Goal: Information Seeking & Learning: Learn about a topic

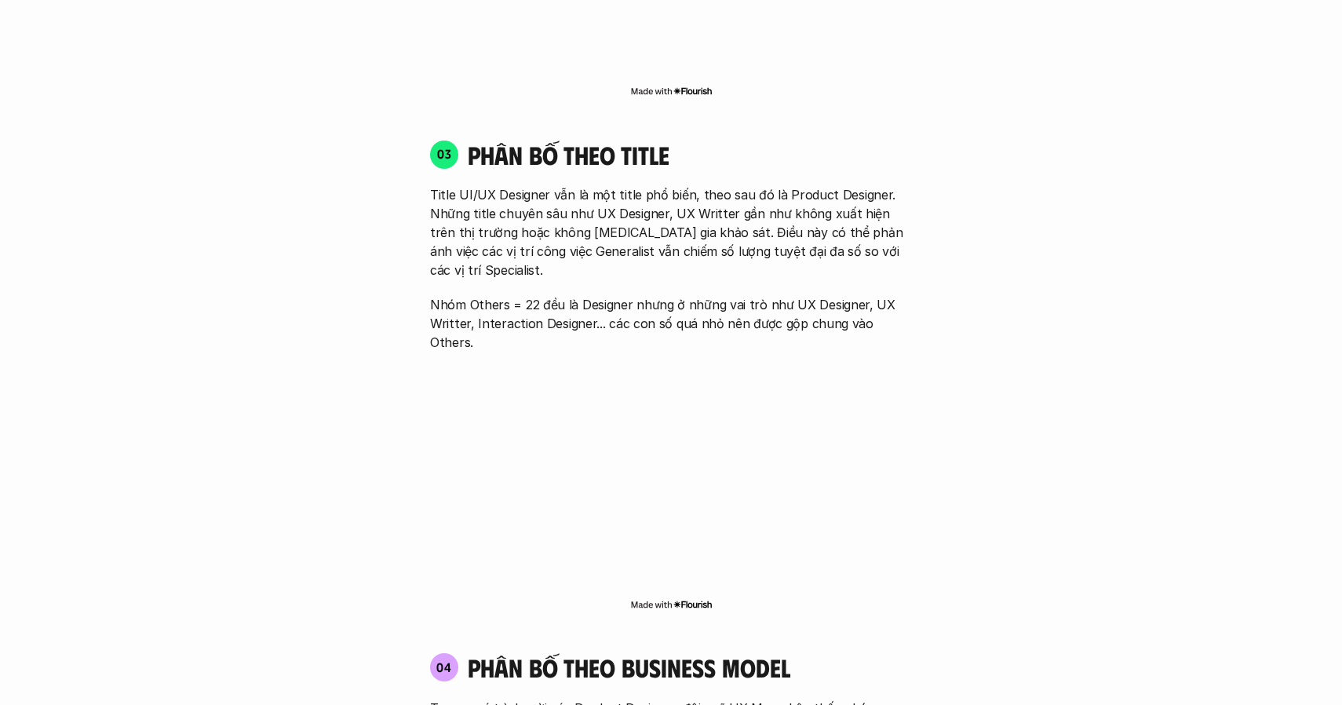
scroll to position [2284, 0]
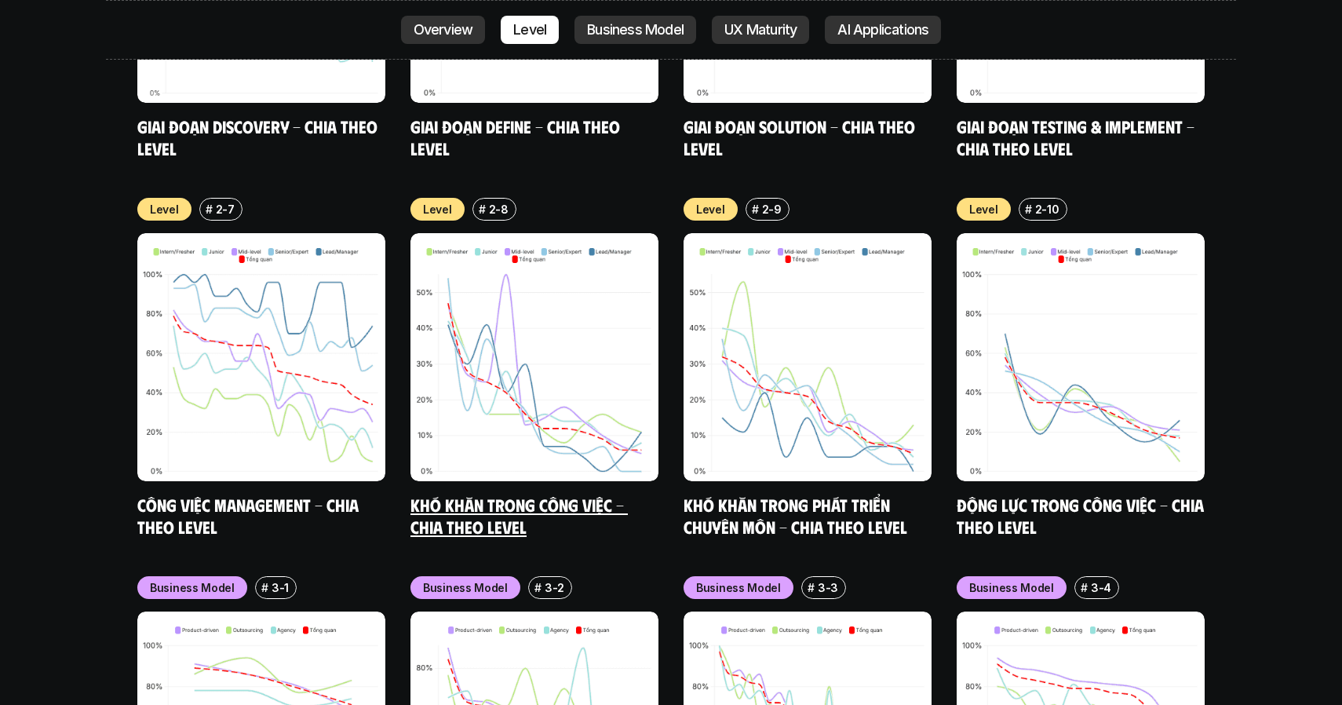
scroll to position [6068, 0]
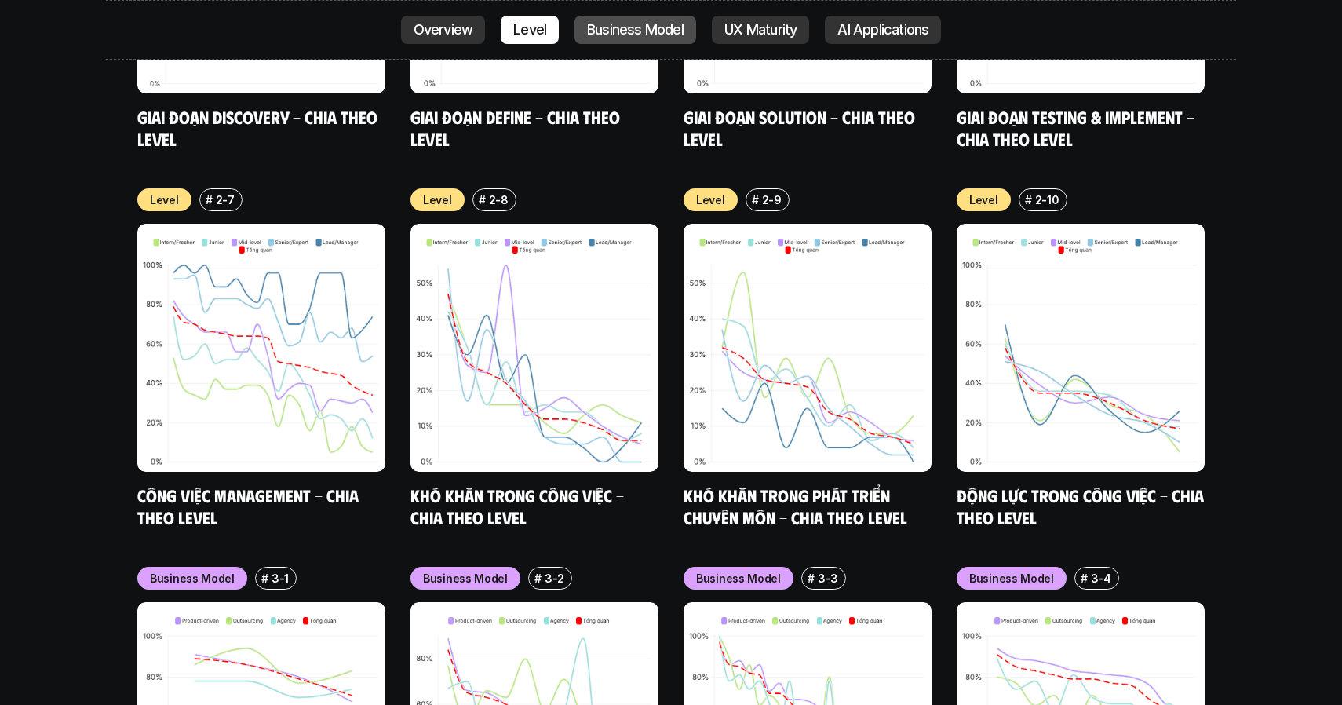
click at [665, 24] on p "Business Model" at bounding box center [635, 30] width 97 height 16
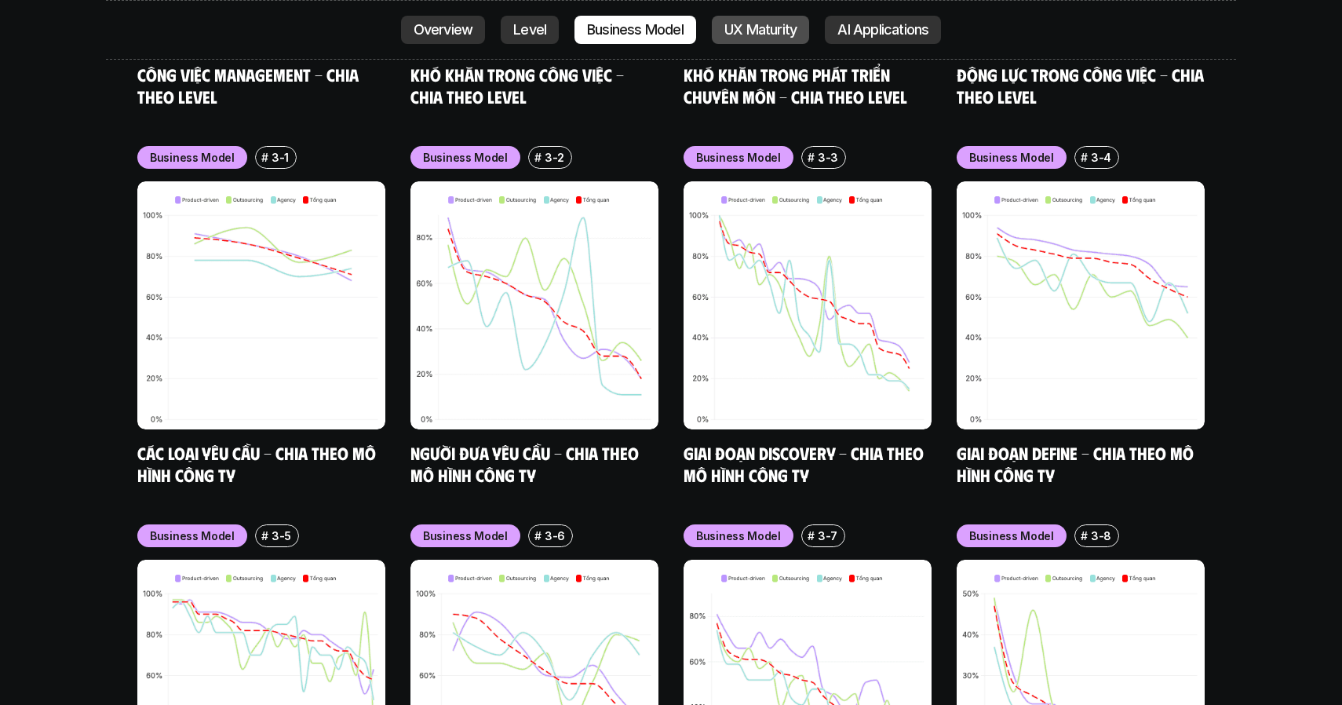
click at [752, 19] on link "UX Maturity" at bounding box center [760, 30] width 97 height 28
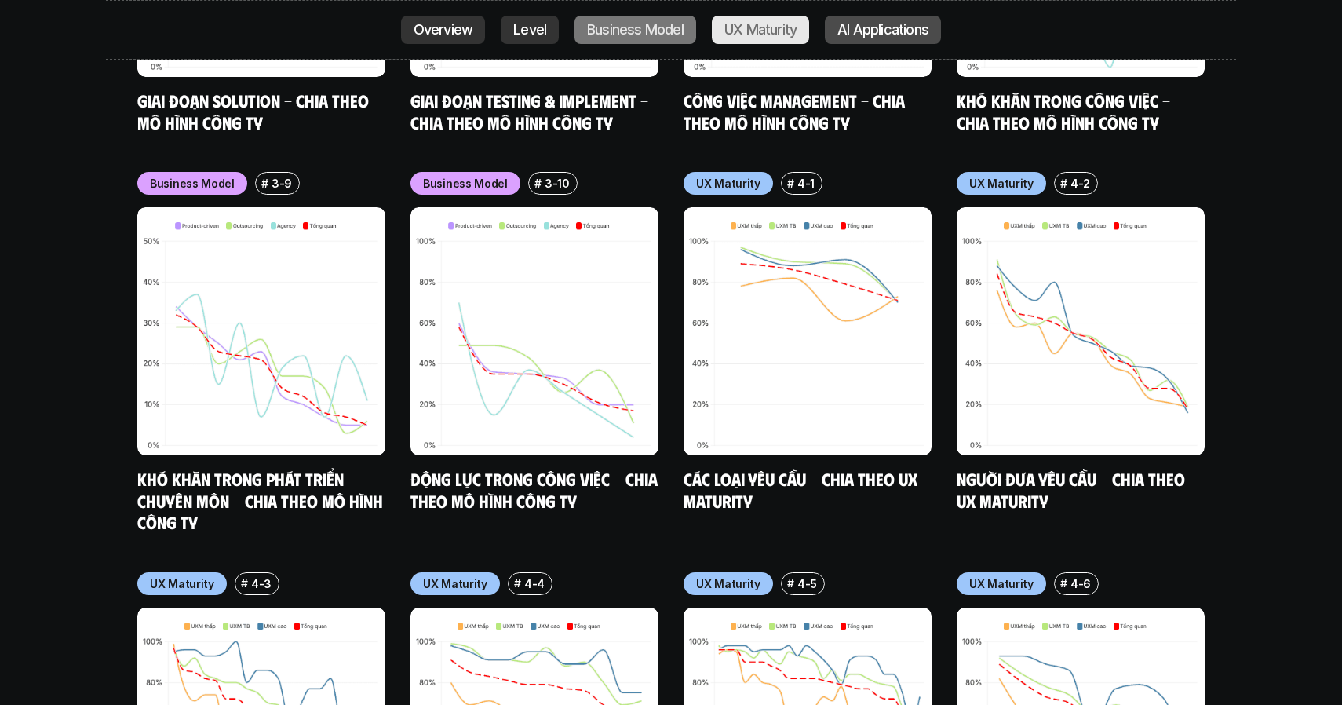
click at [863, 31] on p "AI Applications" at bounding box center [882, 30] width 91 height 16
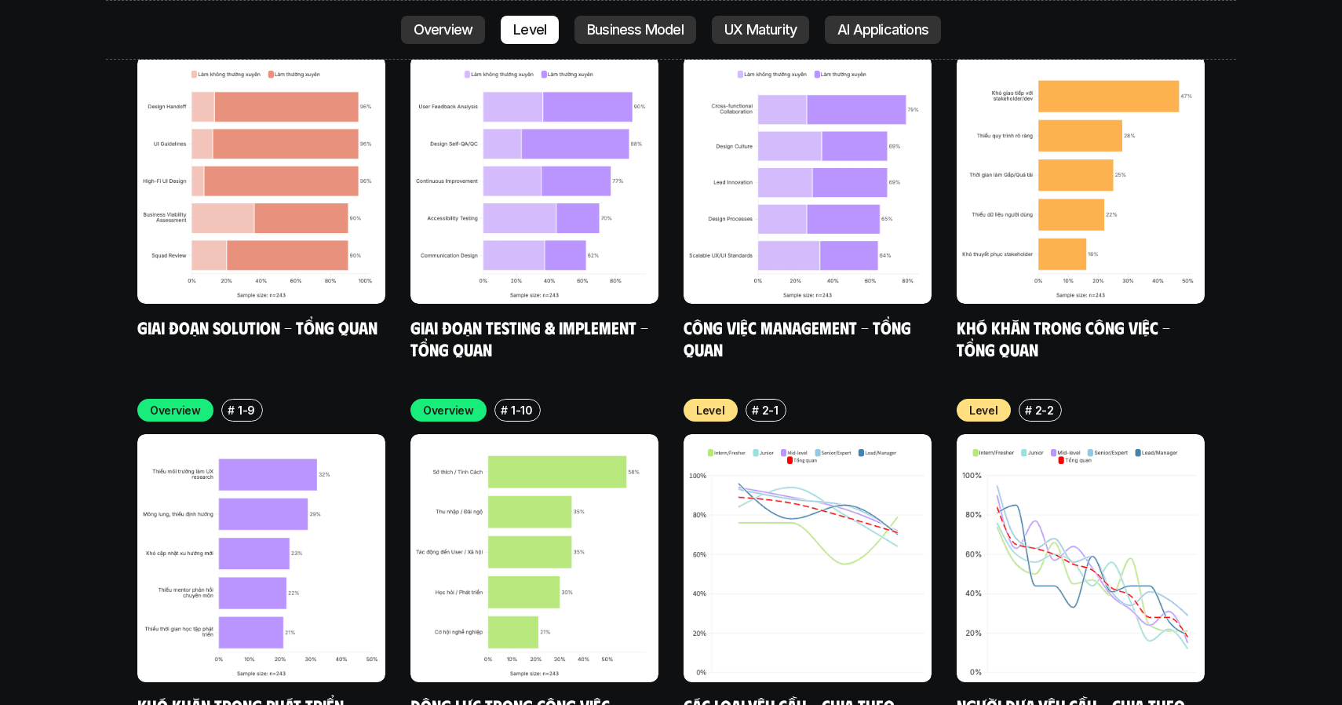
scroll to position [5106, 0]
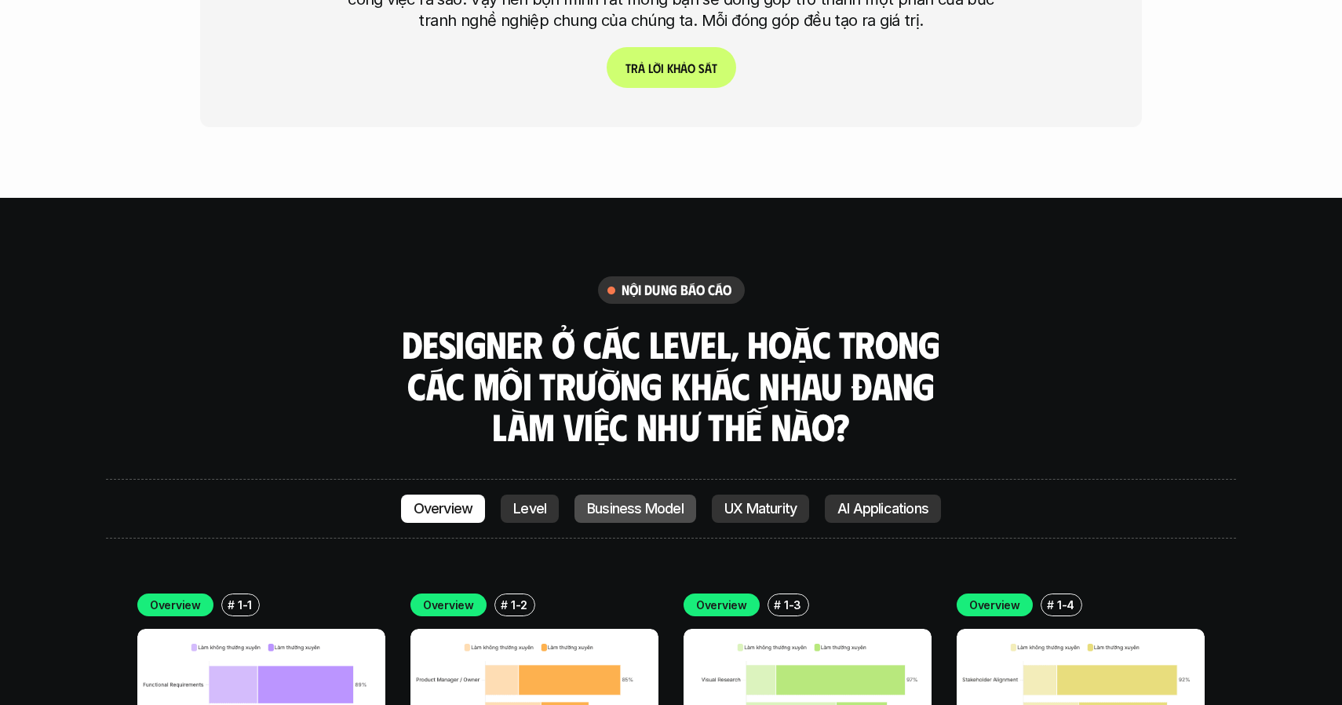
click at [608, 494] on link "Business Model" at bounding box center [636, 508] width 122 height 28
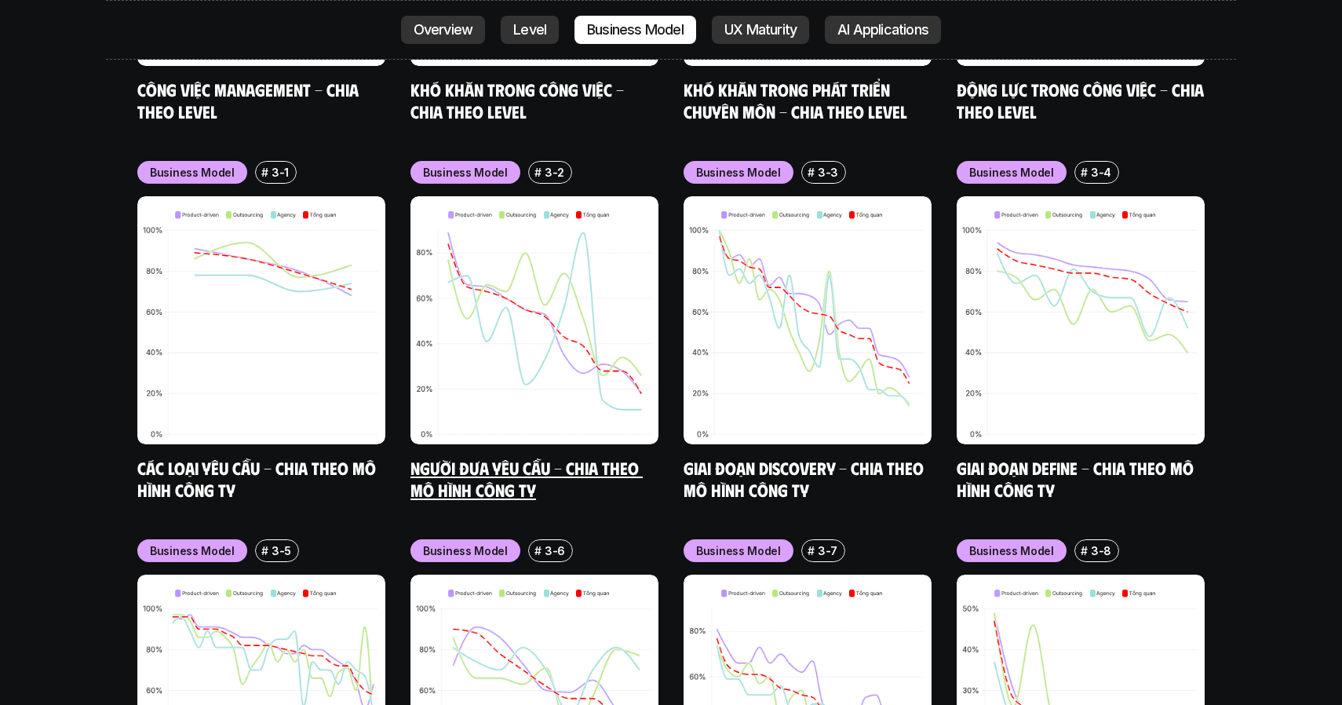
scroll to position [6471, 0]
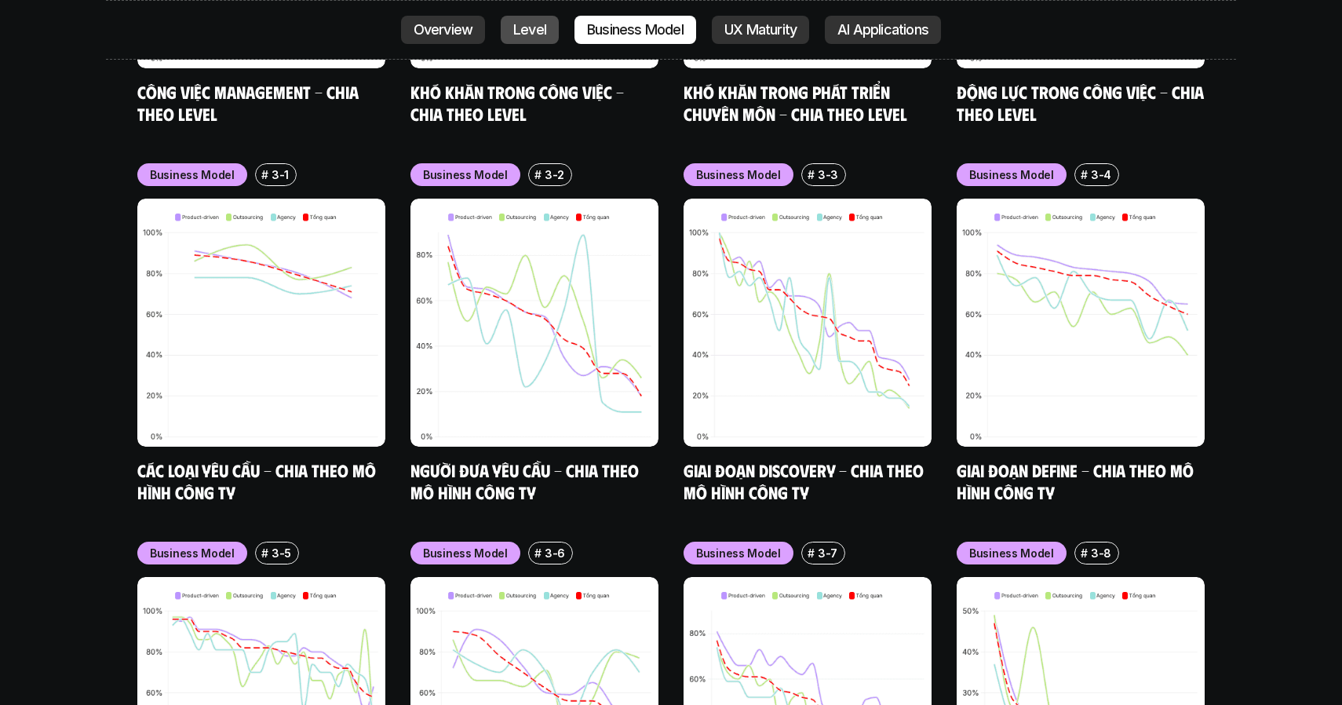
click at [547, 31] on link "Level" at bounding box center [530, 30] width 58 height 28
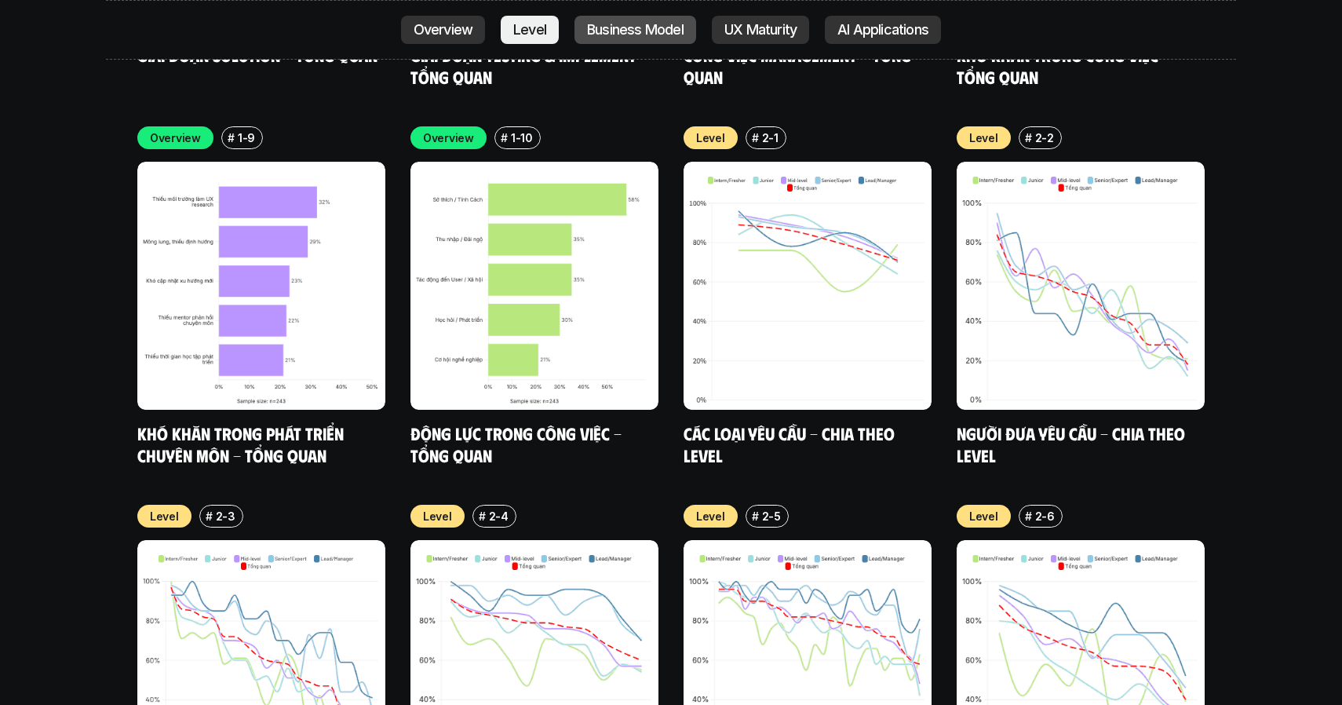
click at [629, 36] on p "Business Model" at bounding box center [635, 30] width 97 height 16
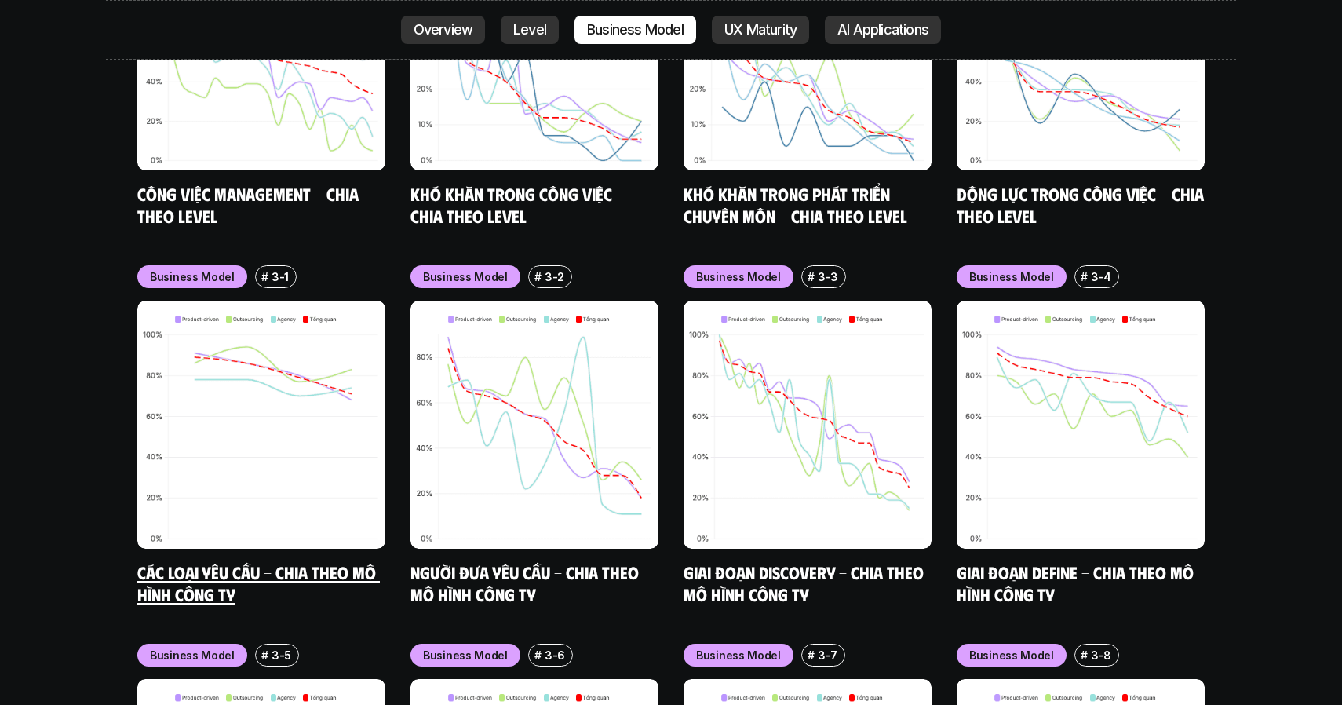
scroll to position [6378, 0]
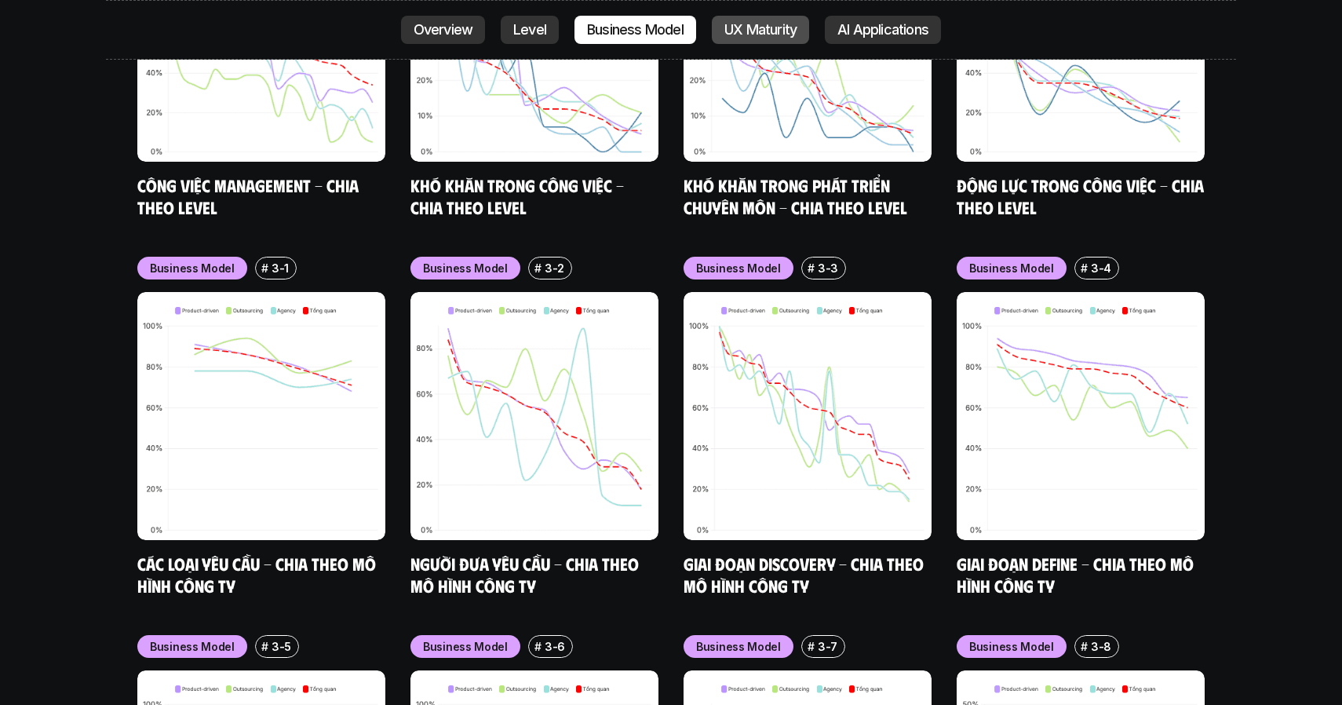
click at [728, 28] on p "UX Maturity" at bounding box center [760, 30] width 72 height 16
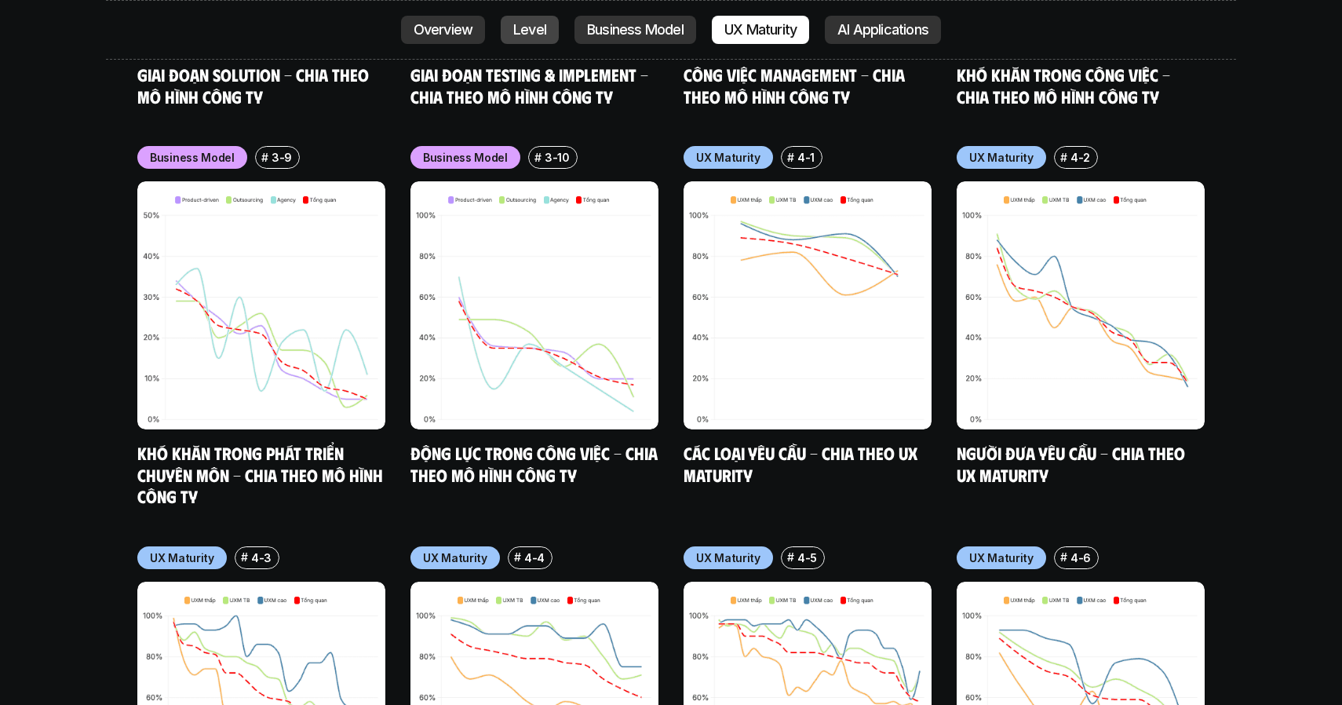
click at [531, 22] on p "Level" at bounding box center [529, 30] width 33 height 16
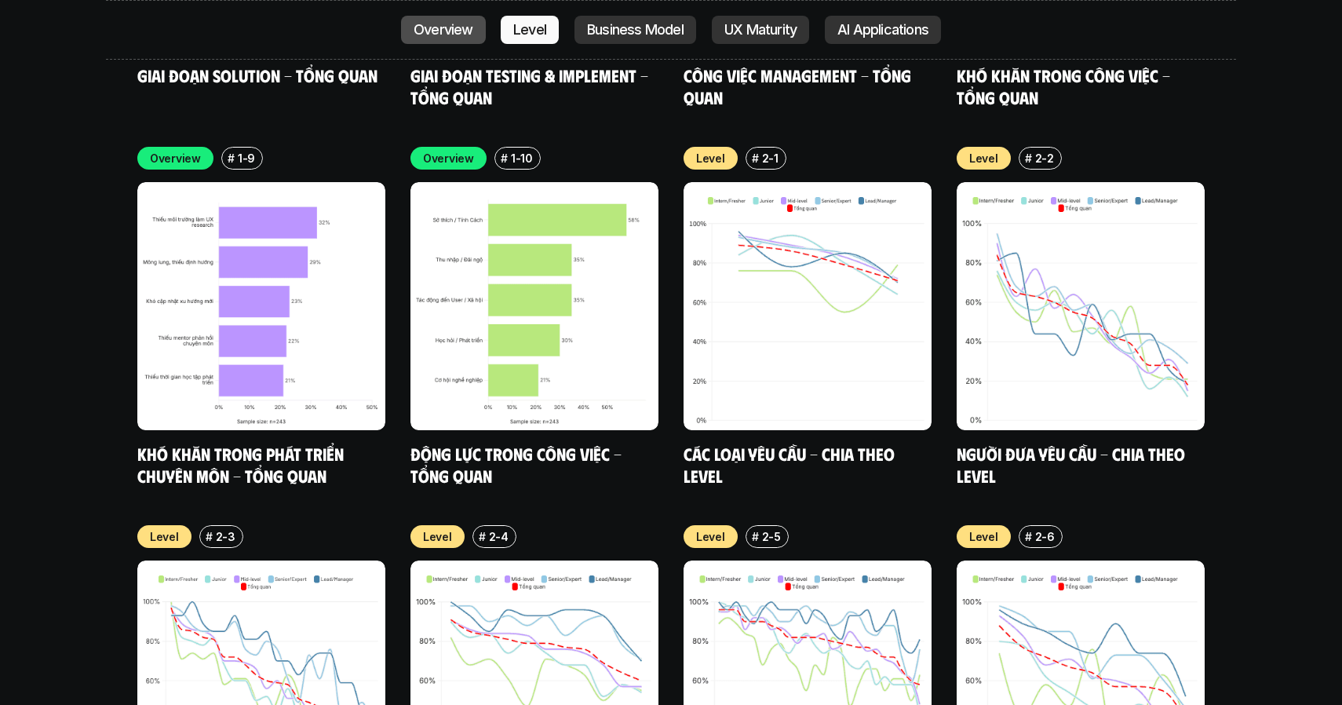
click at [446, 42] on link "Overview" at bounding box center [443, 30] width 85 height 28
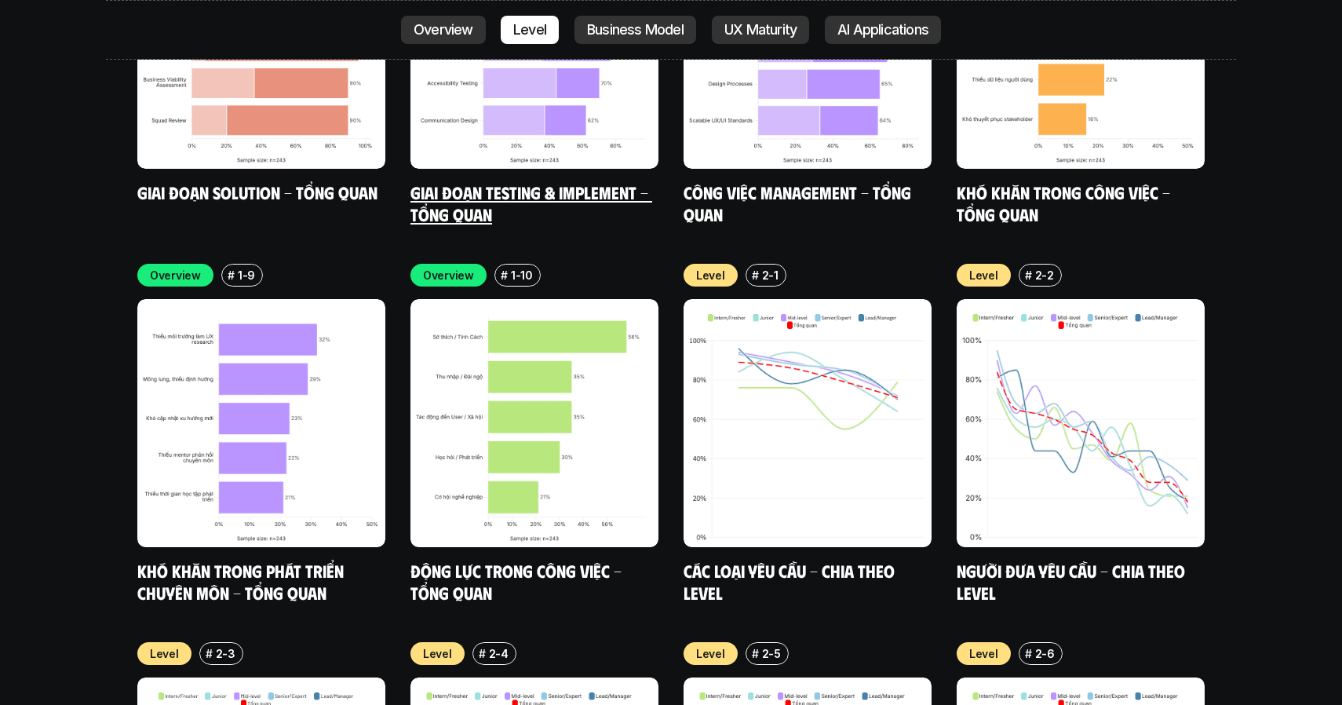
scroll to position [5238, 0]
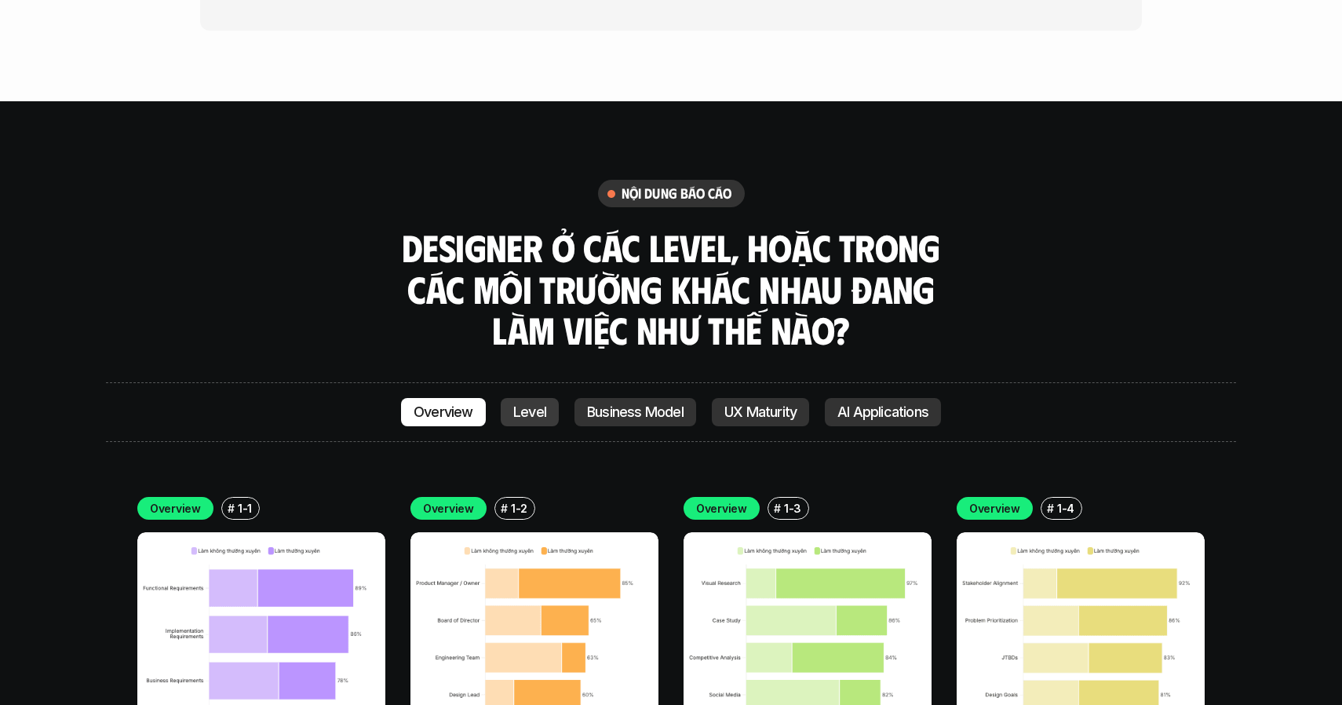
click at [518, 404] on p "Level" at bounding box center [529, 412] width 33 height 16
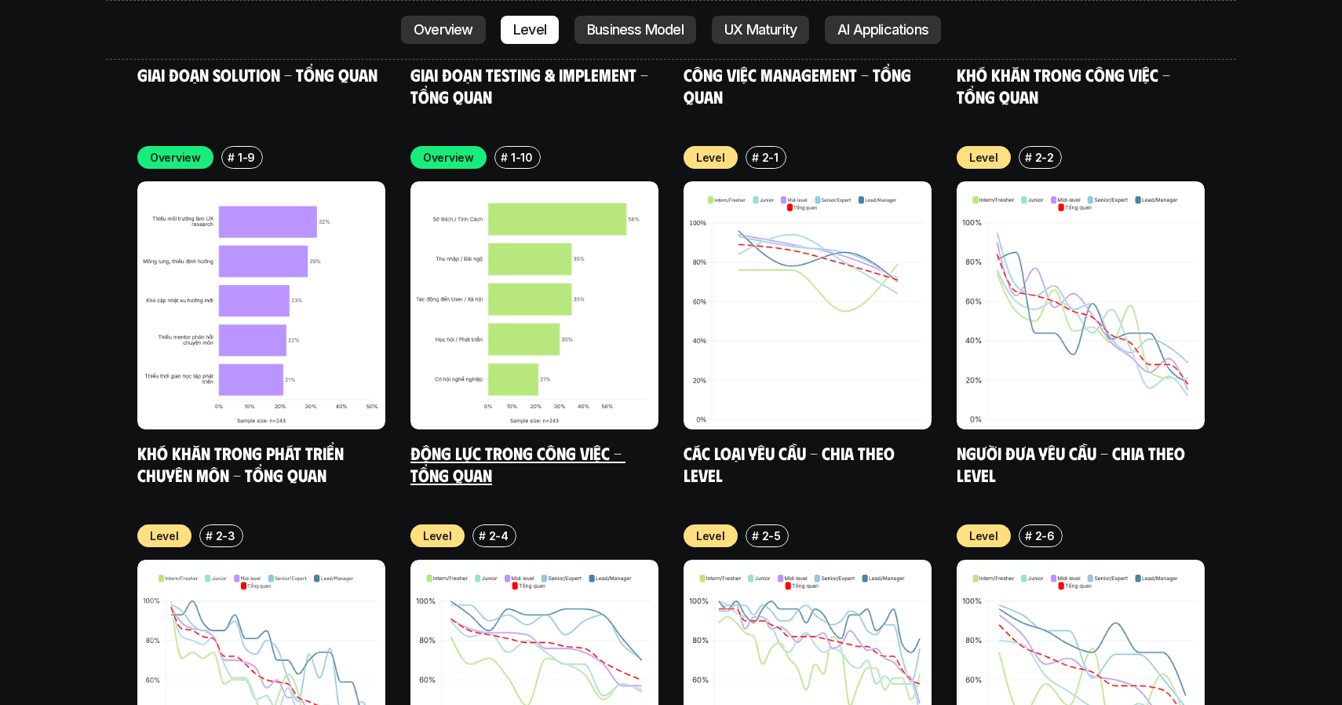
scroll to position [5349, 0]
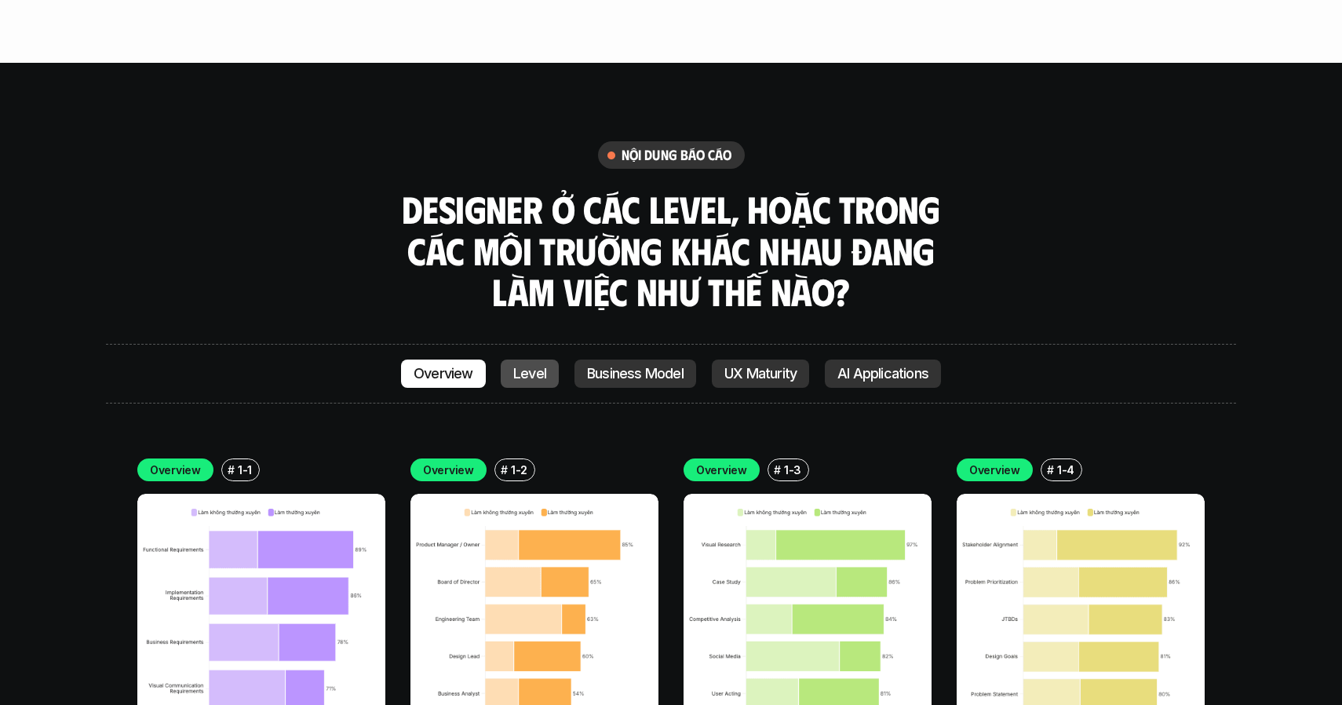
click at [532, 366] on p "Level" at bounding box center [529, 374] width 33 height 16
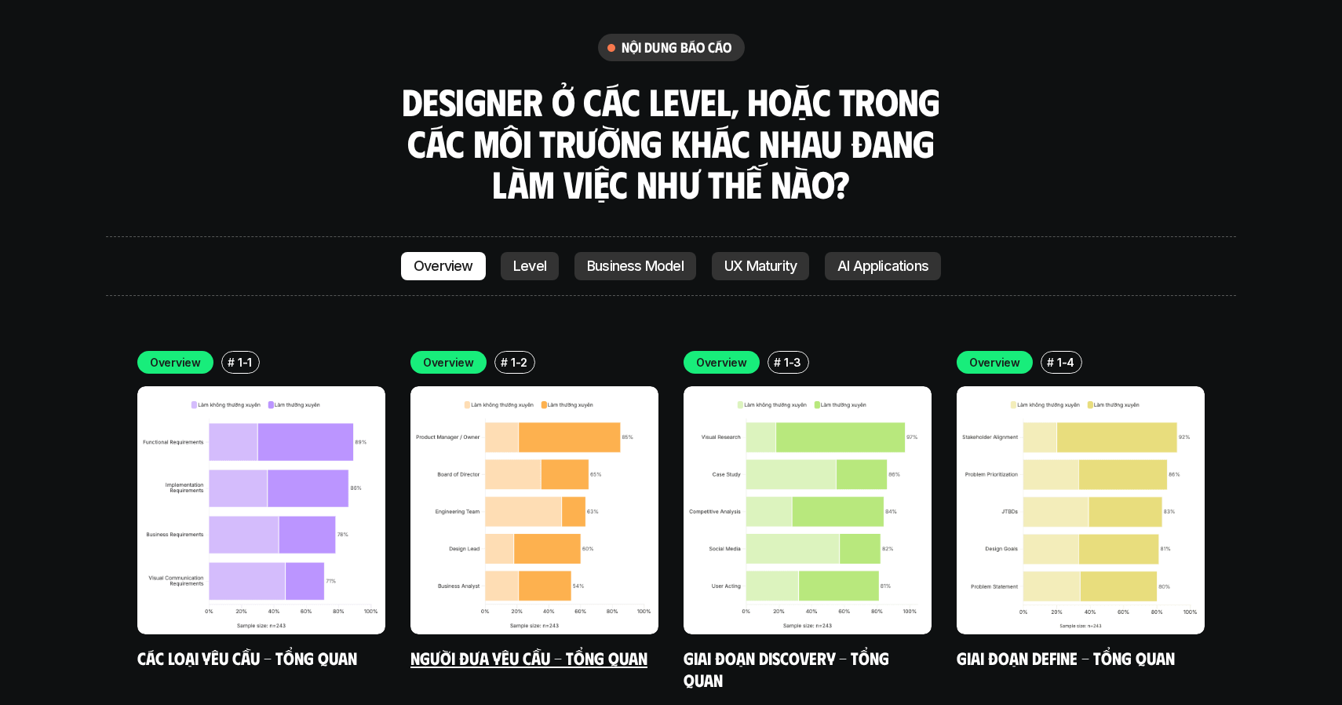
scroll to position [4396, 0]
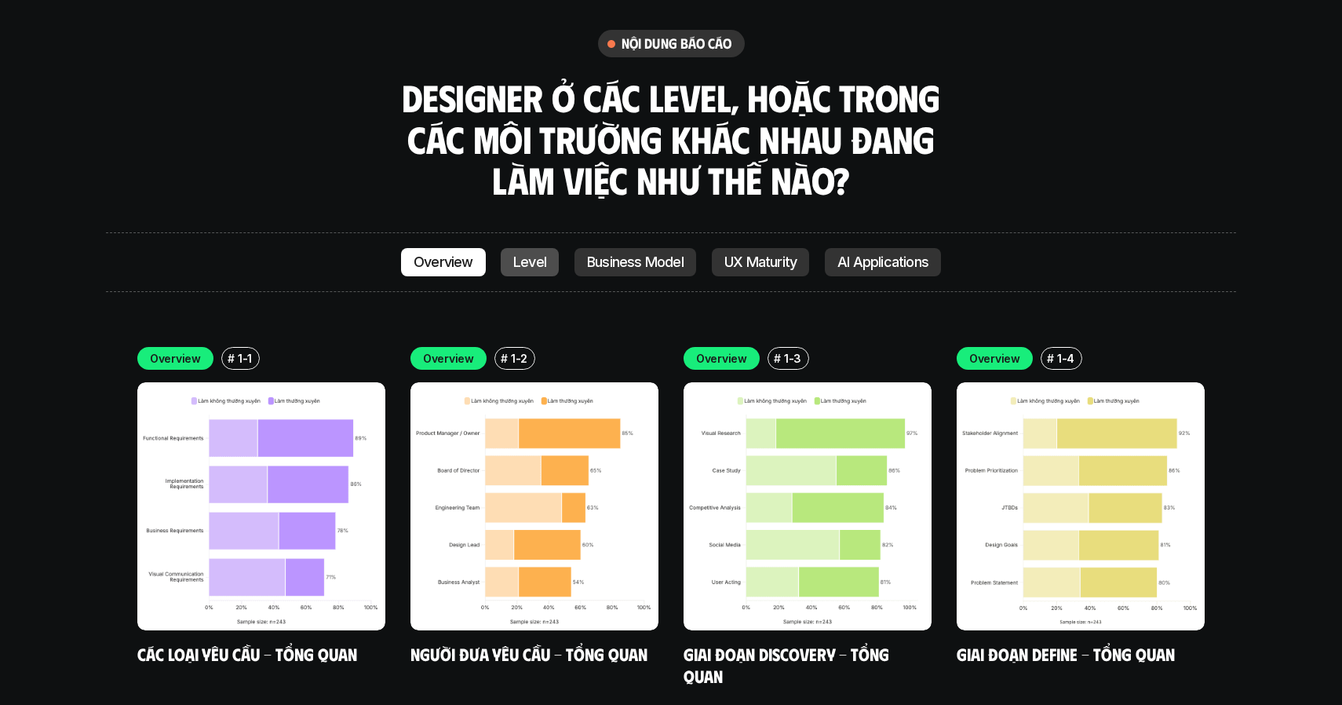
click at [544, 248] on link "Level" at bounding box center [530, 262] width 58 height 28
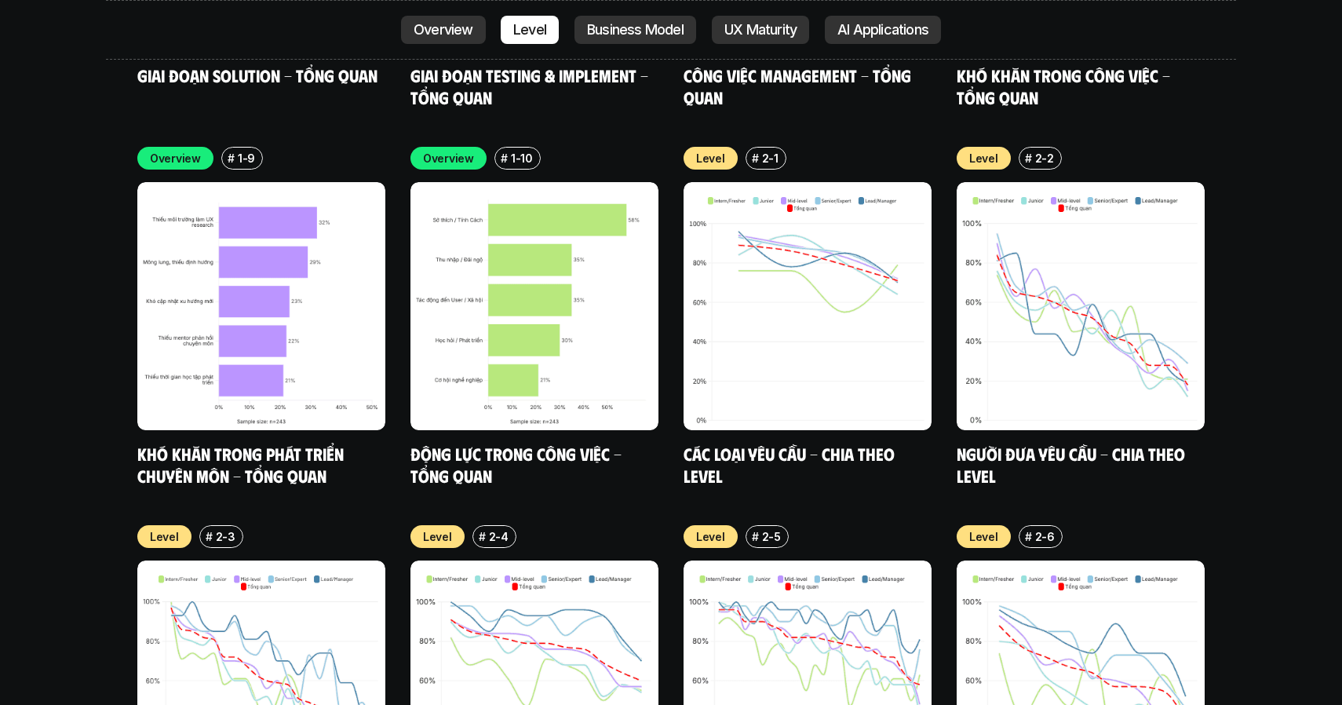
scroll to position [5354, 0]
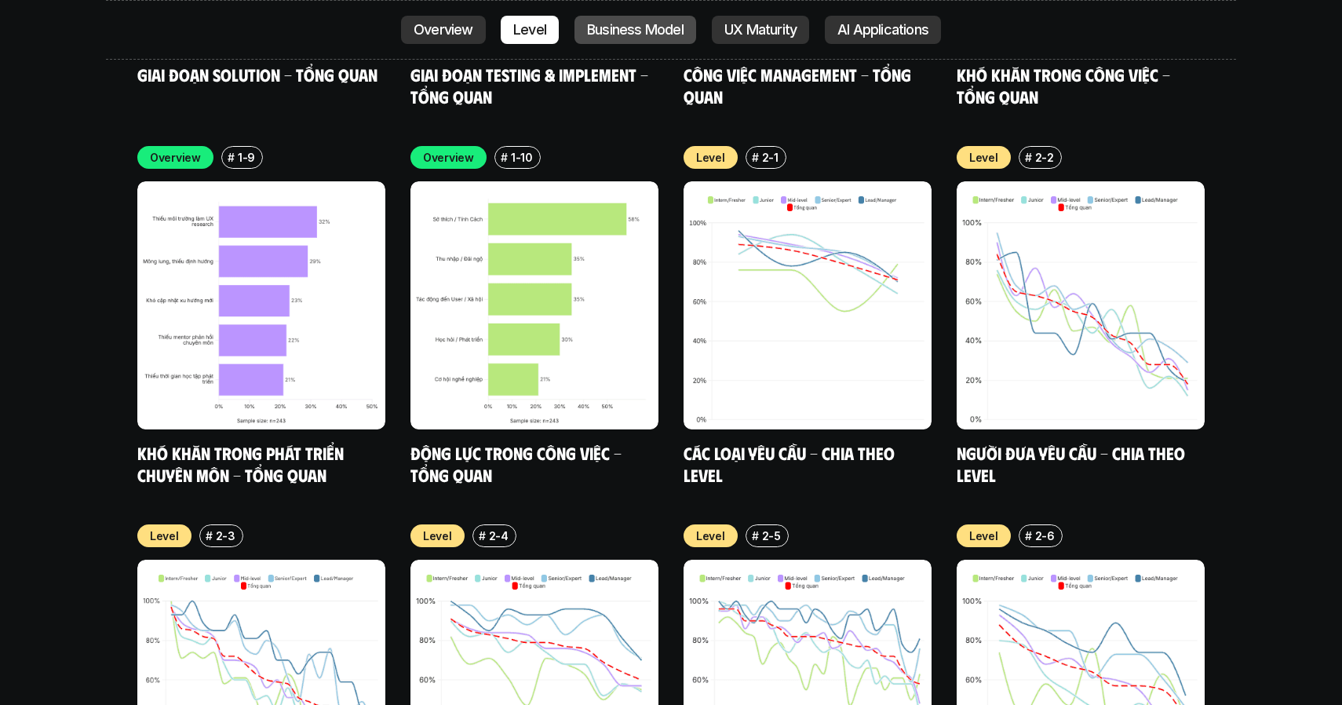
click at [641, 24] on p "Business Model" at bounding box center [635, 30] width 97 height 16
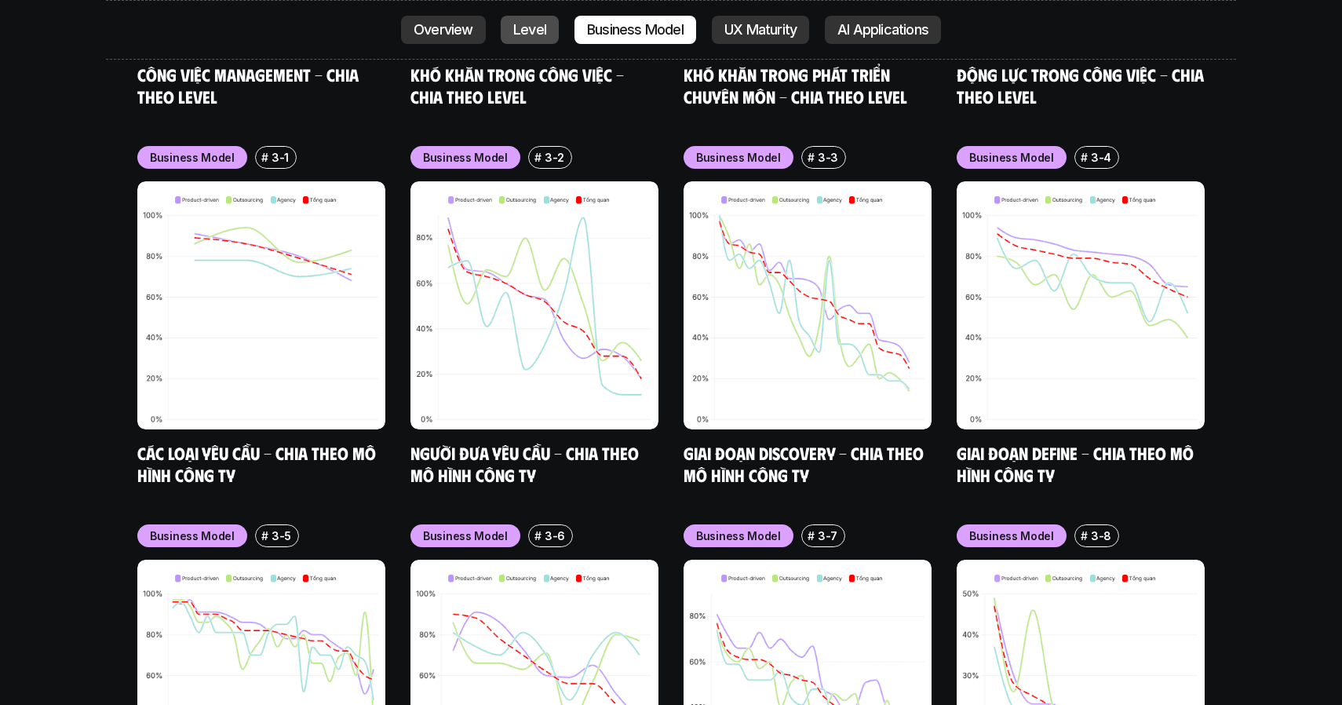
click at [538, 33] on p "Level" at bounding box center [529, 30] width 33 height 16
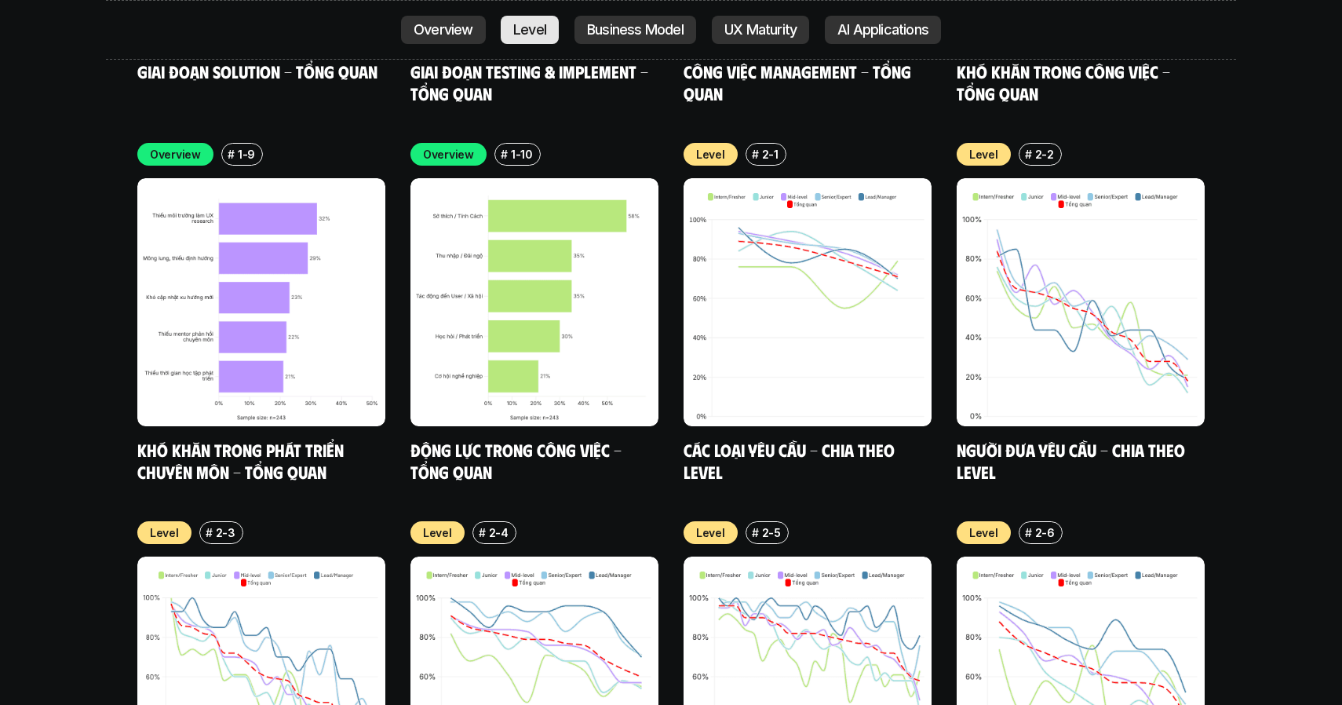
scroll to position [5354, 0]
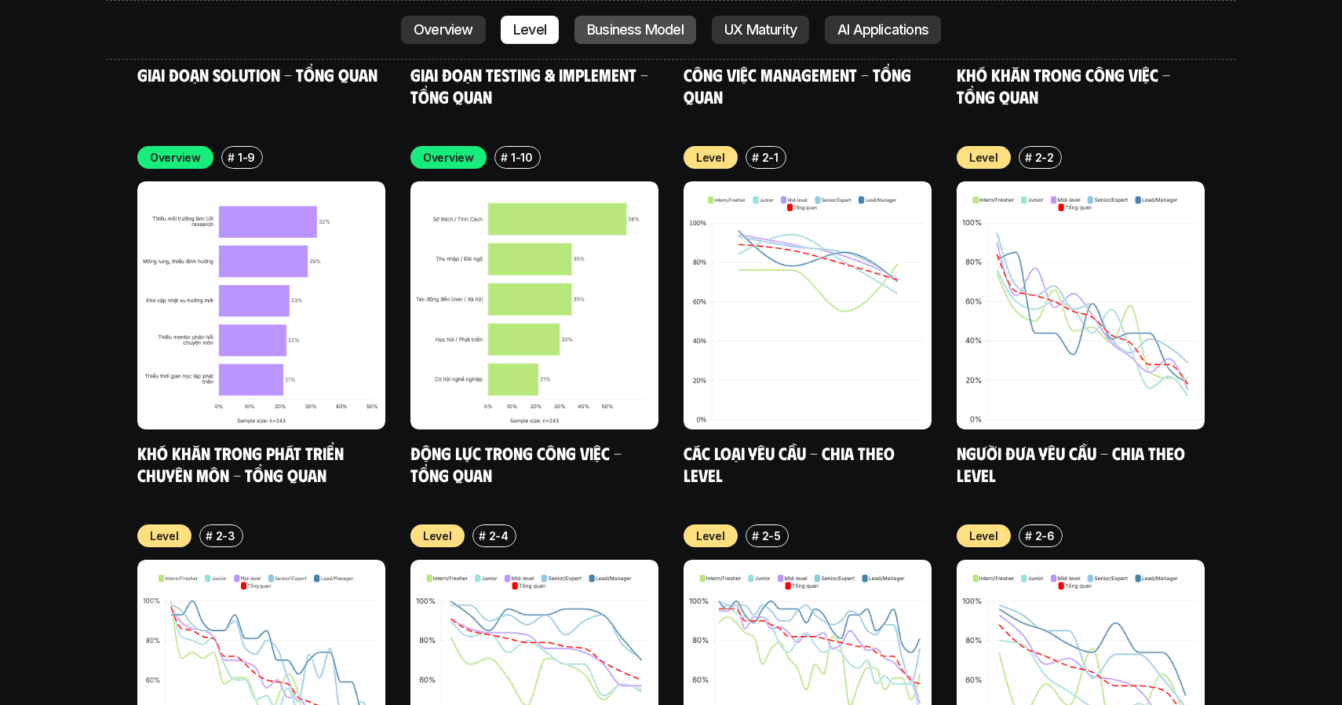
click at [662, 18] on link "Business Model" at bounding box center [636, 30] width 122 height 28
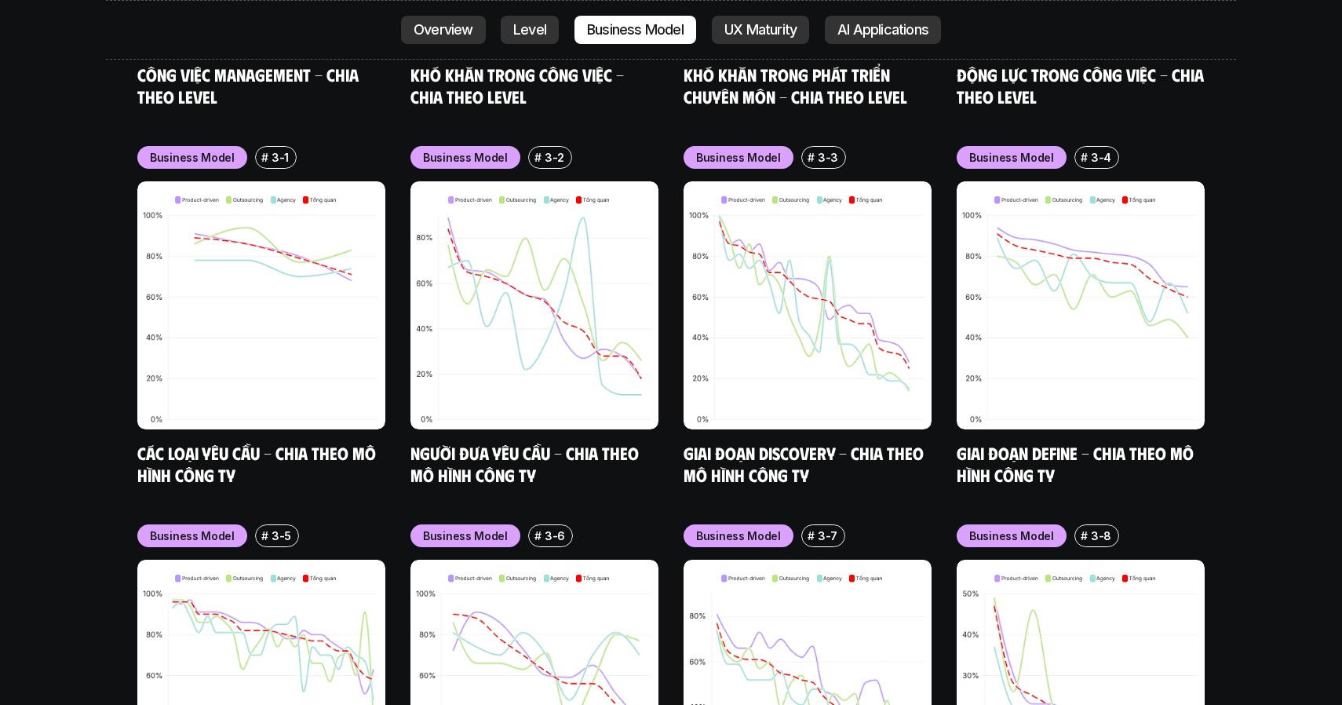
click at [567, 27] on div "Overview Level Business Model UX Maturity AI Applications" at bounding box center [671, 30] width 541 height 28
click at [536, 24] on p "Level" at bounding box center [529, 30] width 33 height 16
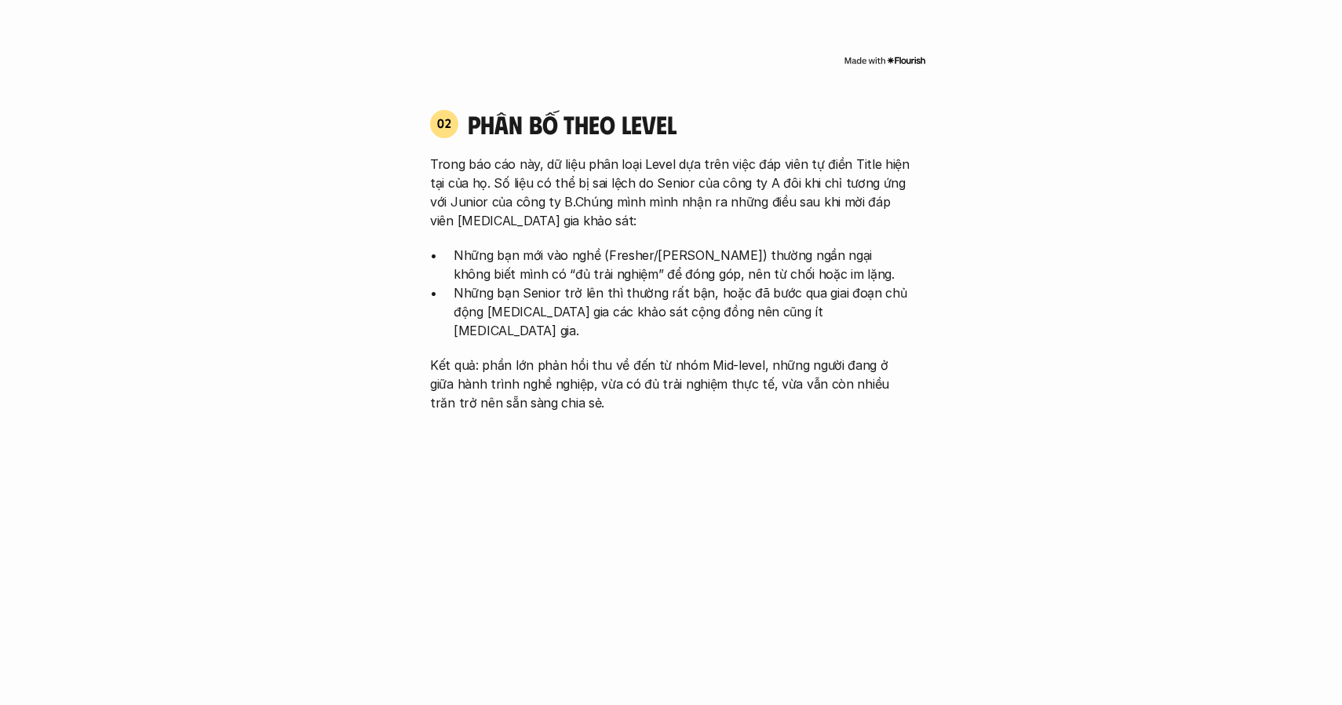
scroll to position [1621, 0]
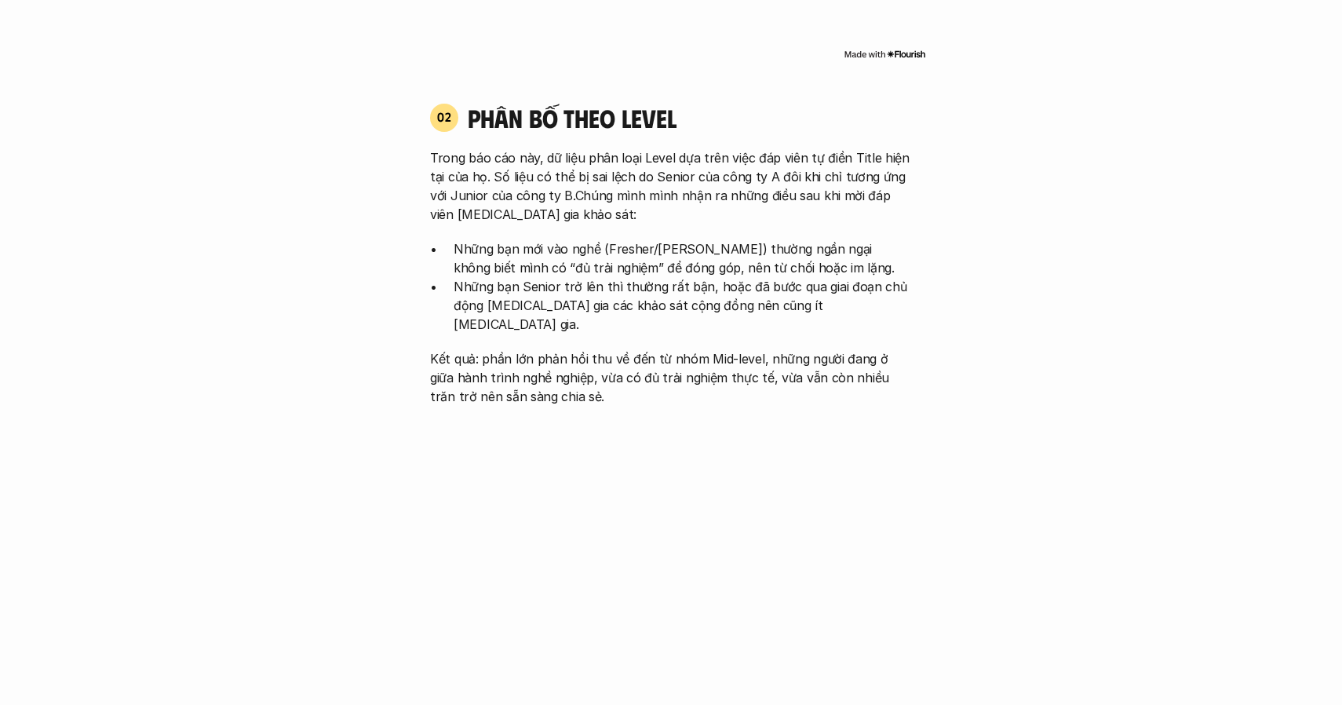
click at [571, 193] on p "Trong báo cáo này, dữ liệu phân loại Level dựa trên việc đáp viên tự điền Title…" at bounding box center [671, 185] width 482 height 75
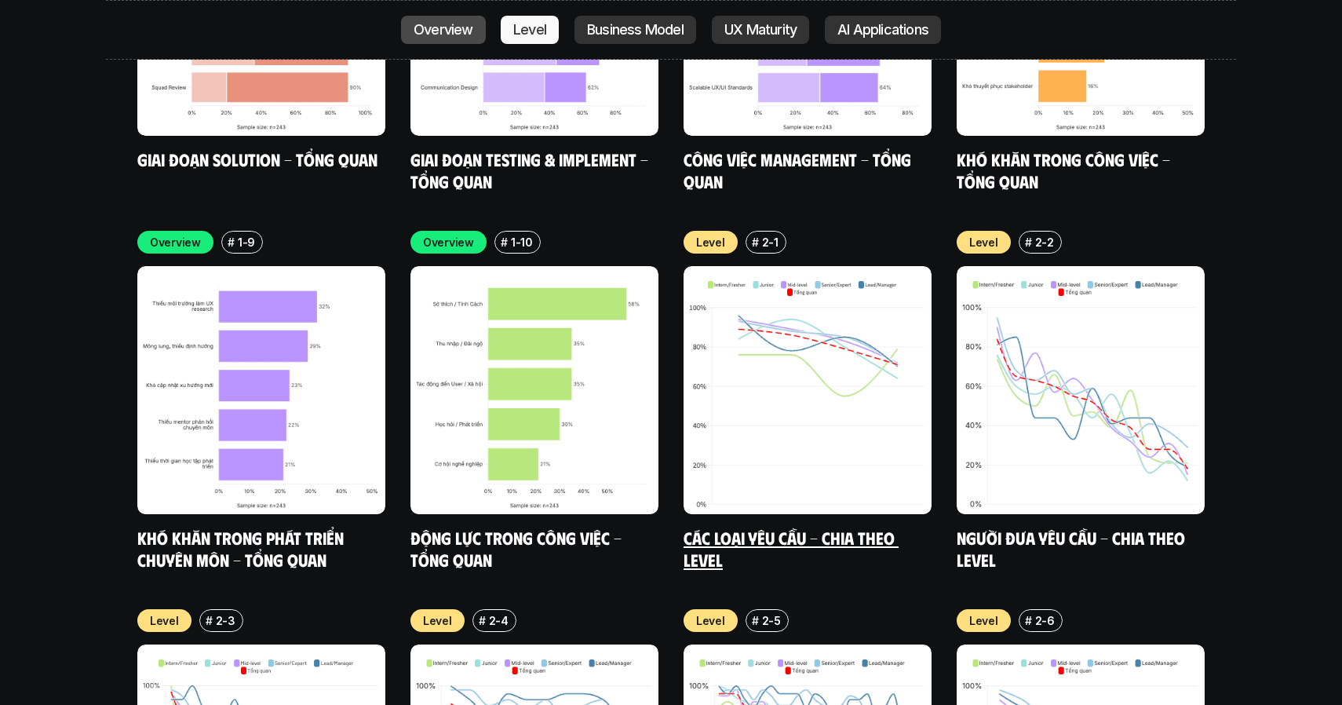
scroll to position [5355, 0]
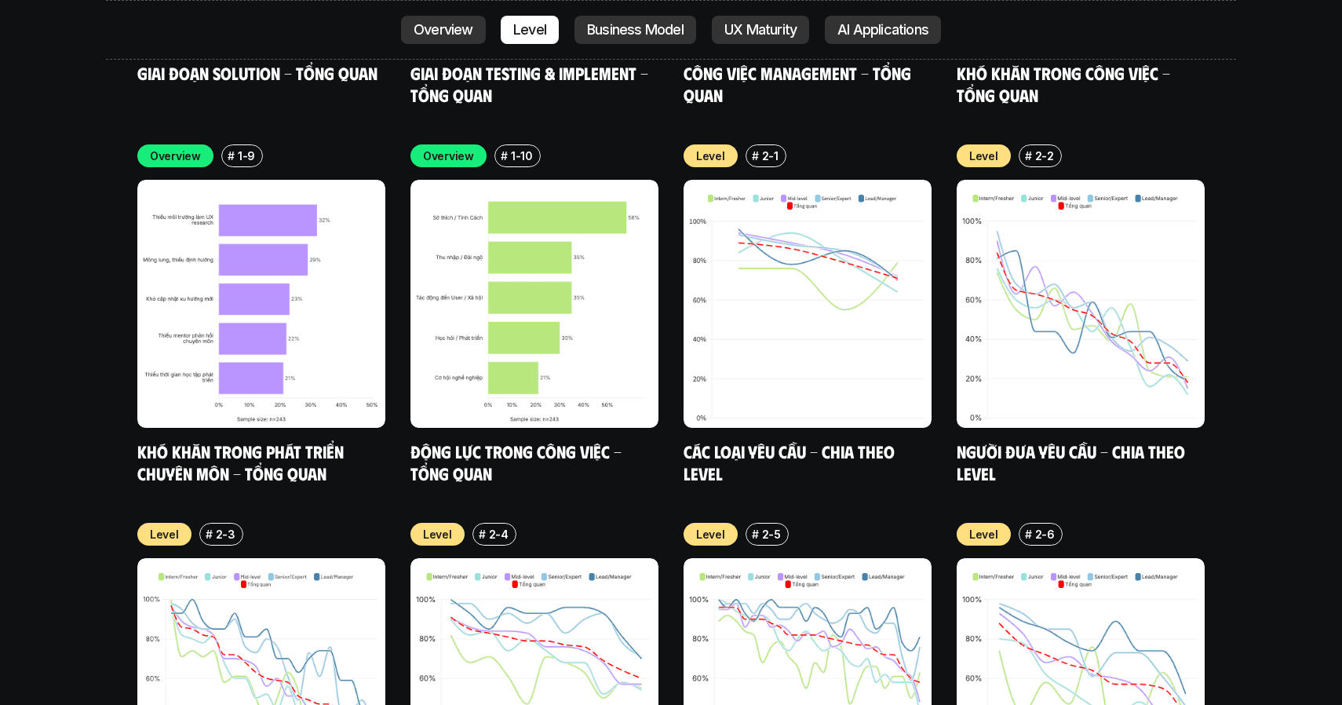
click at [662, 173] on div "Overview # 1-9 Khó khăn trong phát triển chuyên môn - Tổng quan Overview # 1-10…" at bounding box center [670, 692] width 1067 height 1096
click at [662, 175] on div "Overview # 1-9 Khó khăn trong phát triển chuyên môn - Tổng quan Overview # 1-10…" at bounding box center [670, 692] width 1067 height 1096
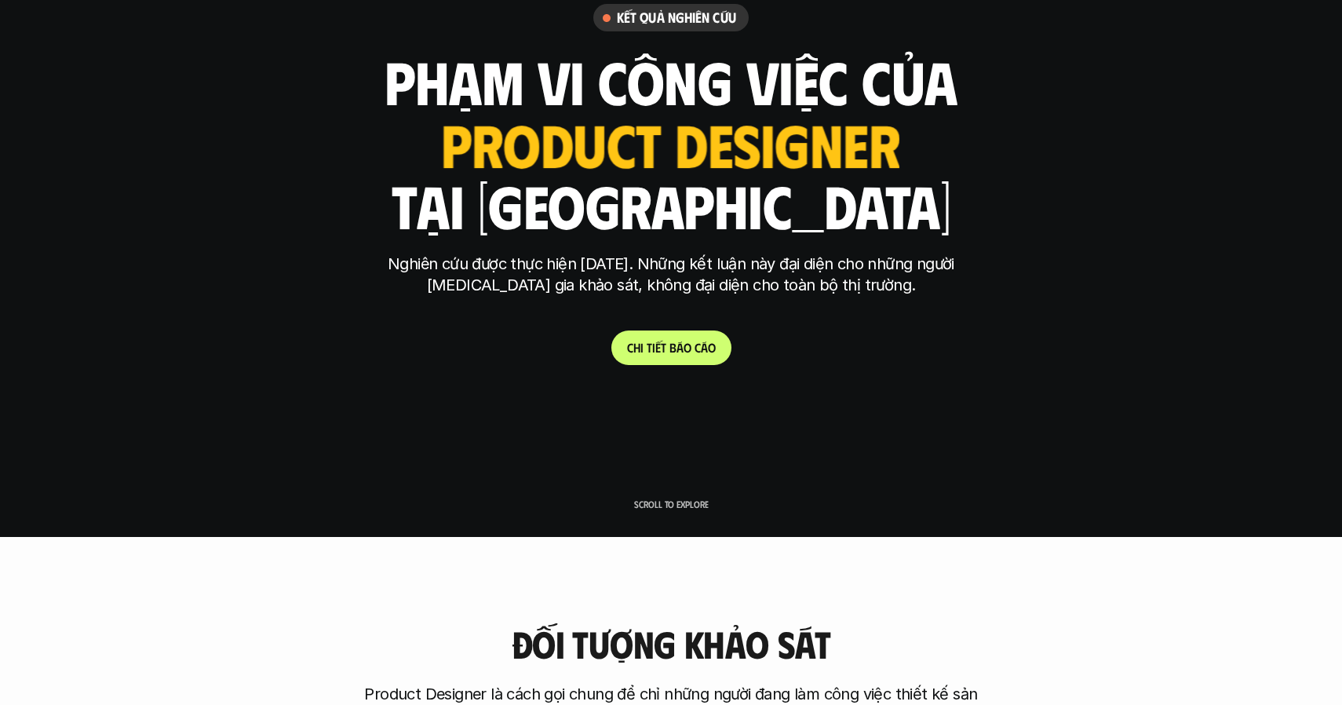
scroll to position [205, 0]
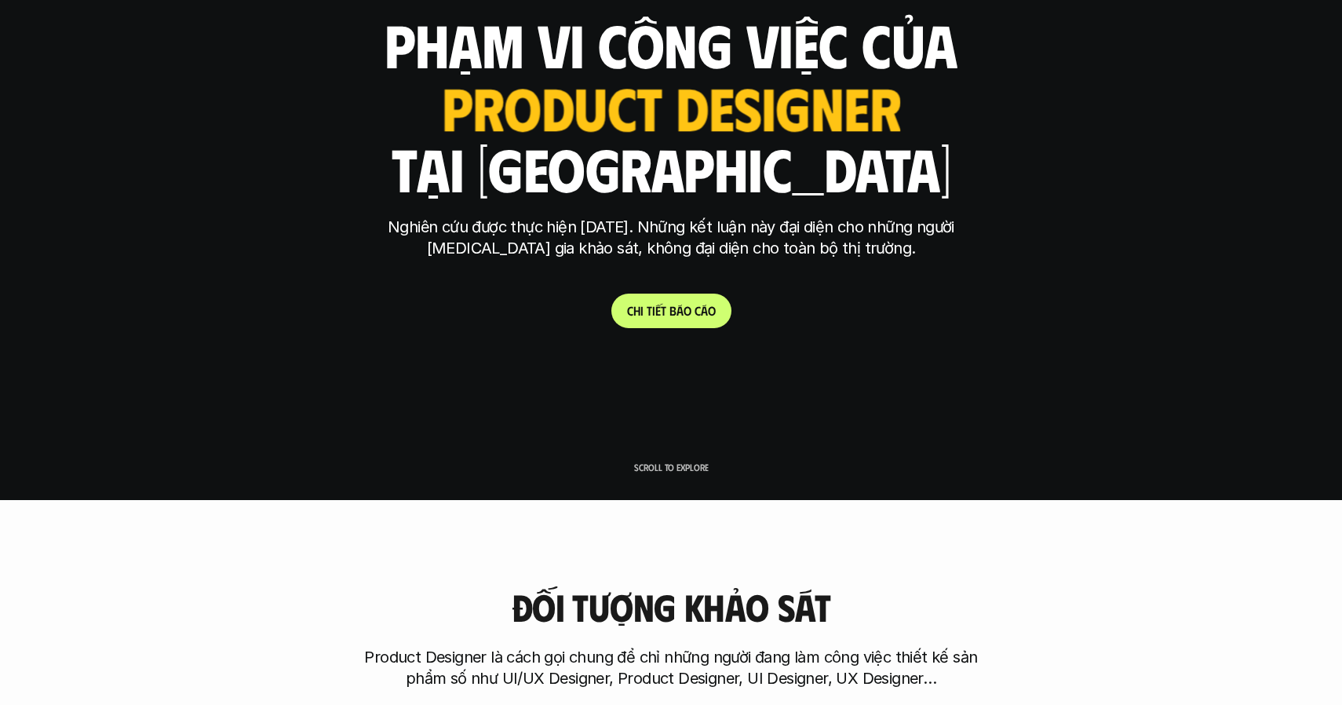
click at [649, 465] on p "Scroll to explore" at bounding box center [671, 467] width 75 height 11
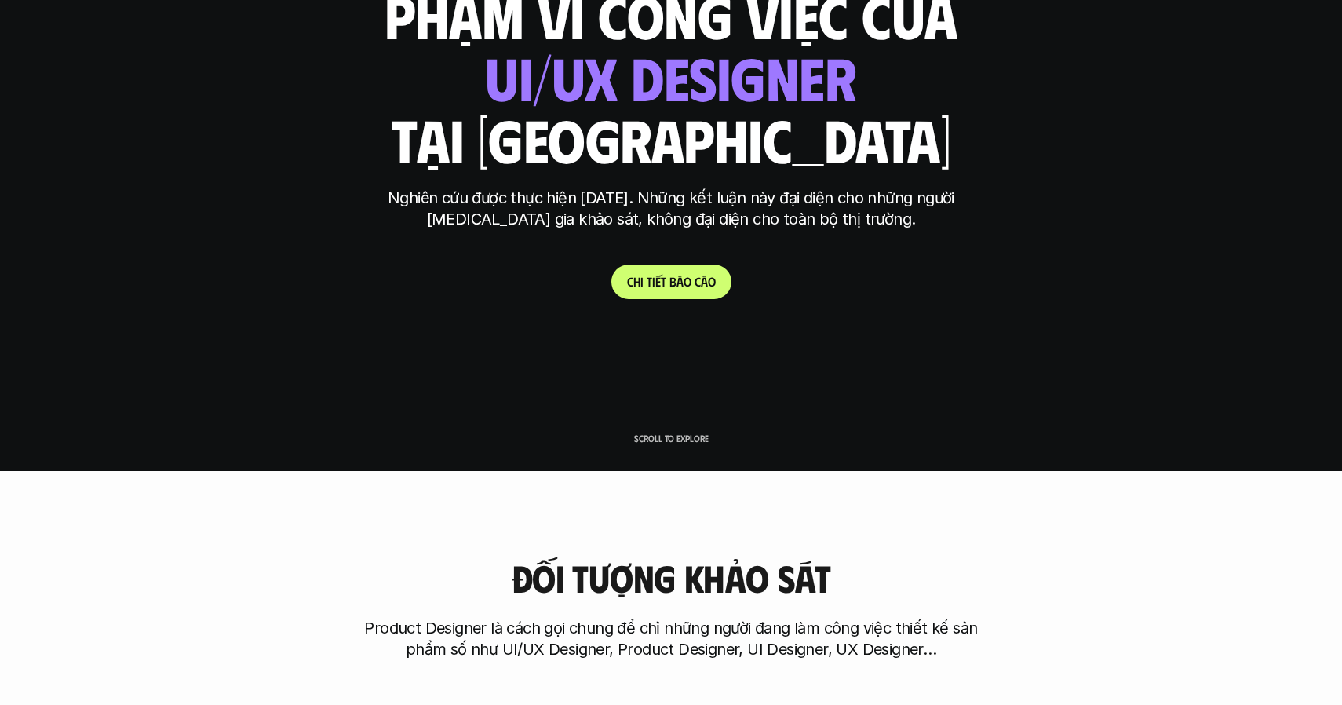
scroll to position [0, 0]
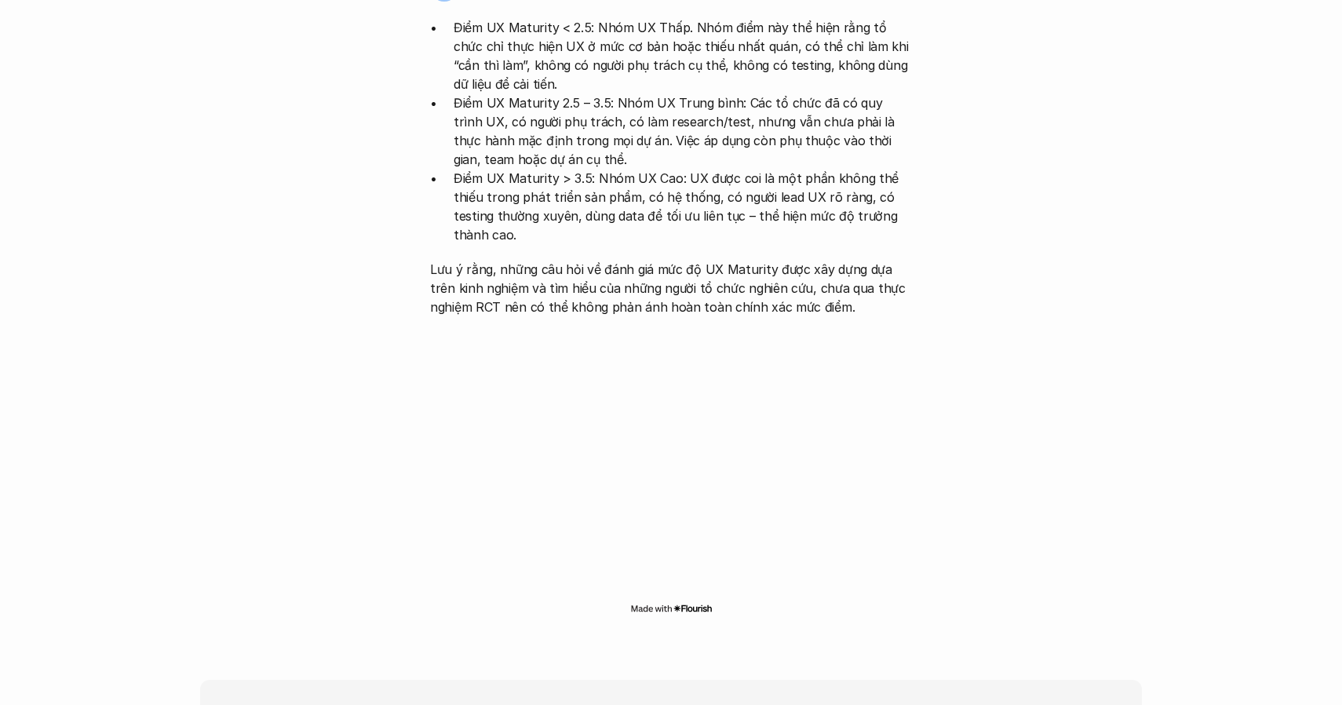
scroll to position [3176, 0]
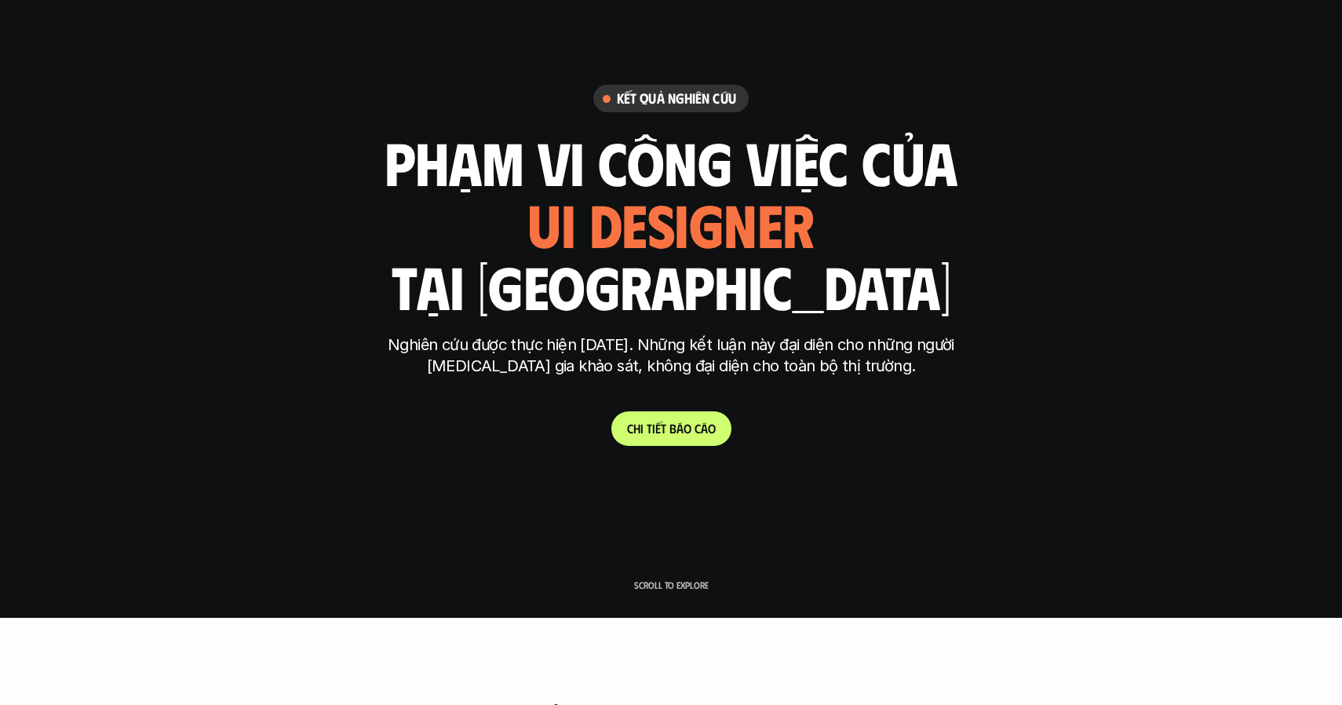
scroll to position [86, 0]
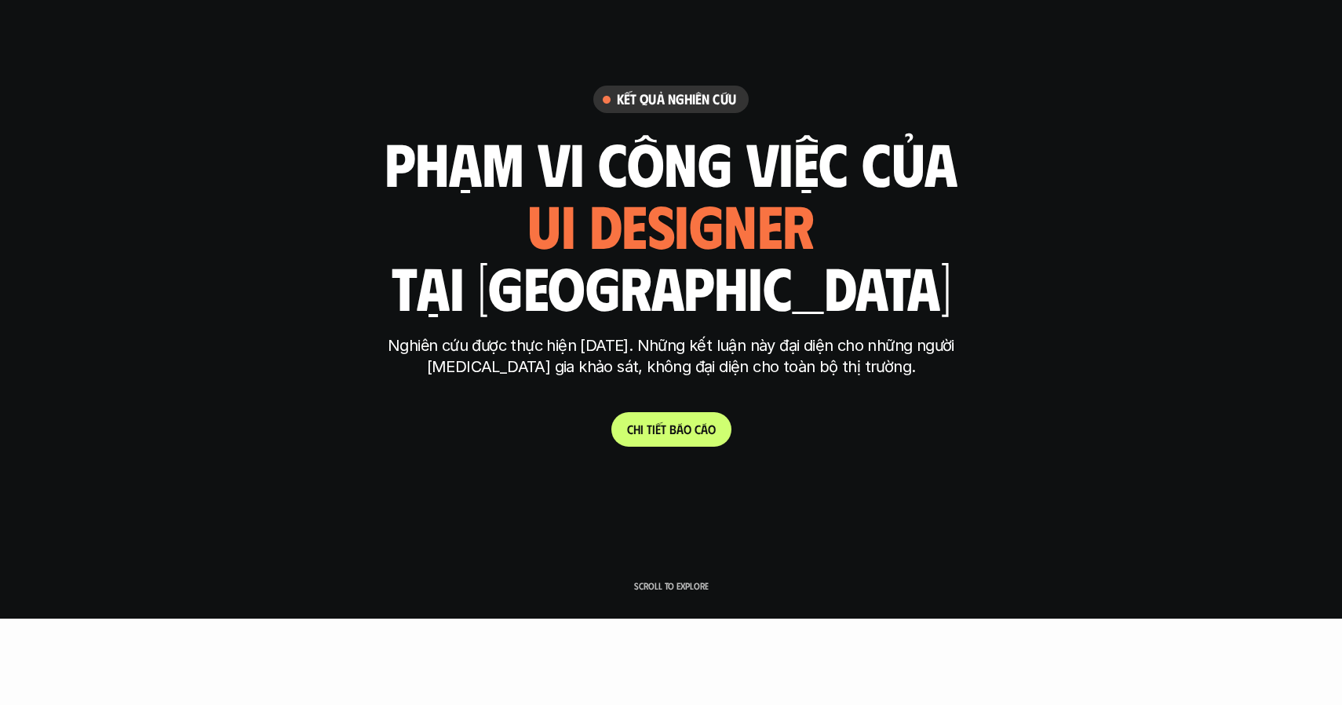
click at [524, 340] on p "Nghiên cứu được thực hiện [DATE]. Những kết luận này đại diện cho những người […" at bounding box center [671, 356] width 589 height 42
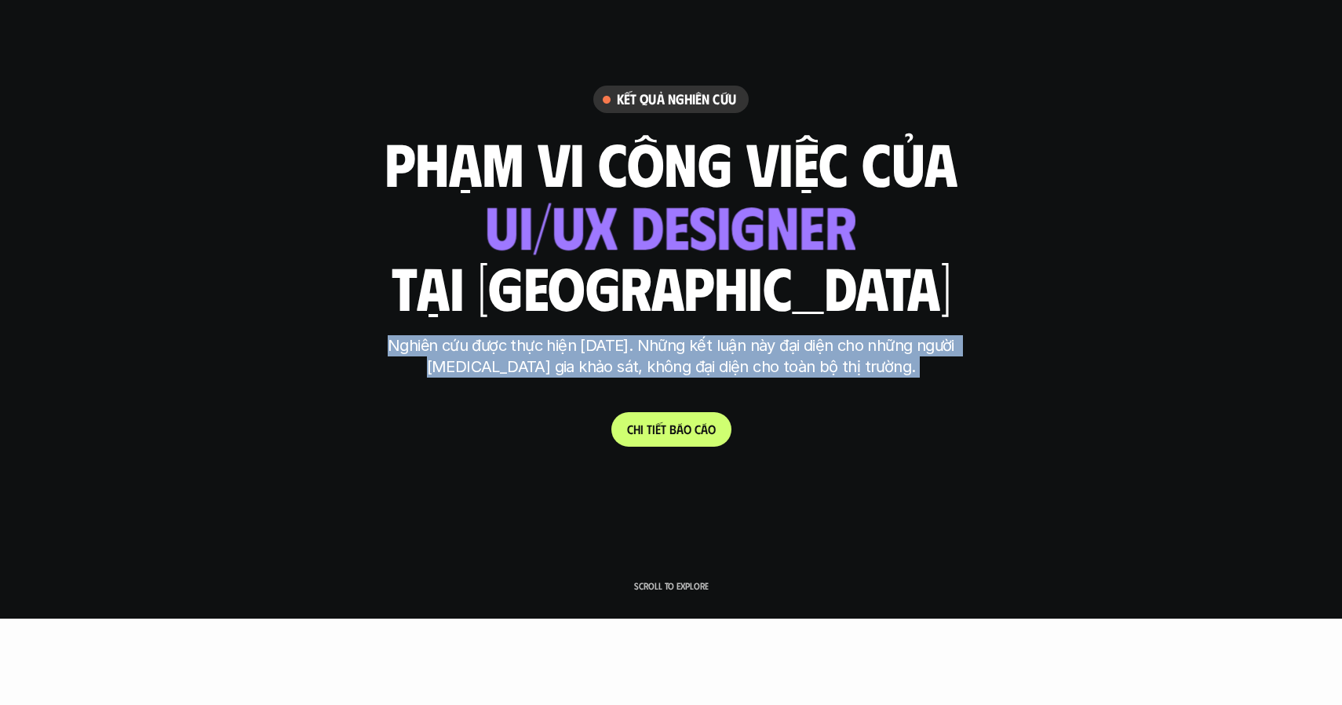
click at [524, 340] on p "Nghiên cứu được thực hiện [DATE]. Những kết luận này đại diện cho những người […" at bounding box center [671, 356] width 589 height 42
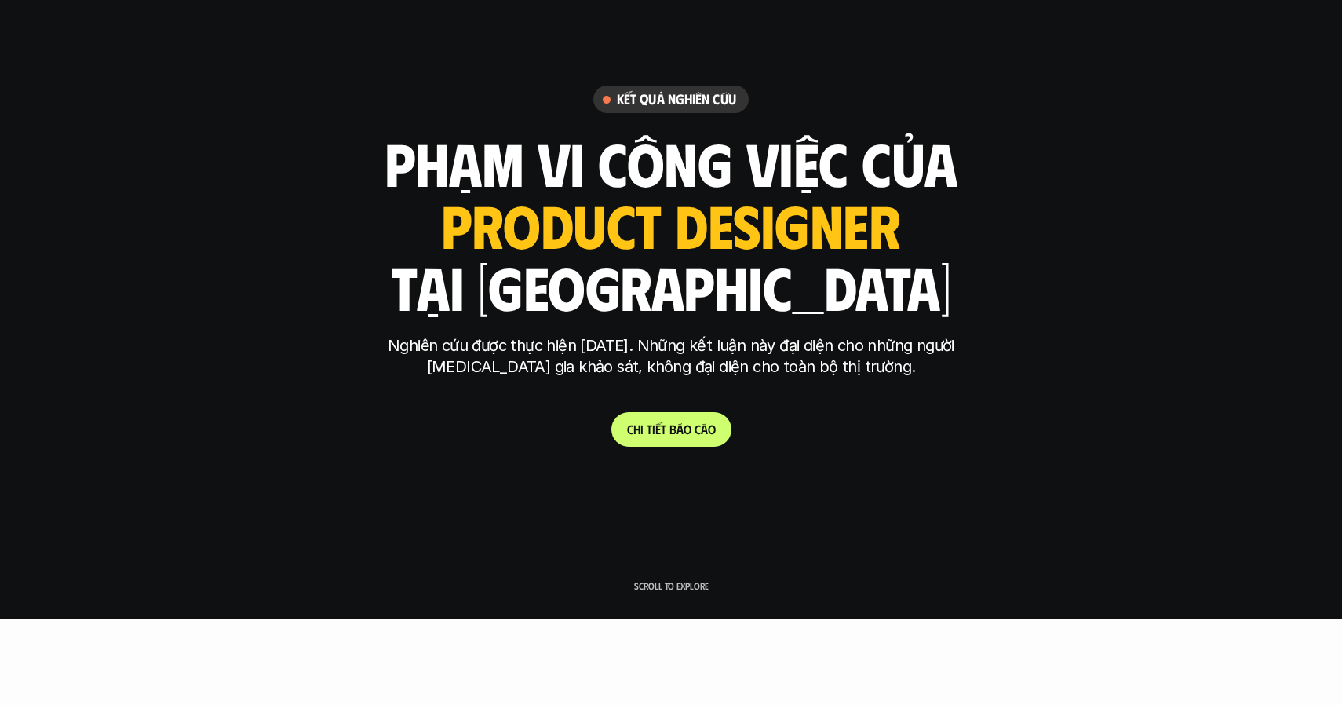
click at [524, 340] on p "Nghiên cứu được thực hiện [DATE]. Những kết luận này đại diện cho những người […" at bounding box center [671, 356] width 589 height 42
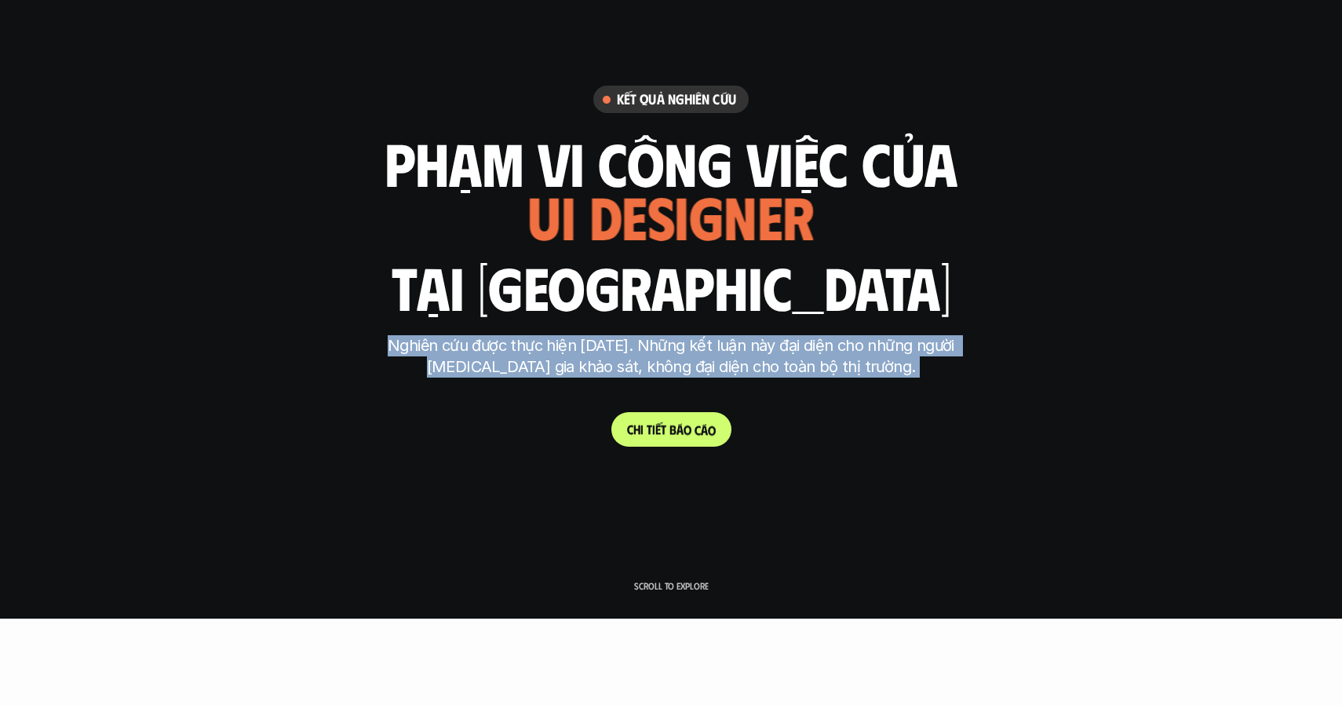
click at [652, 430] on p "C h i t i ế t b á o c á o" at bounding box center [671, 428] width 89 height 15
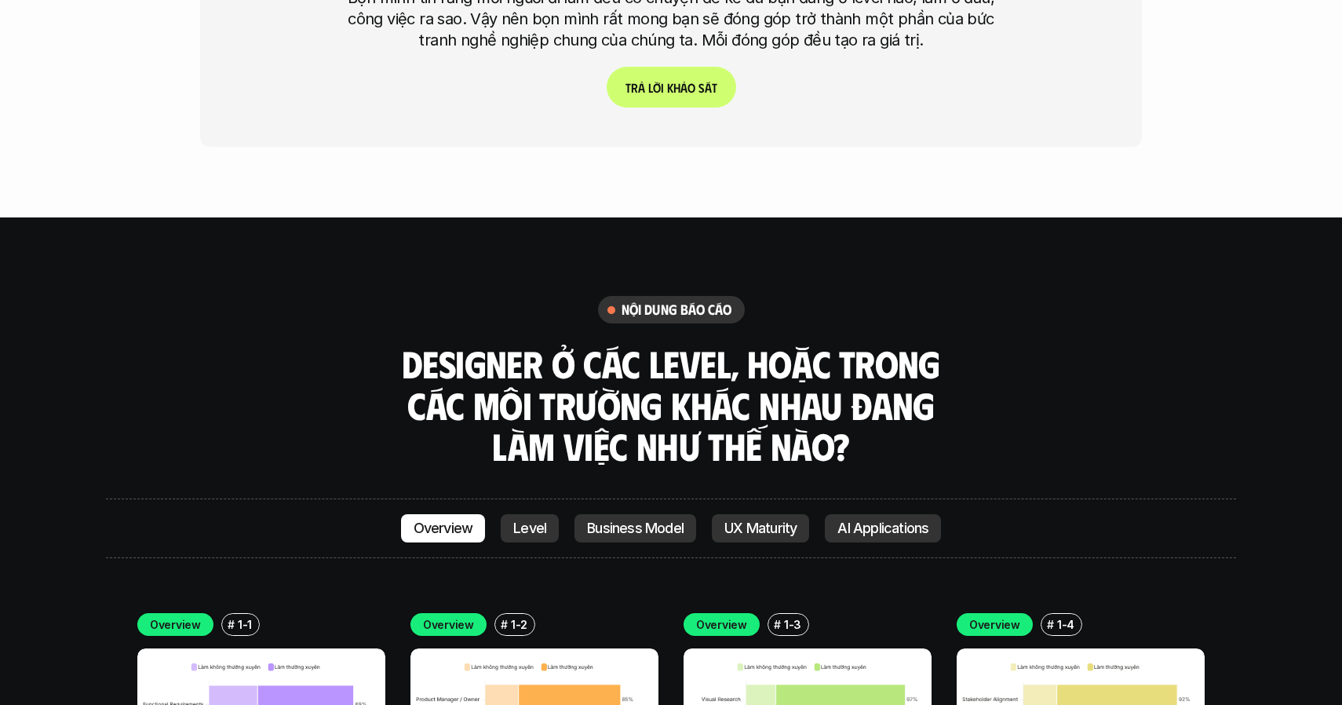
scroll to position [4129, 0]
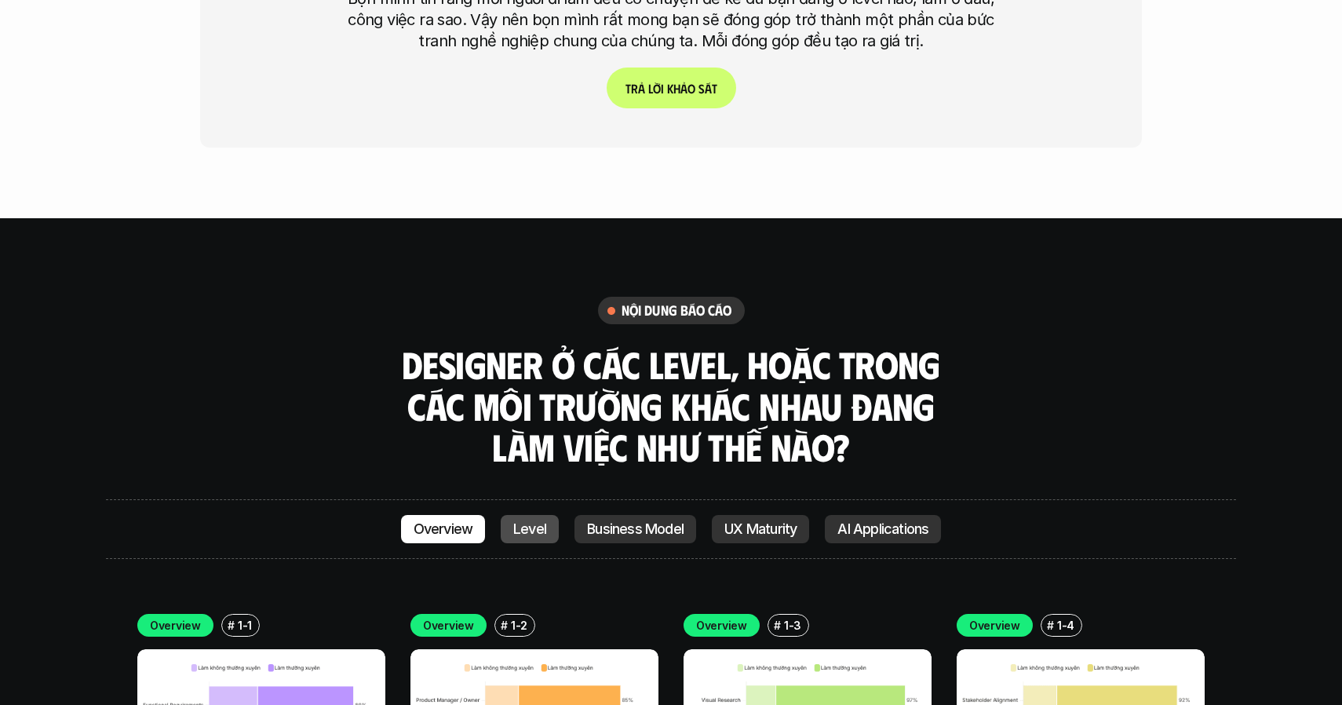
click at [520, 521] on p "Level" at bounding box center [529, 529] width 33 height 16
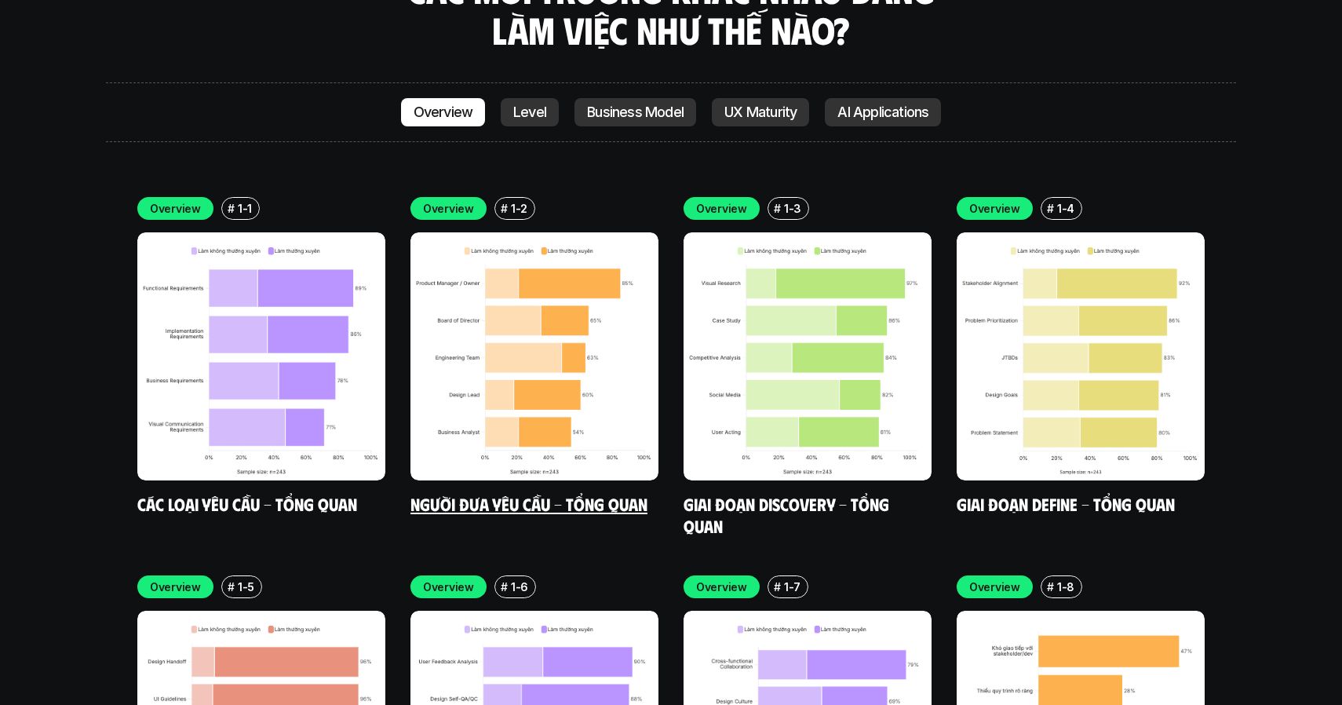
scroll to position [4544, 0]
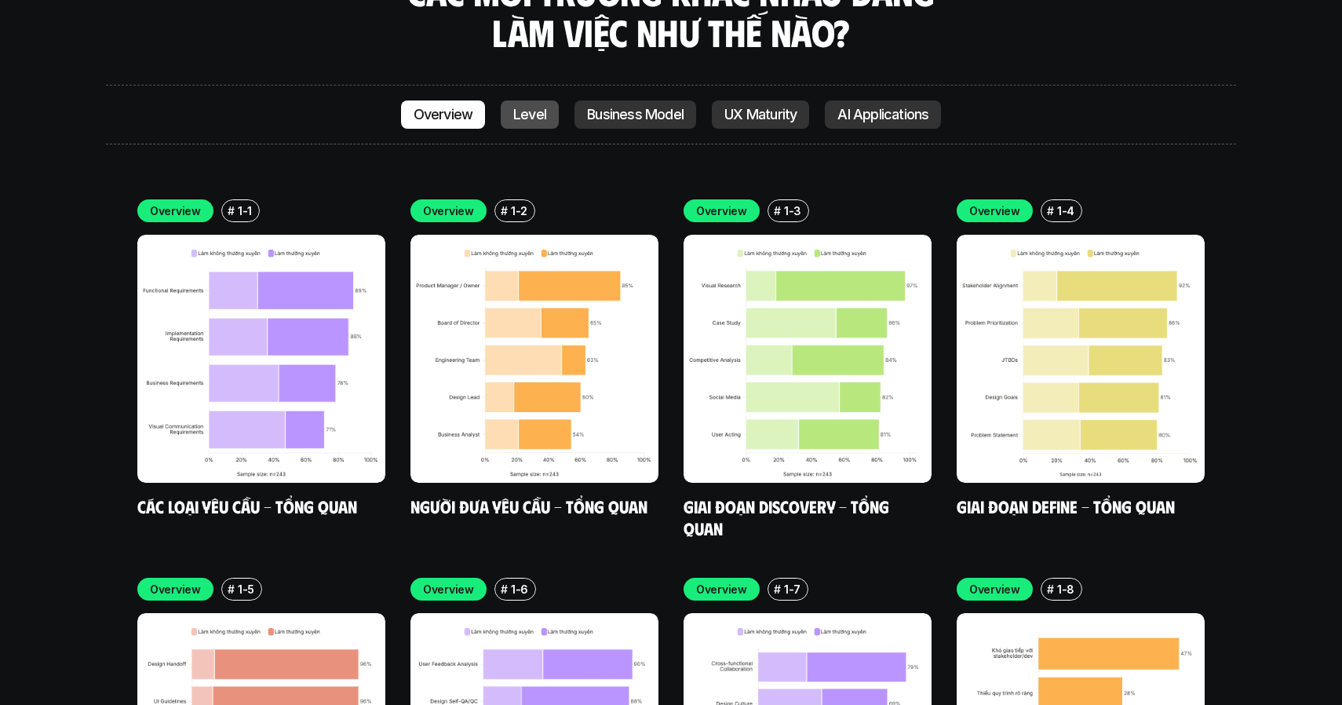
click at [522, 107] on p "Level" at bounding box center [529, 115] width 33 height 16
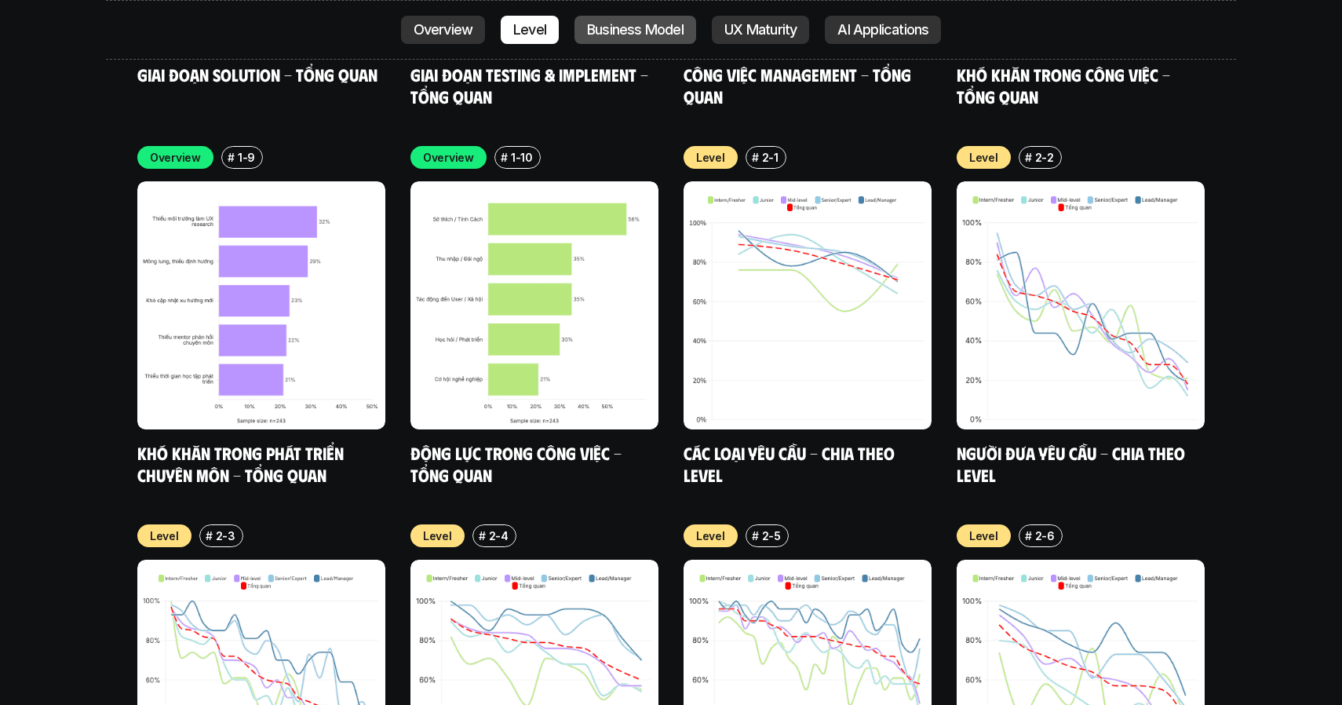
click at [600, 24] on p "Business Model" at bounding box center [635, 30] width 97 height 16
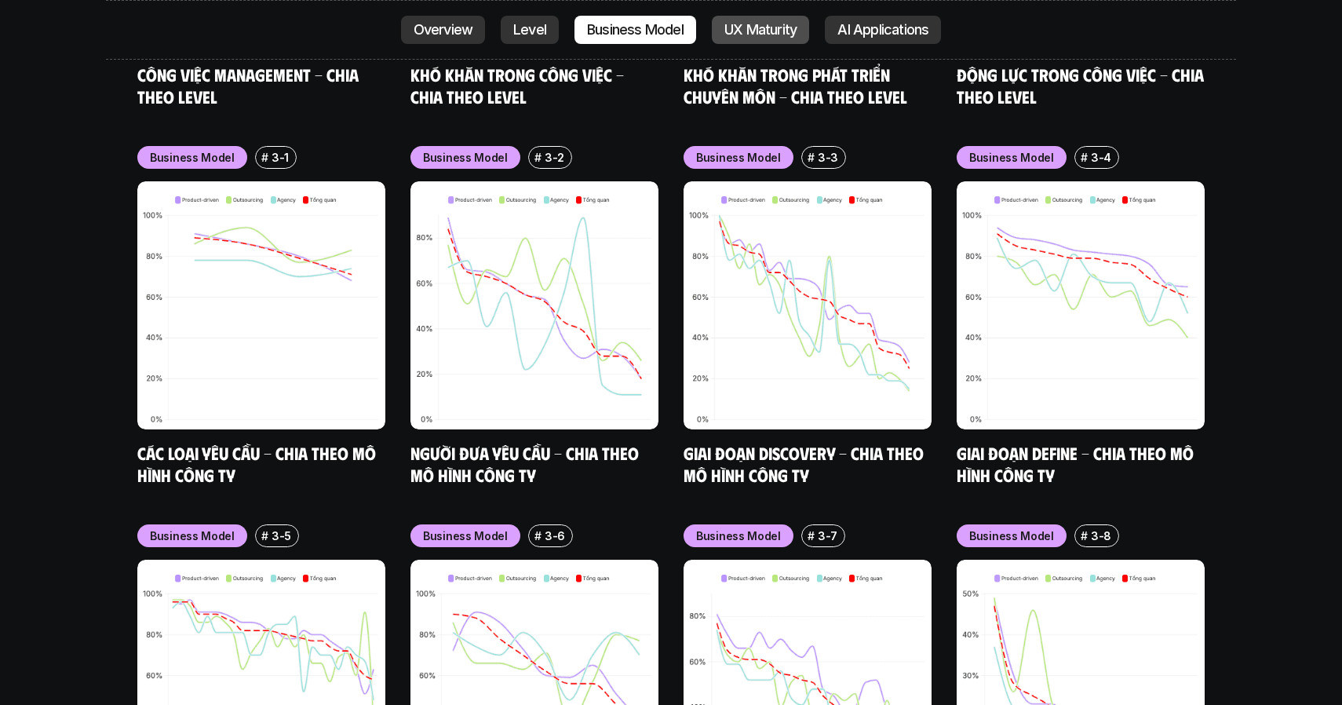
click at [750, 41] on link "UX Maturity" at bounding box center [760, 30] width 97 height 28
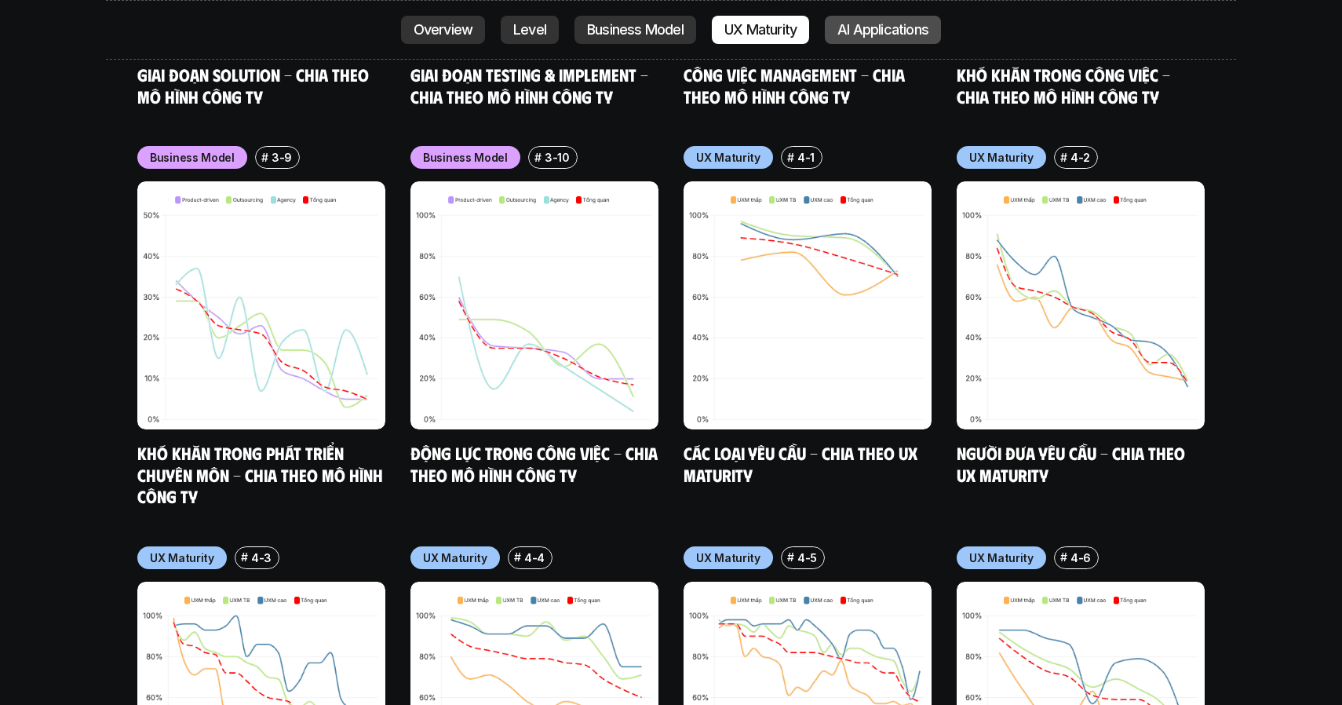
click at [896, 34] on p "AI Applications" at bounding box center [882, 30] width 91 height 16
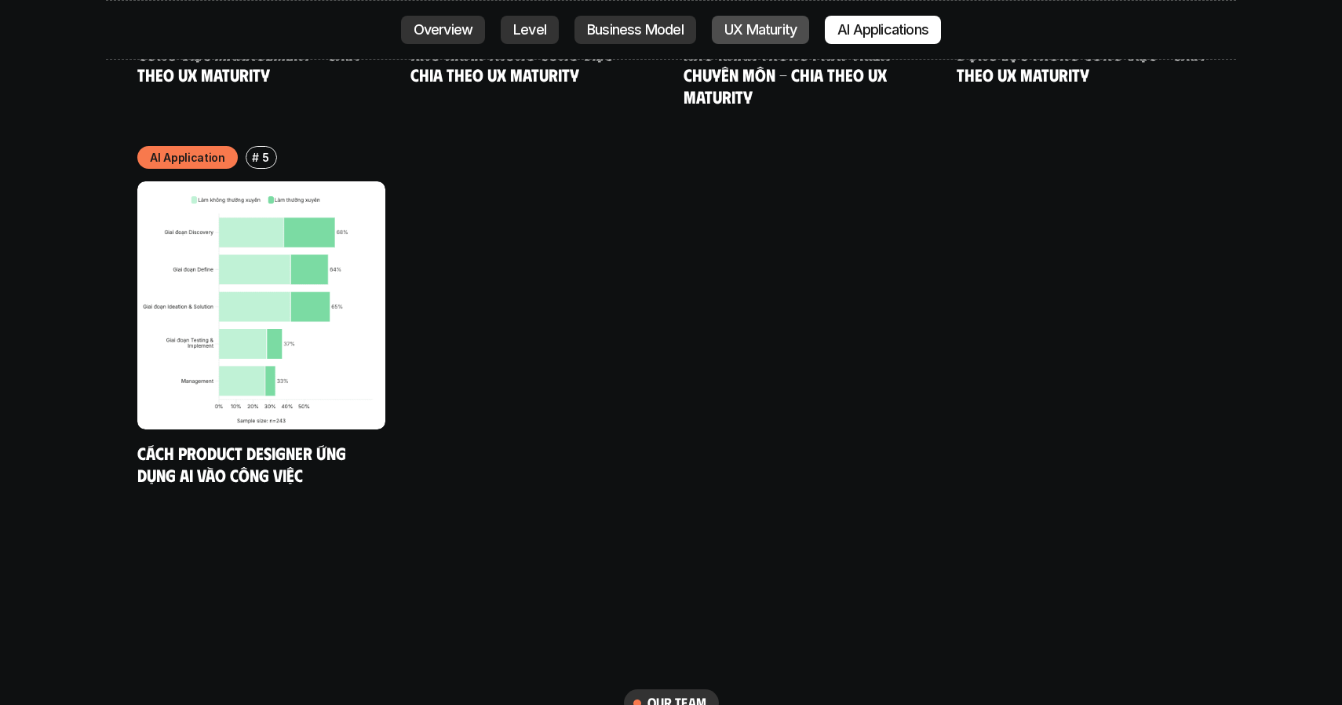
click at [729, 24] on p "UX Maturity" at bounding box center [760, 30] width 72 height 16
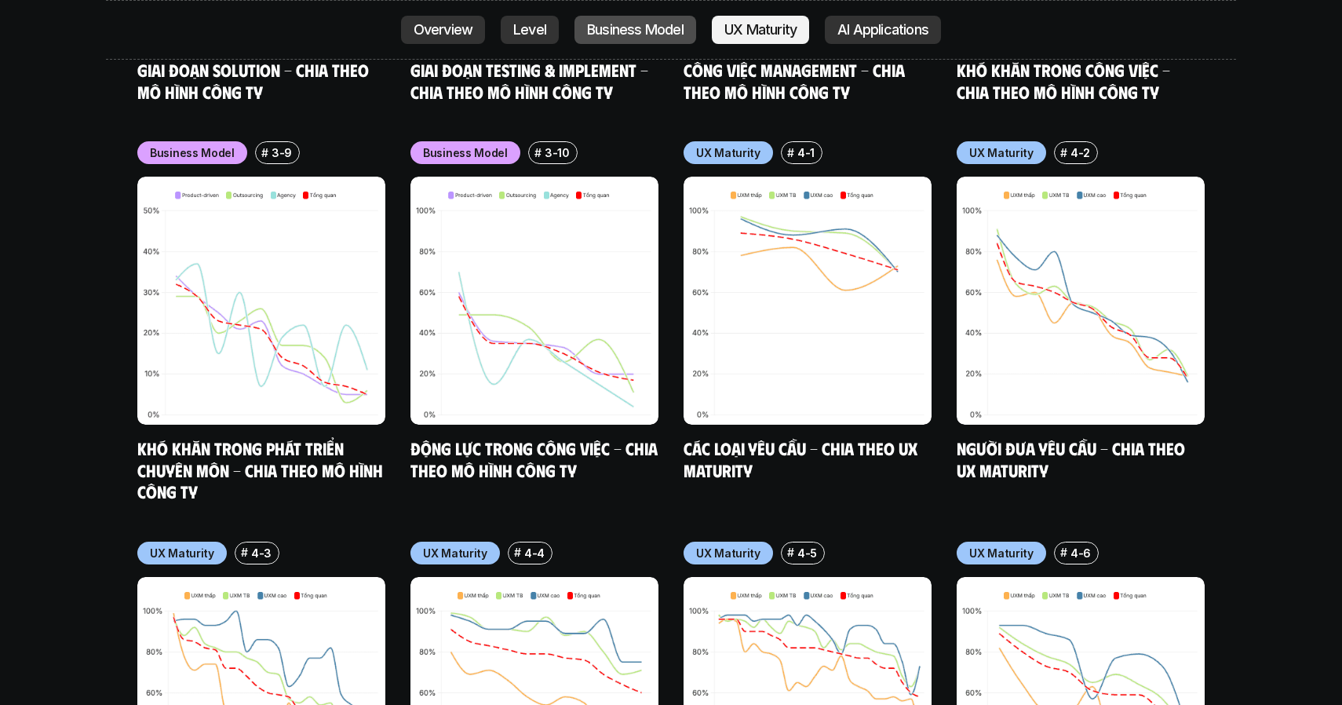
click at [660, 31] on p "Business Model" at bounding box center [635, 30] width 97 height 16
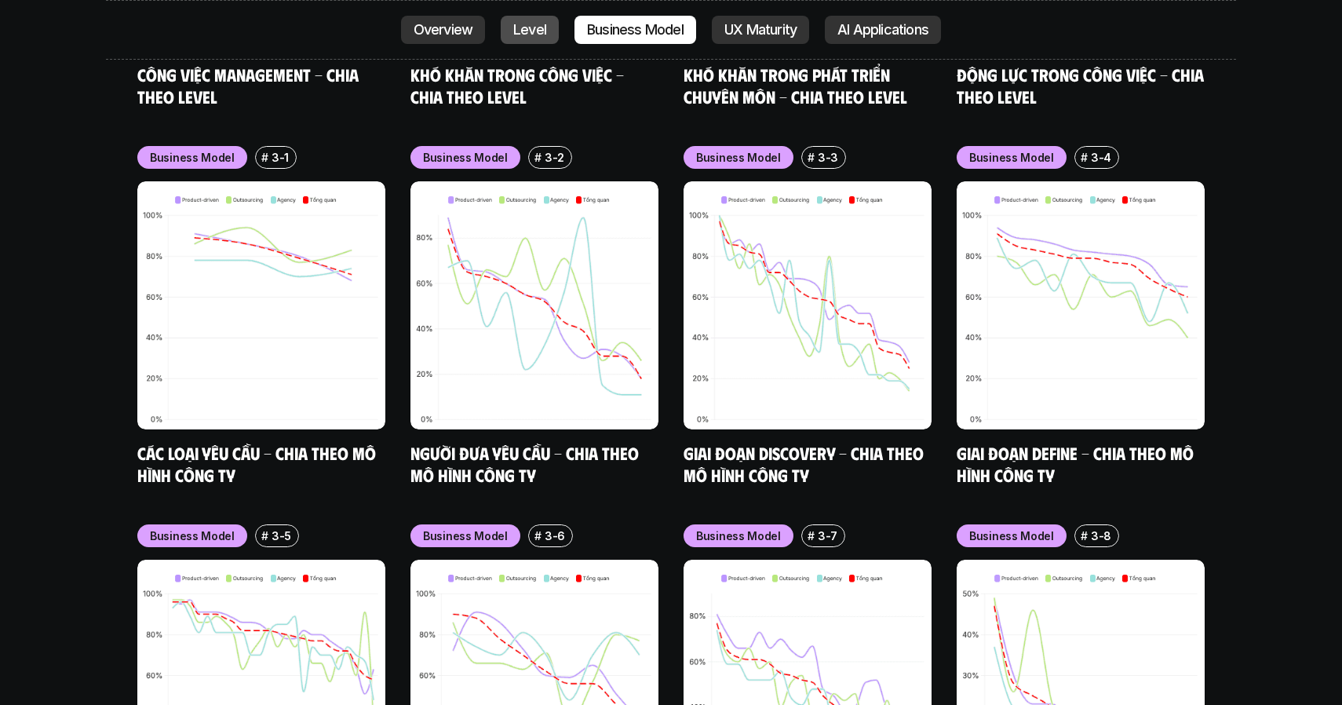
click at [549, 38] on link "Level" at bounding box center [530, 30] width 58 height 28
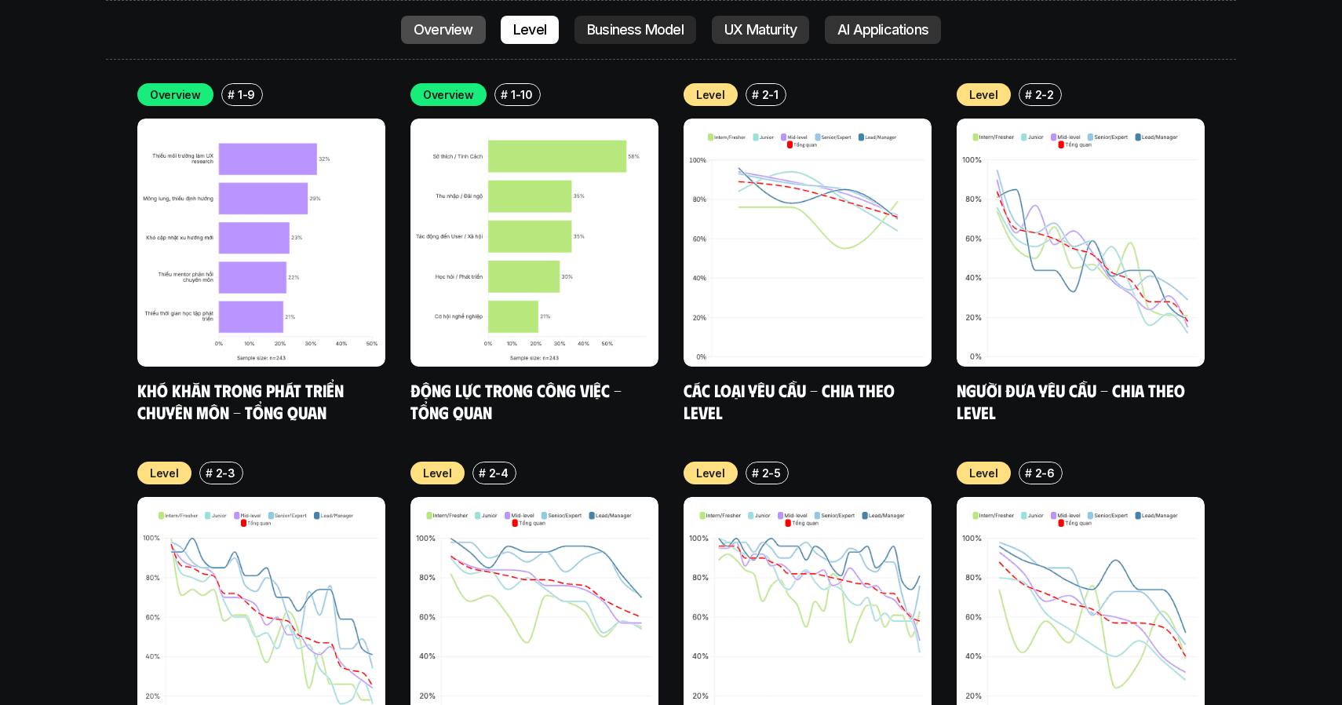
click at [462, 36] on p "Overview" at bounding box center [444, 30] width 60 height 16
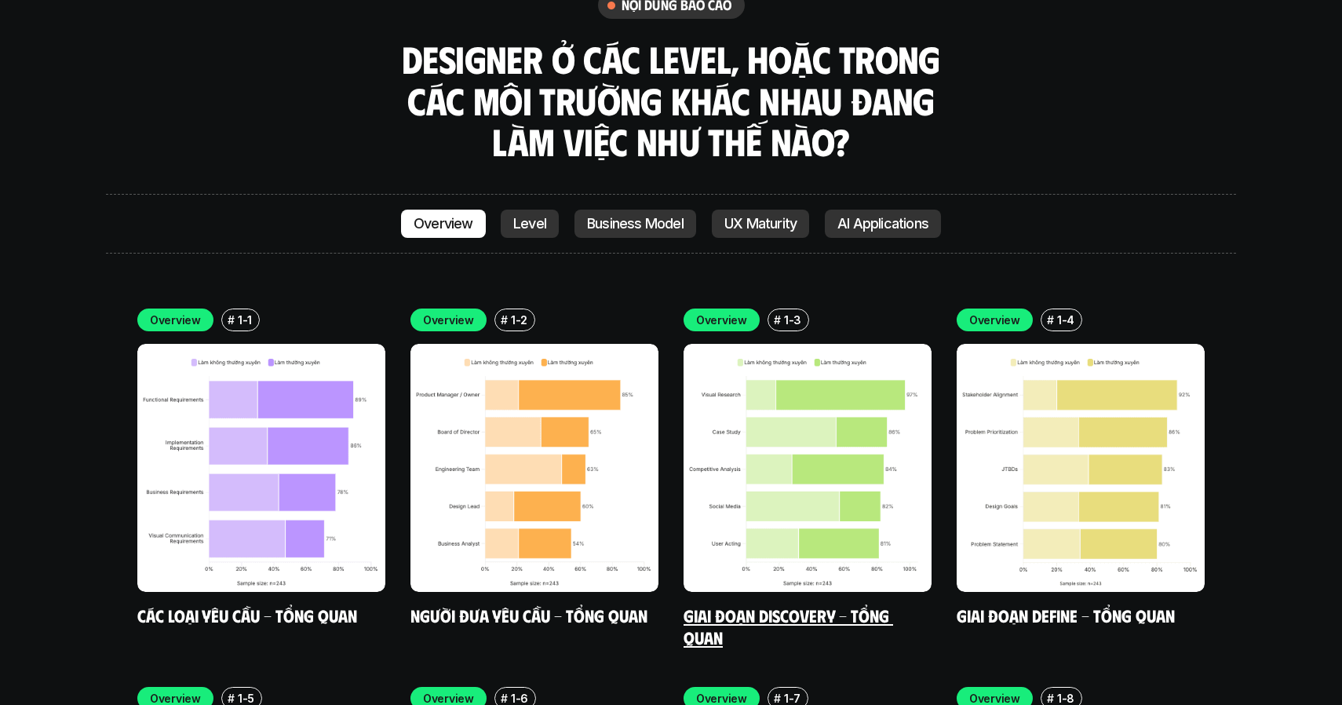
scroll to position [4433, 0]
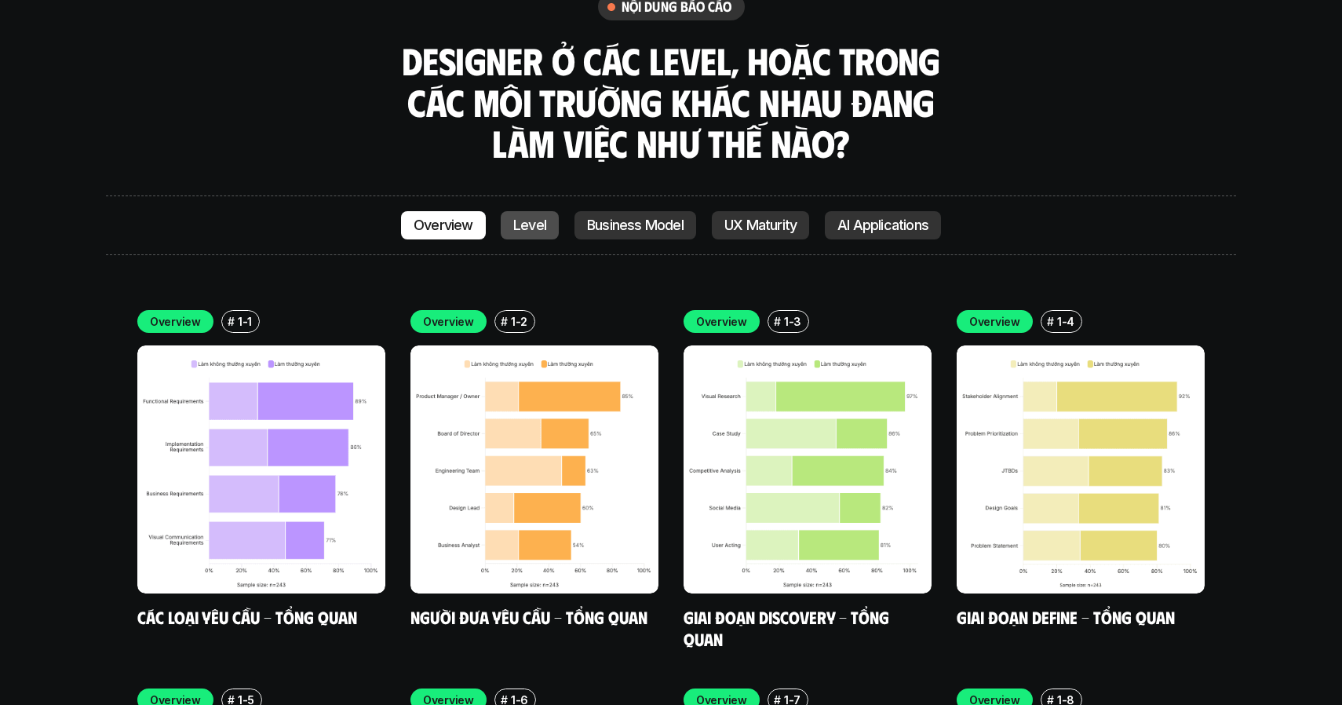
click at [538, 217] on p "Level" at bounding box center [529, 225] width 33 height 16
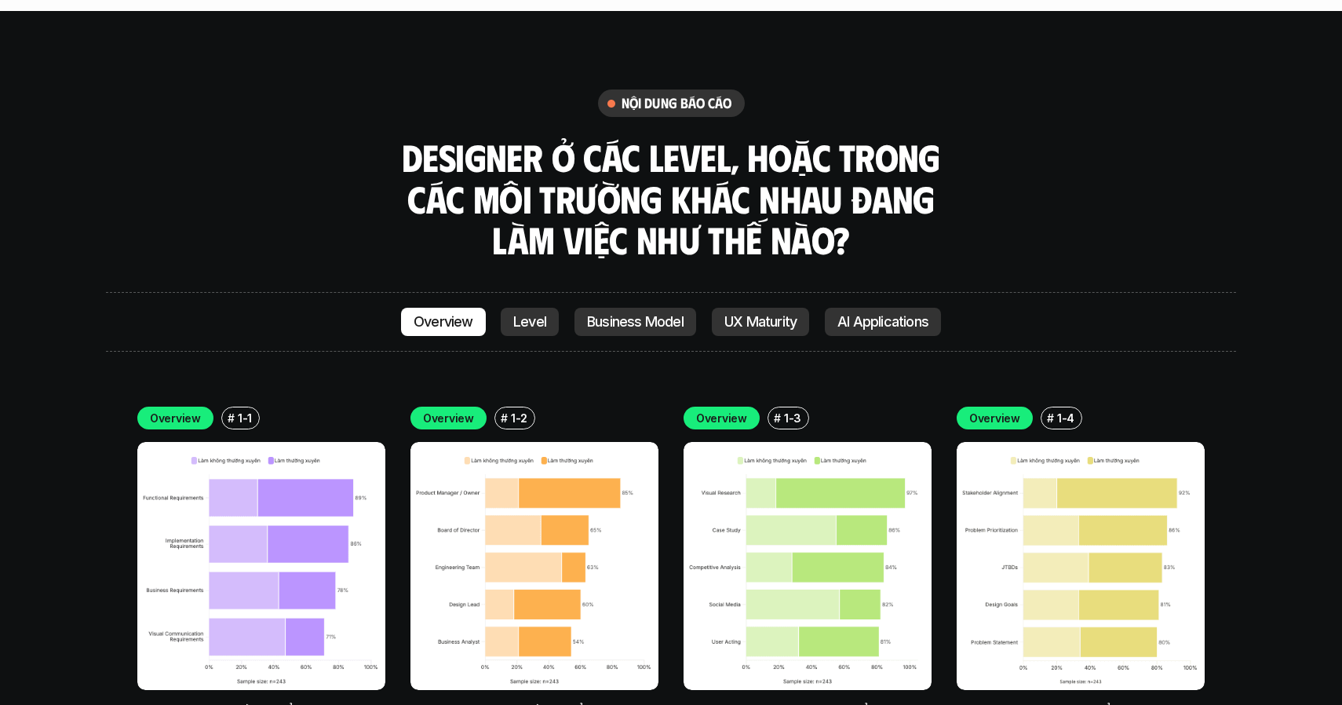
scroll to position [4334, 0]
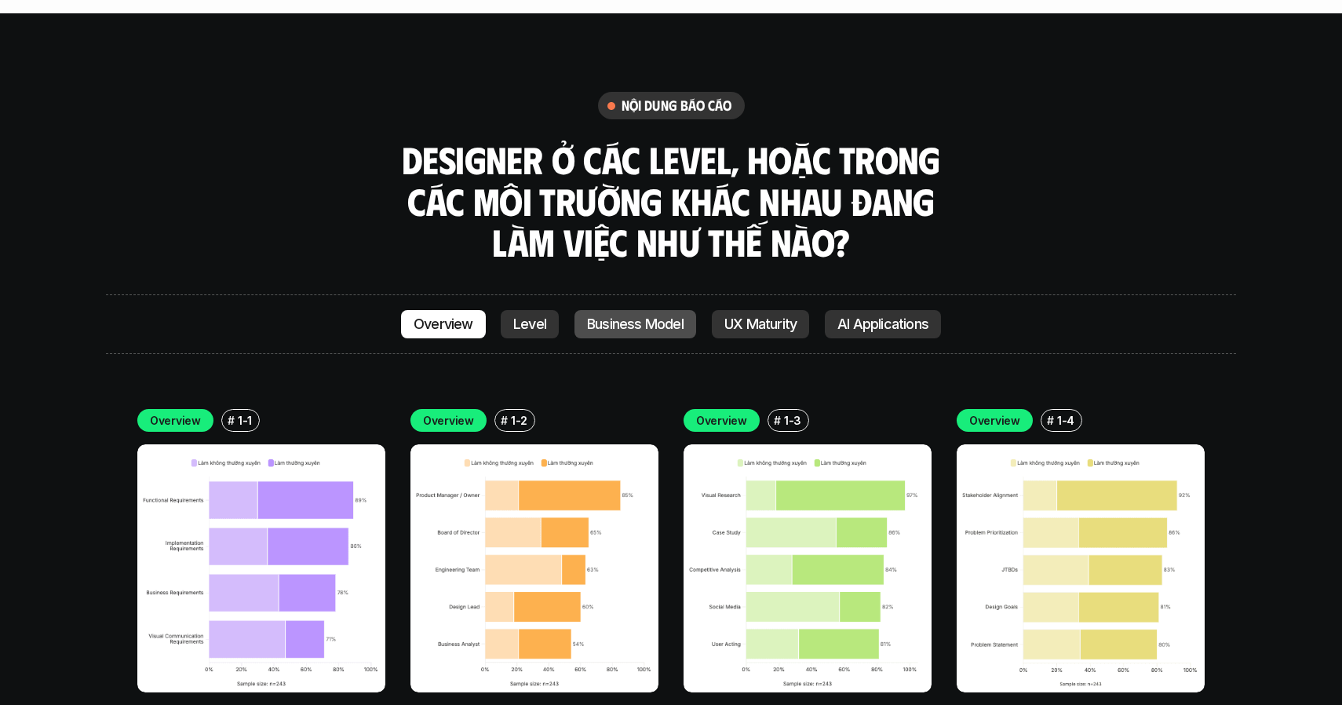
click at [602, 316] on p "Business Model" at bounding box center [635, 324] width 97 height 16
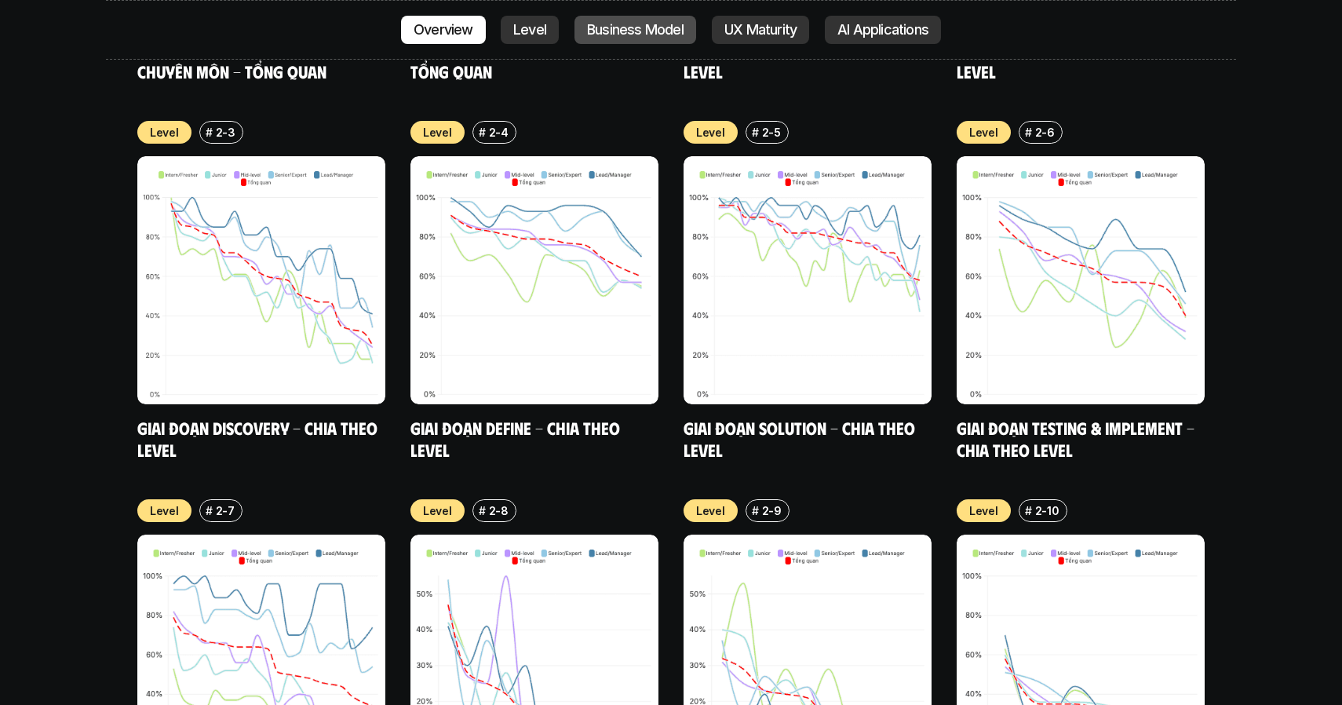
click at [602, 499] on div "Level # 2-8" at bounding box center [534, 510] width 248 height 23
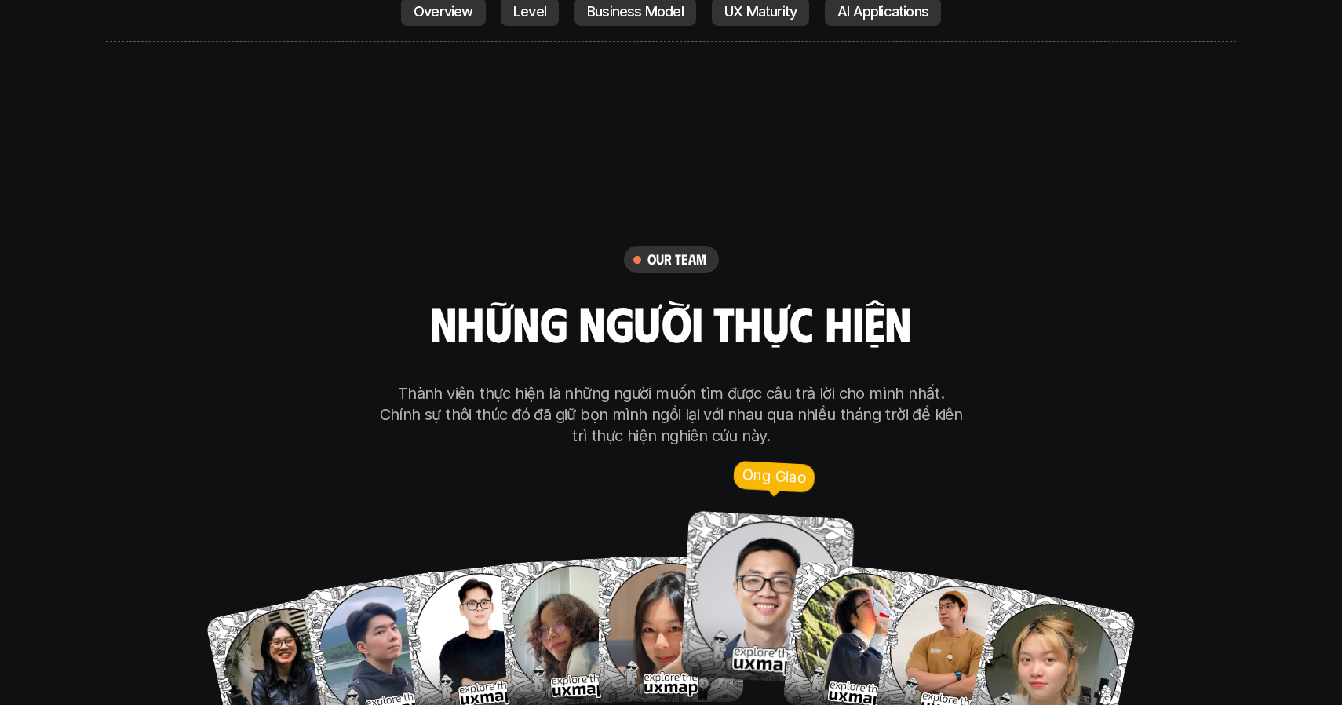
scroll to position [8868, 0]
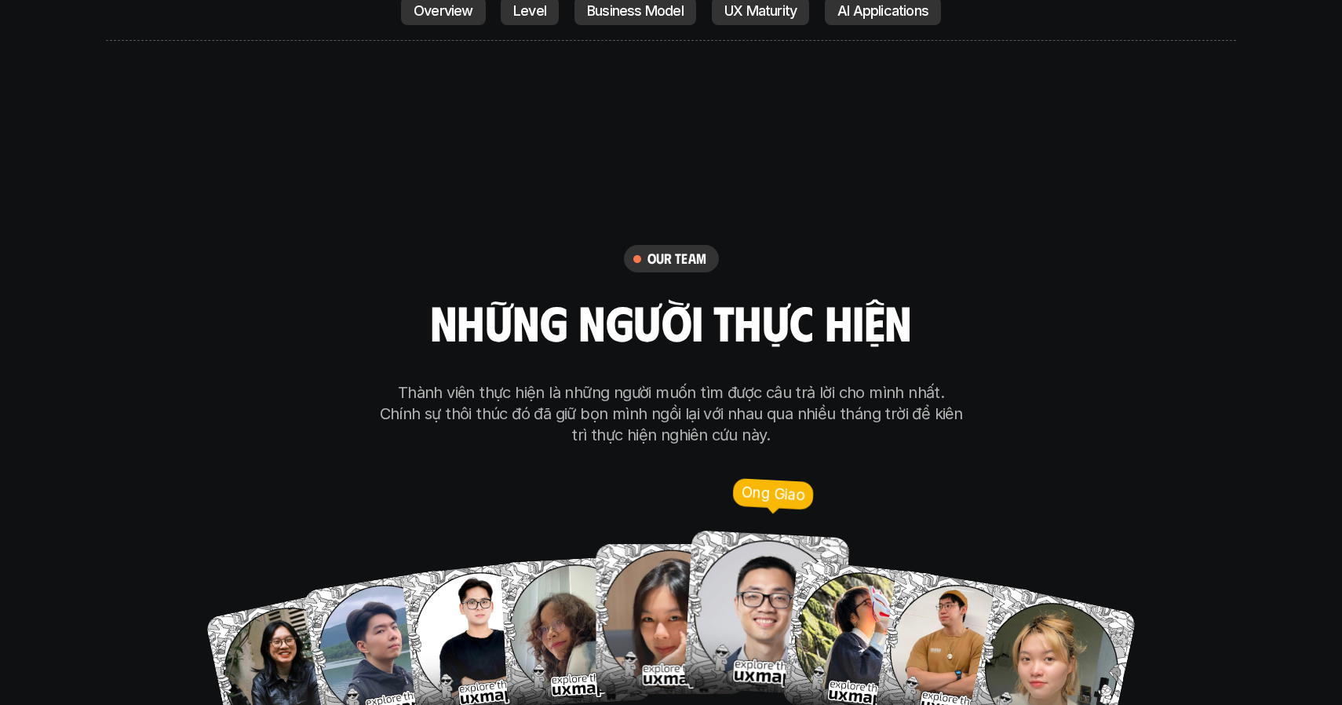
click at [735, 531] on img at bounding box center [767, 614] width 166 height 166
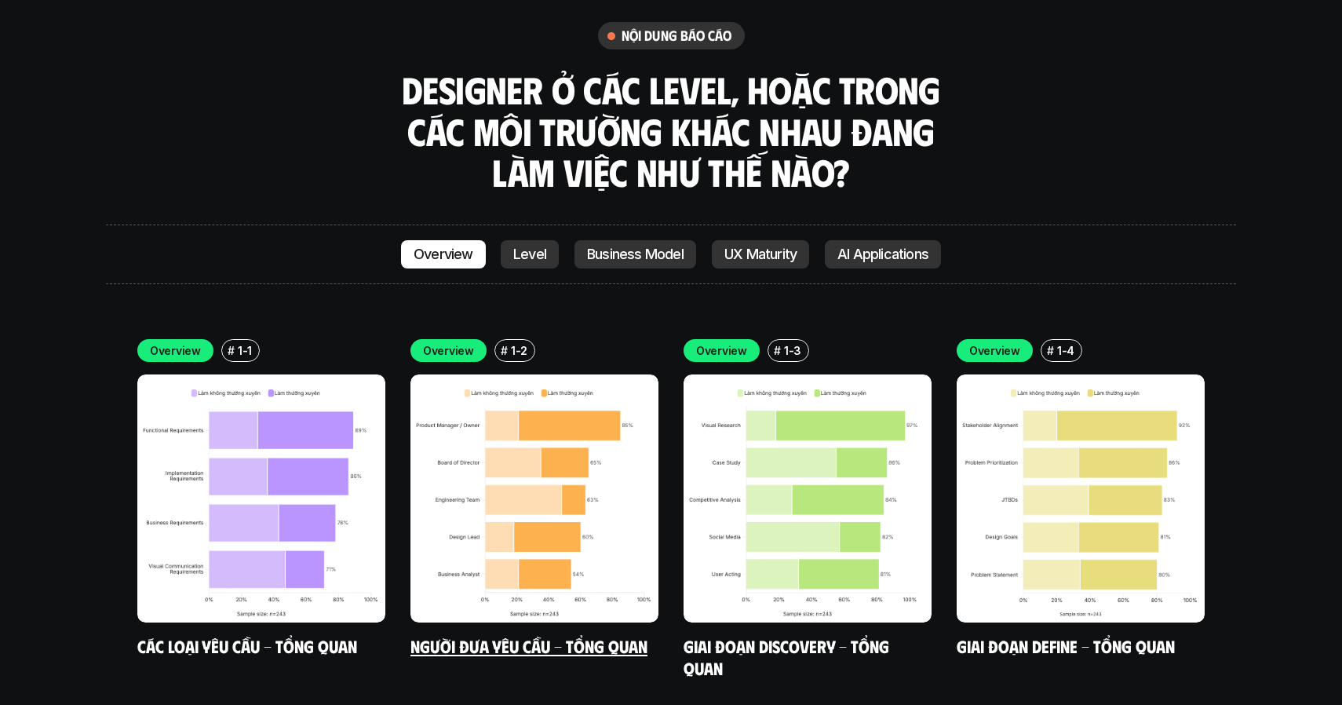
scroll to position [4405, 0]
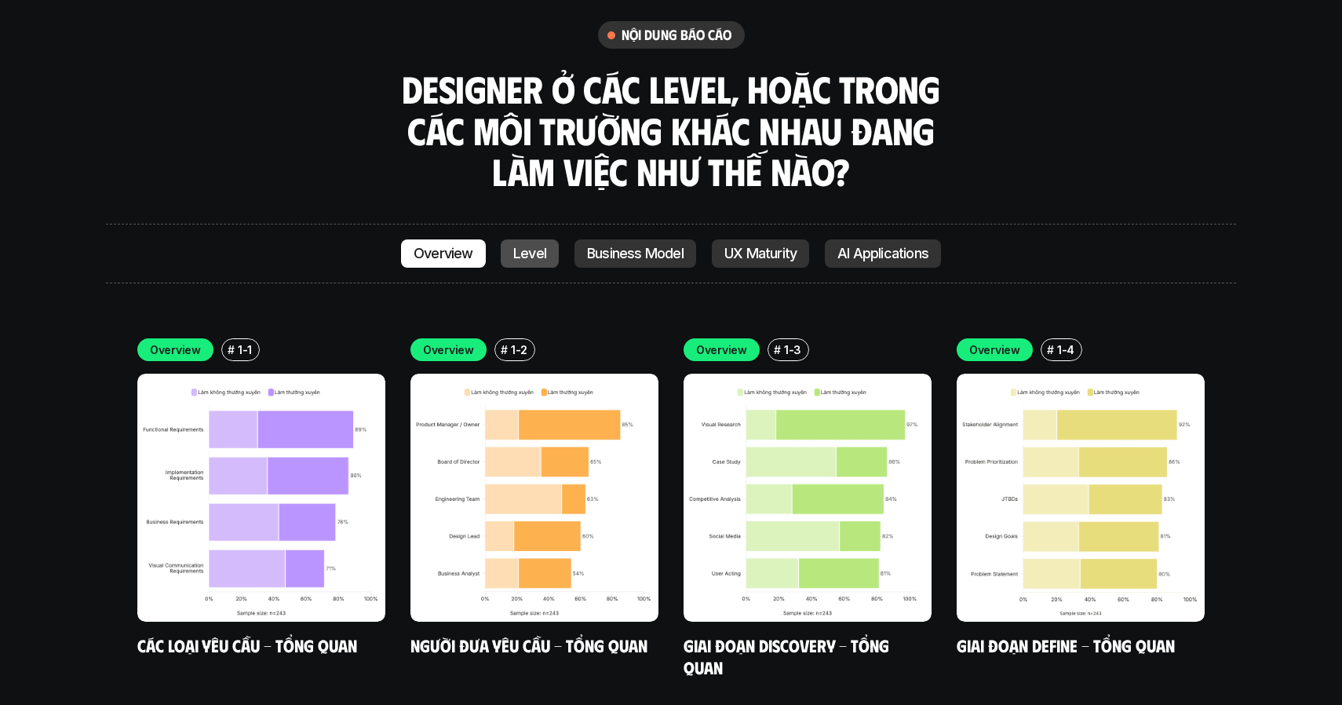
click at [535, 246] on p "Level" at bounding box center [529, 254] width 33 height 16
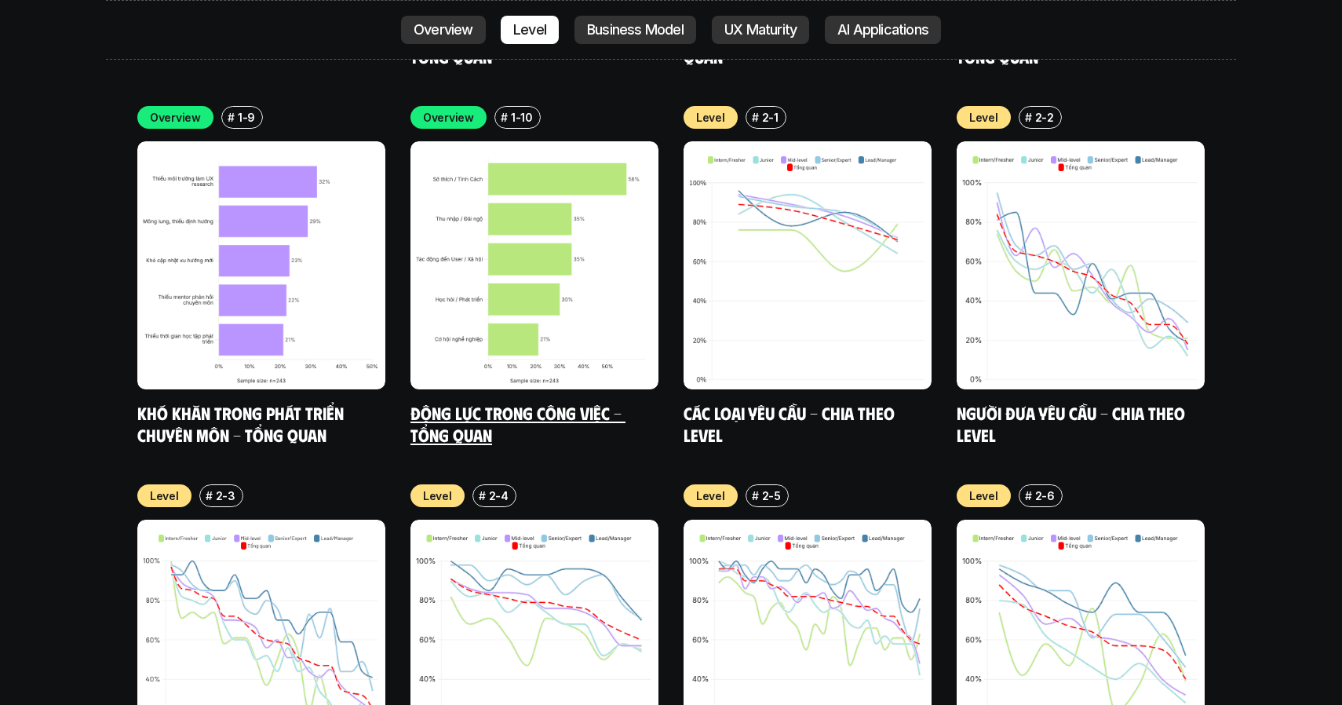
scroll to position [5402, 0]
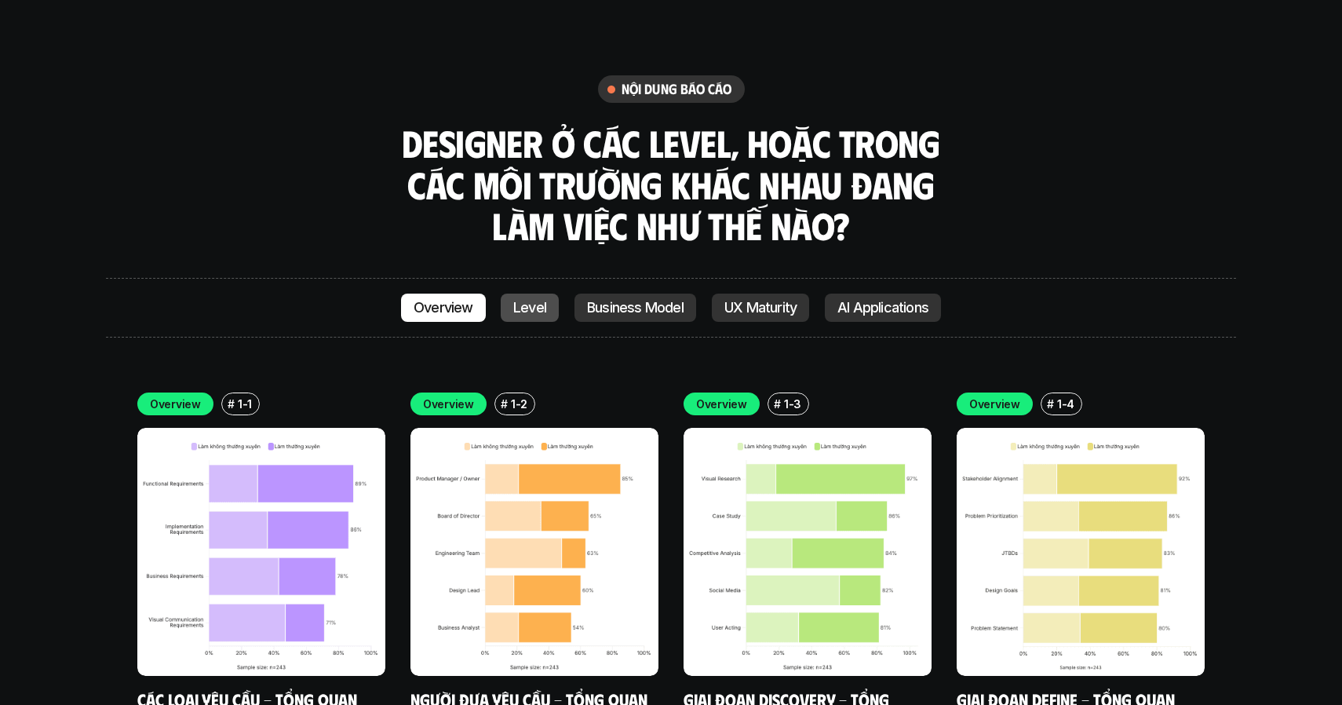
click at [531, 300] on p "Level" at bounding box center [529, 308] width 33 height 16
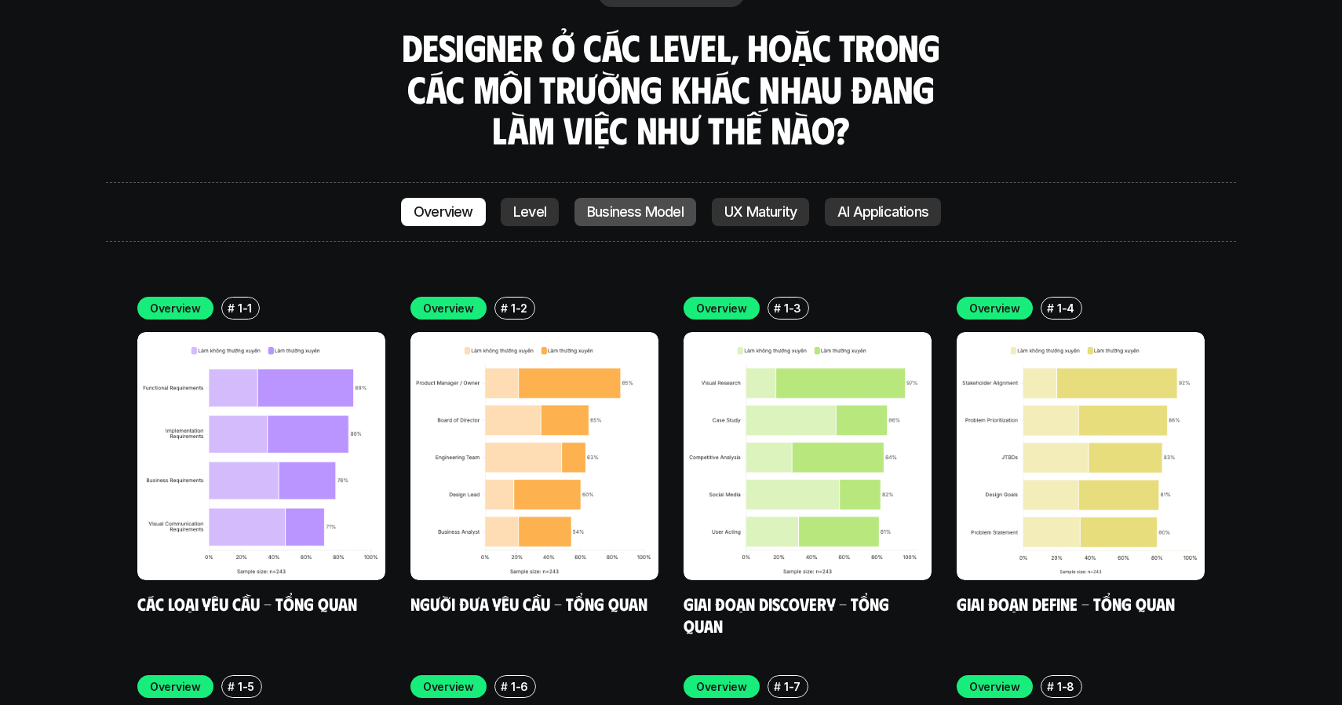
click at [632, 198] on link "Business Model" at bounding box center [636, 212] width 122 height 28
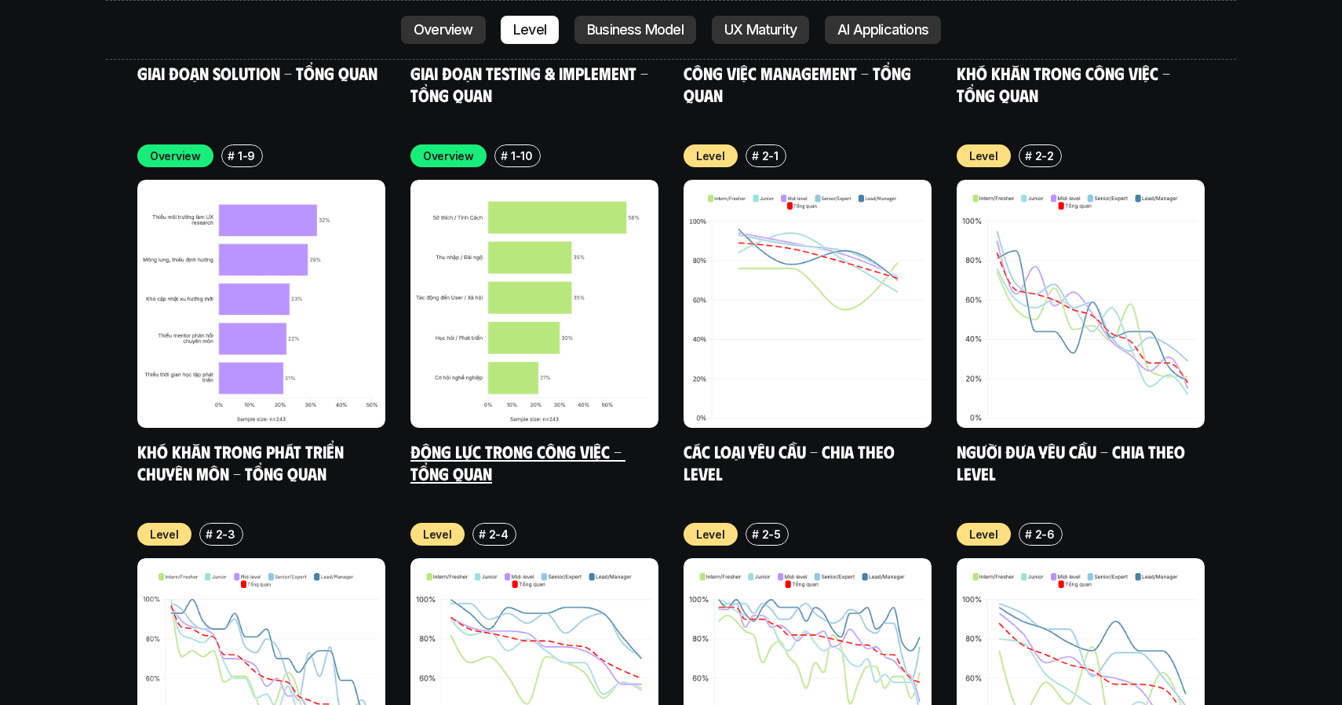
scroll to position [5352, 0]
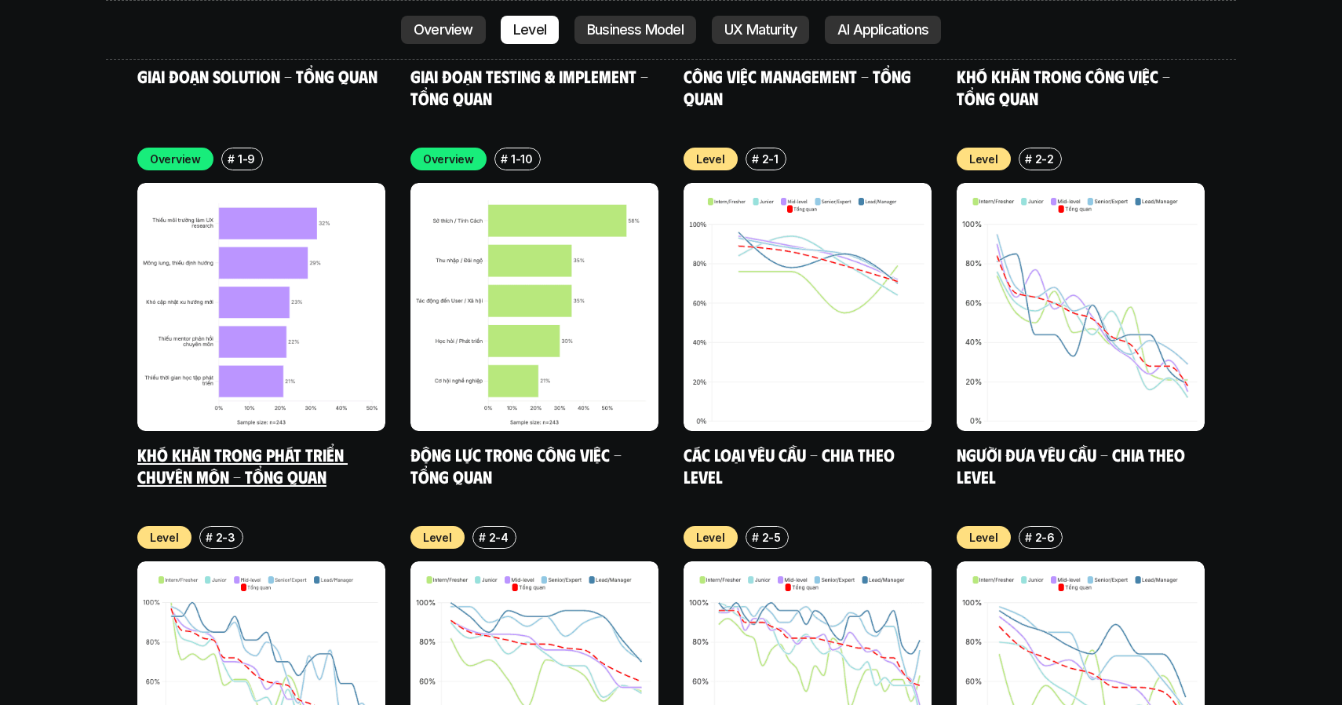
click at [340, 224] on img at bounding box center [261, 307] width 248 height 248
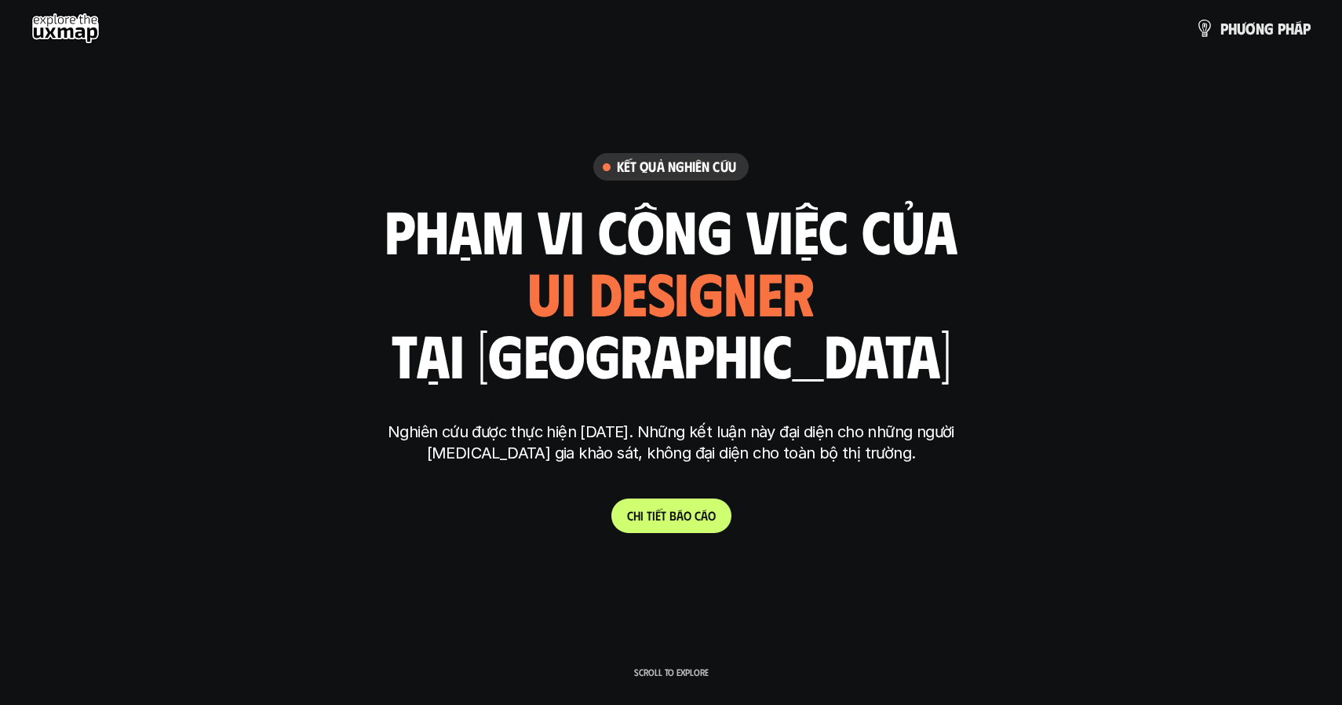
scroll to position [6489, 0]
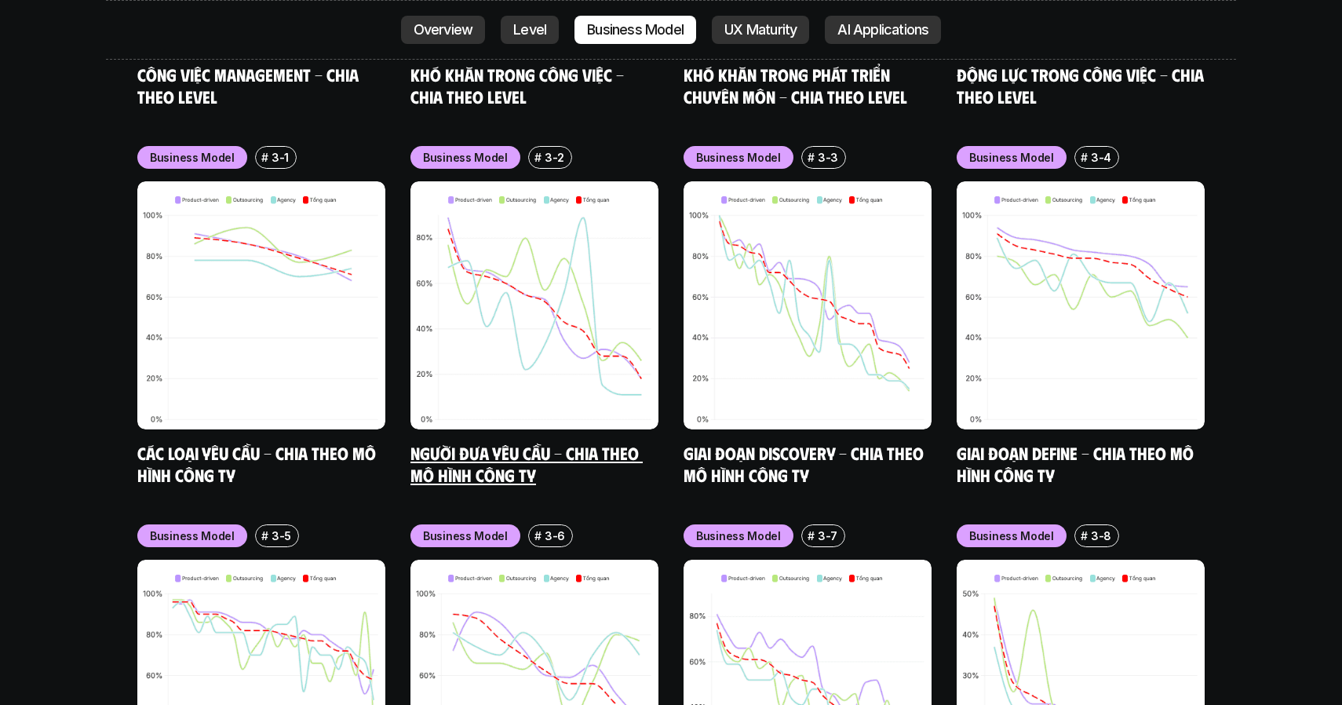
click at [524, 228] on img at bounding box center [534, 305] width 248 height 248
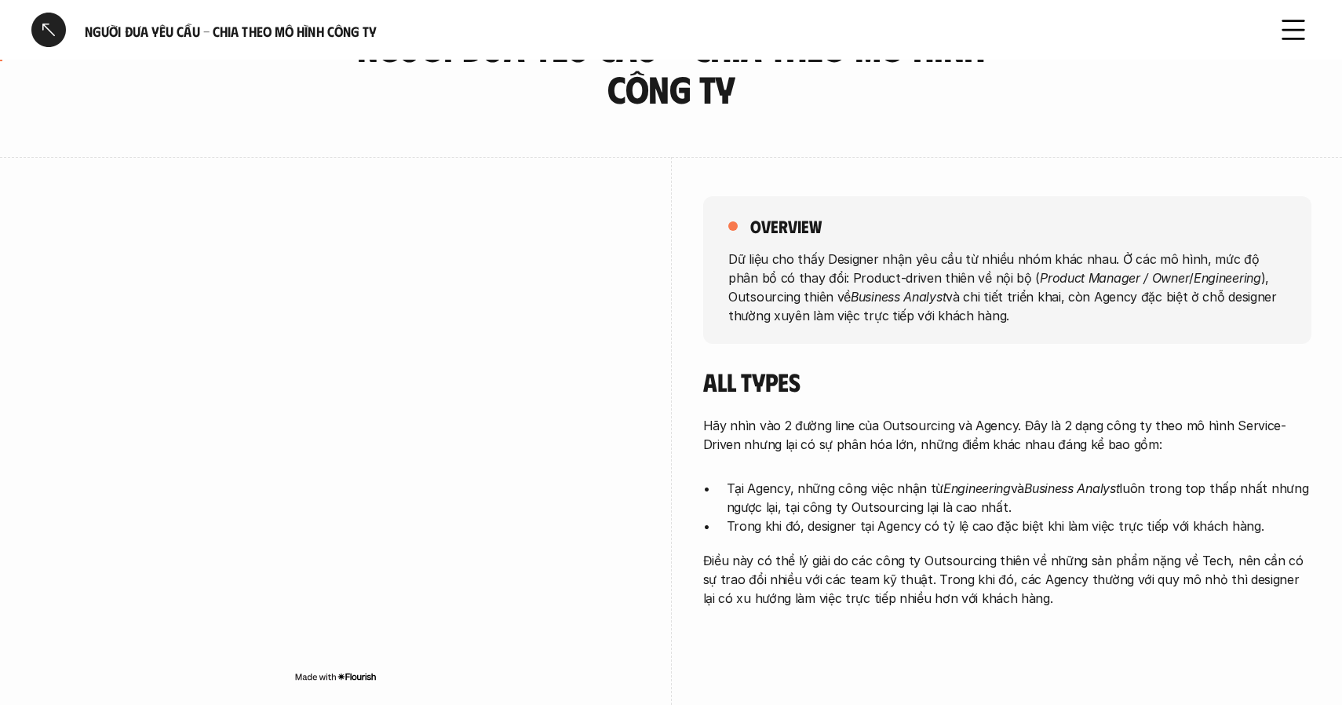
scroll to position [99, 0]
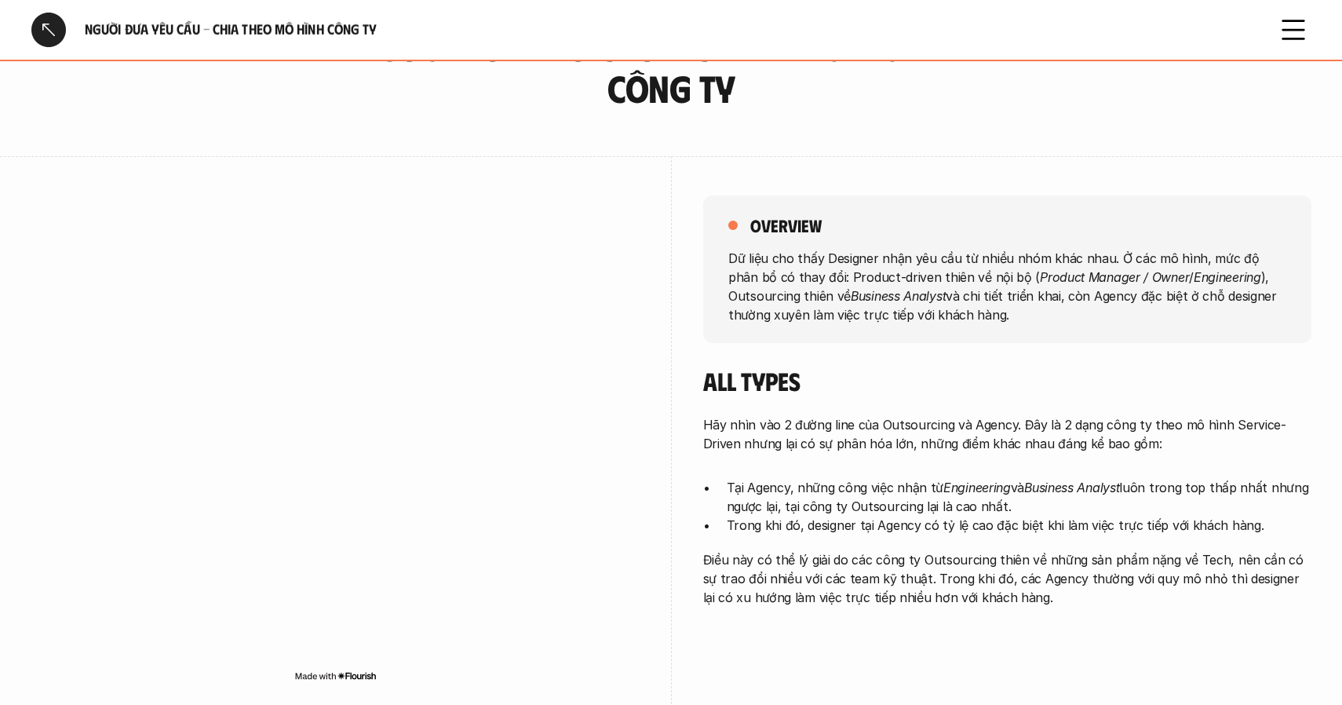
scroll to position [6489, 0]
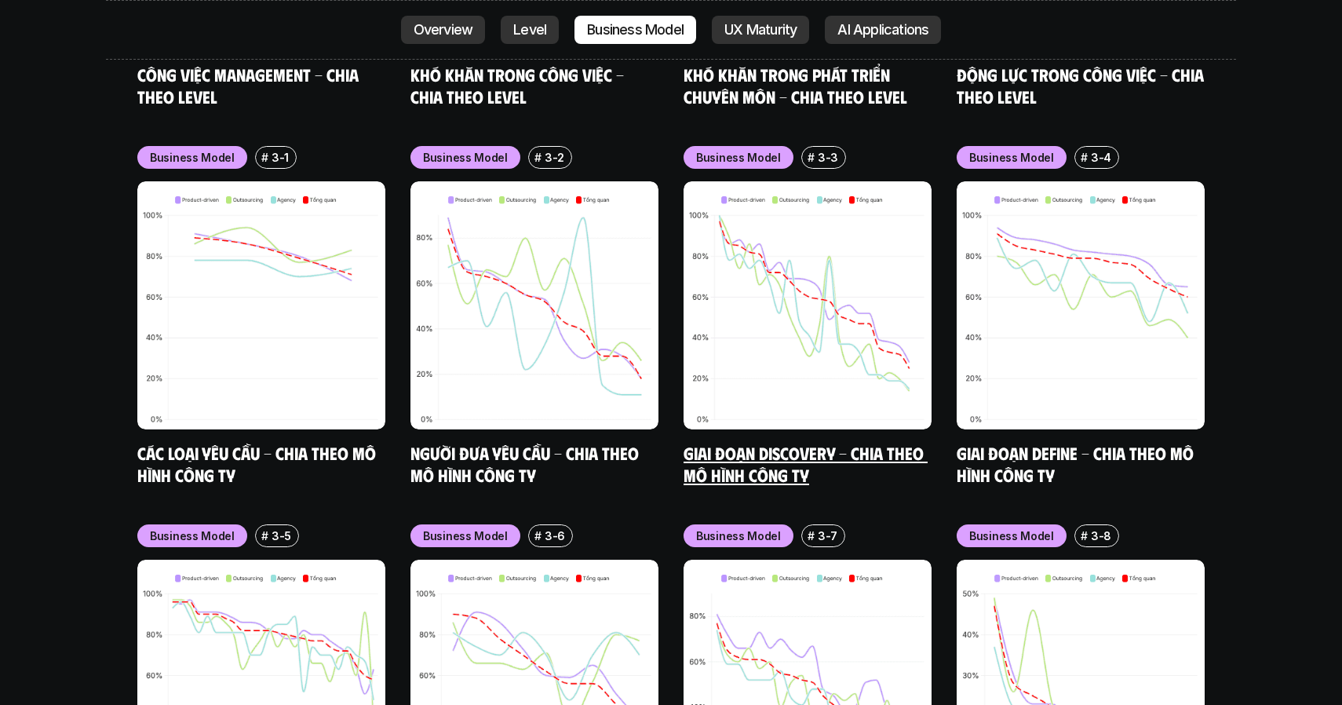
click at [773, 347] on img at bounding box center [808, 305] width 248 height 248
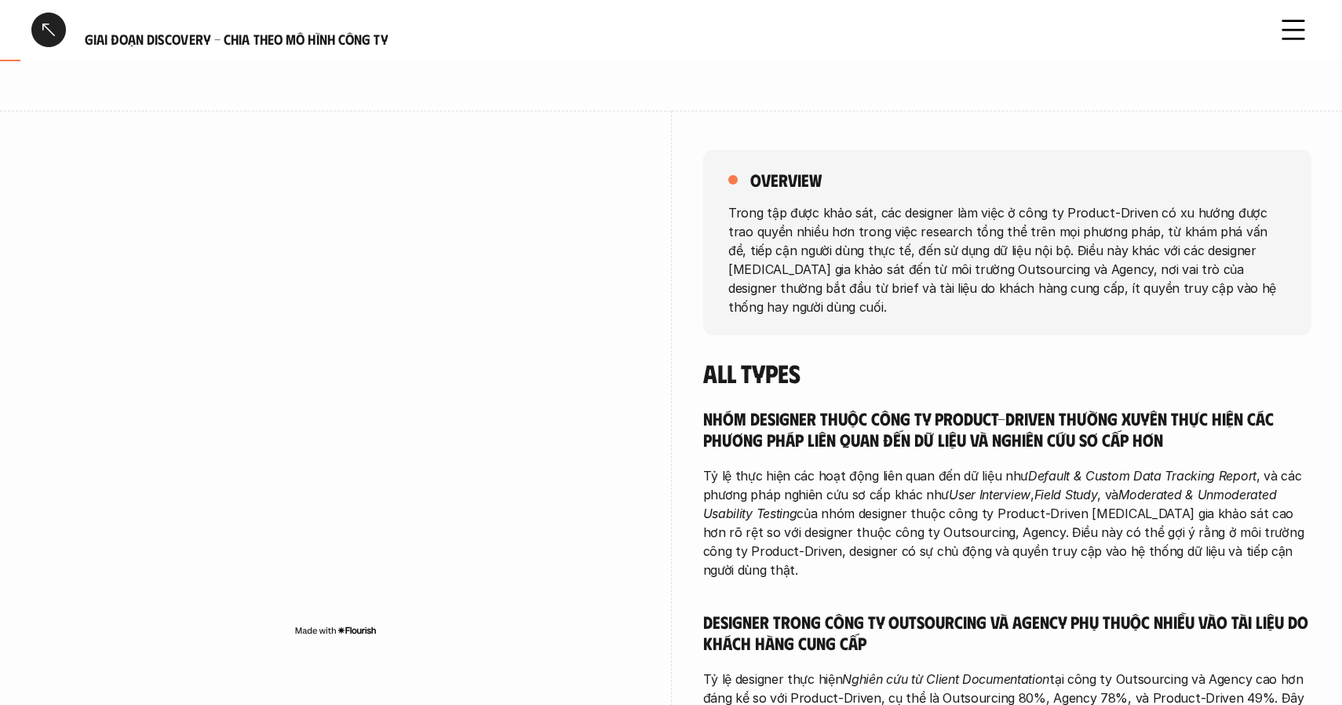
scroll to position [147, 0]
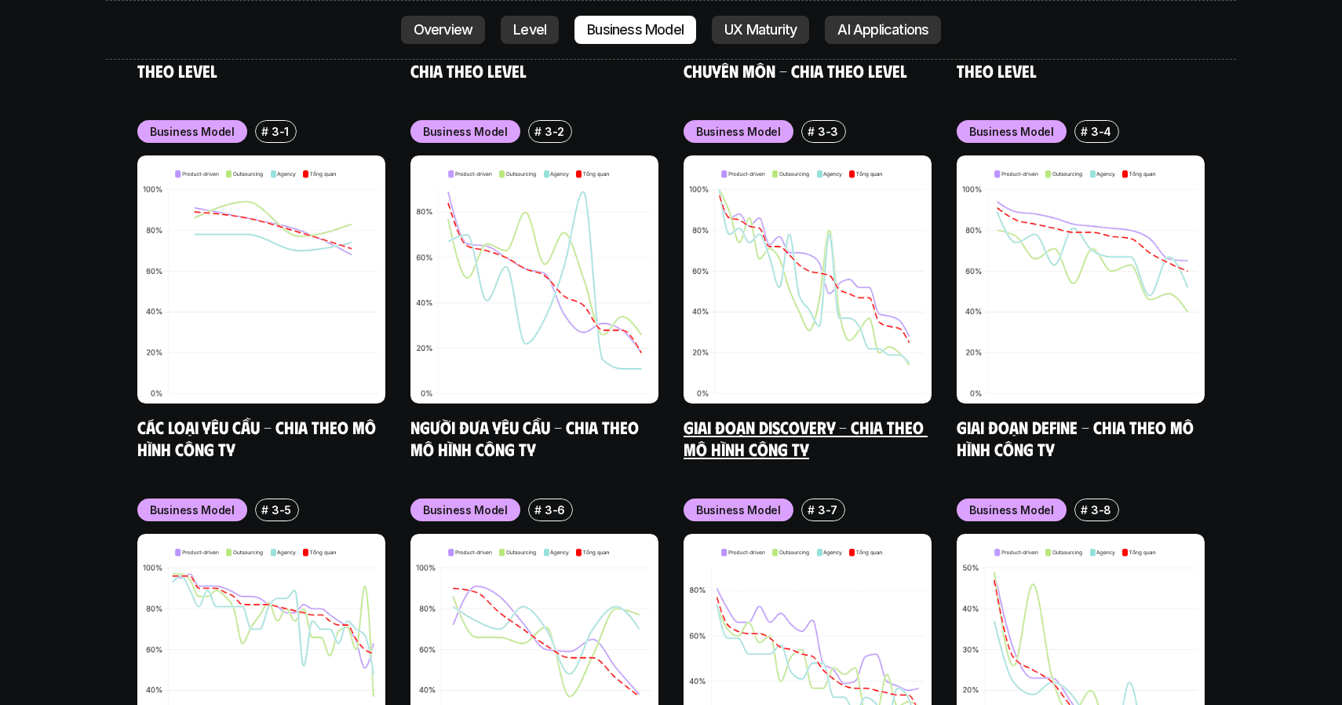
scroll to position [6515, 0]
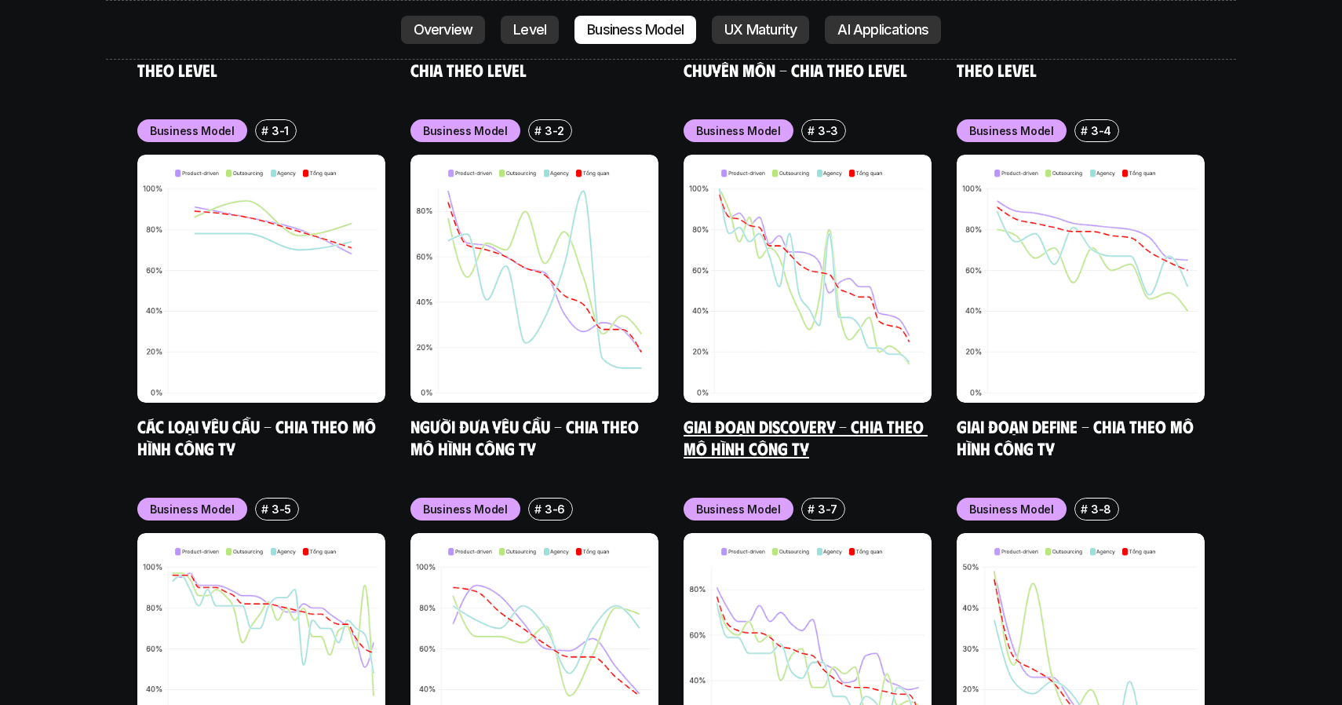
click at [761, 415] on link "Giai đoạn Discovery - Chia theo mô hình công ty" at bounding box center [806, 436] width 244 height 43
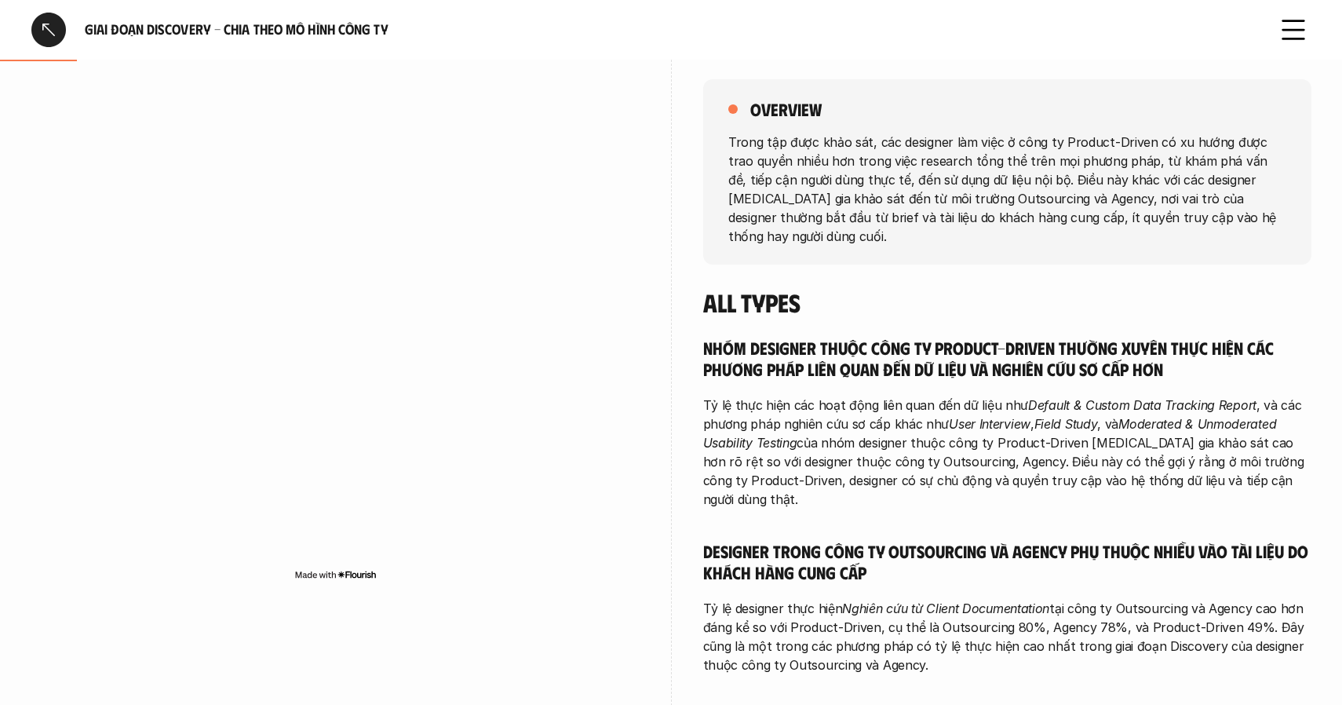
scroll to position [248, 0]
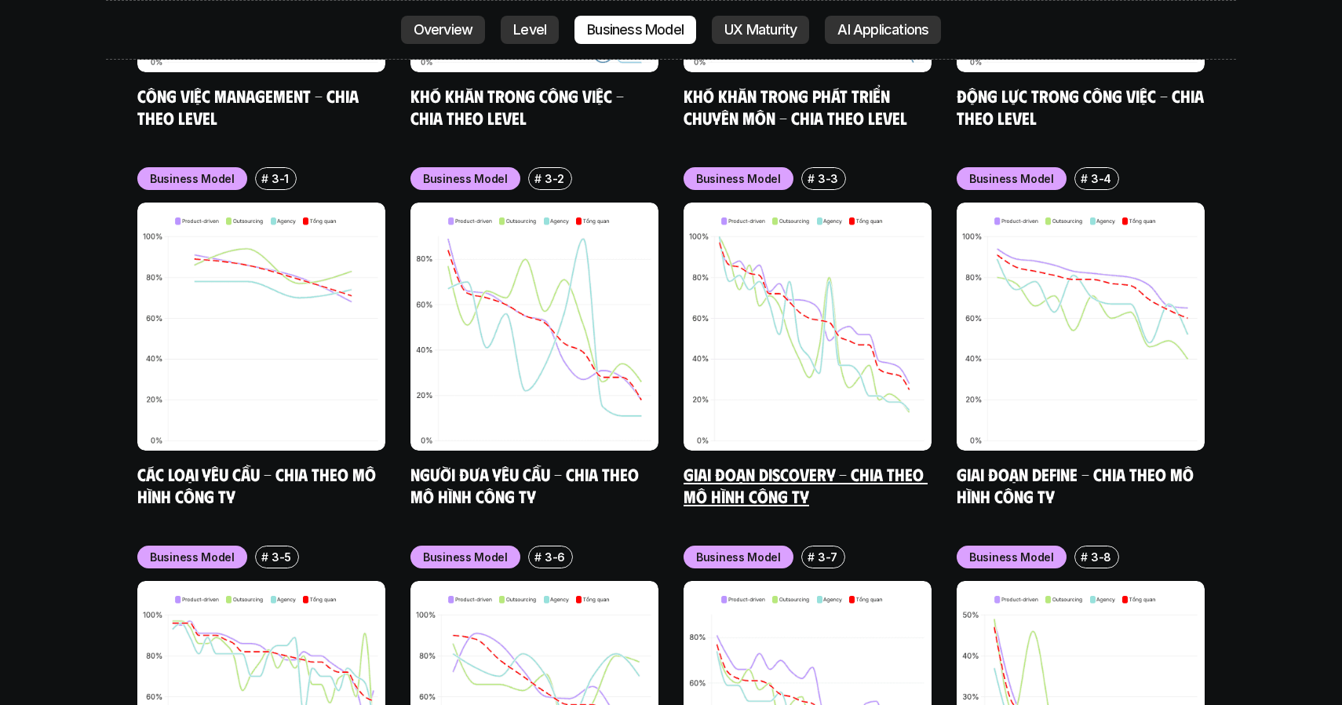
scroll to position [6465, 0]
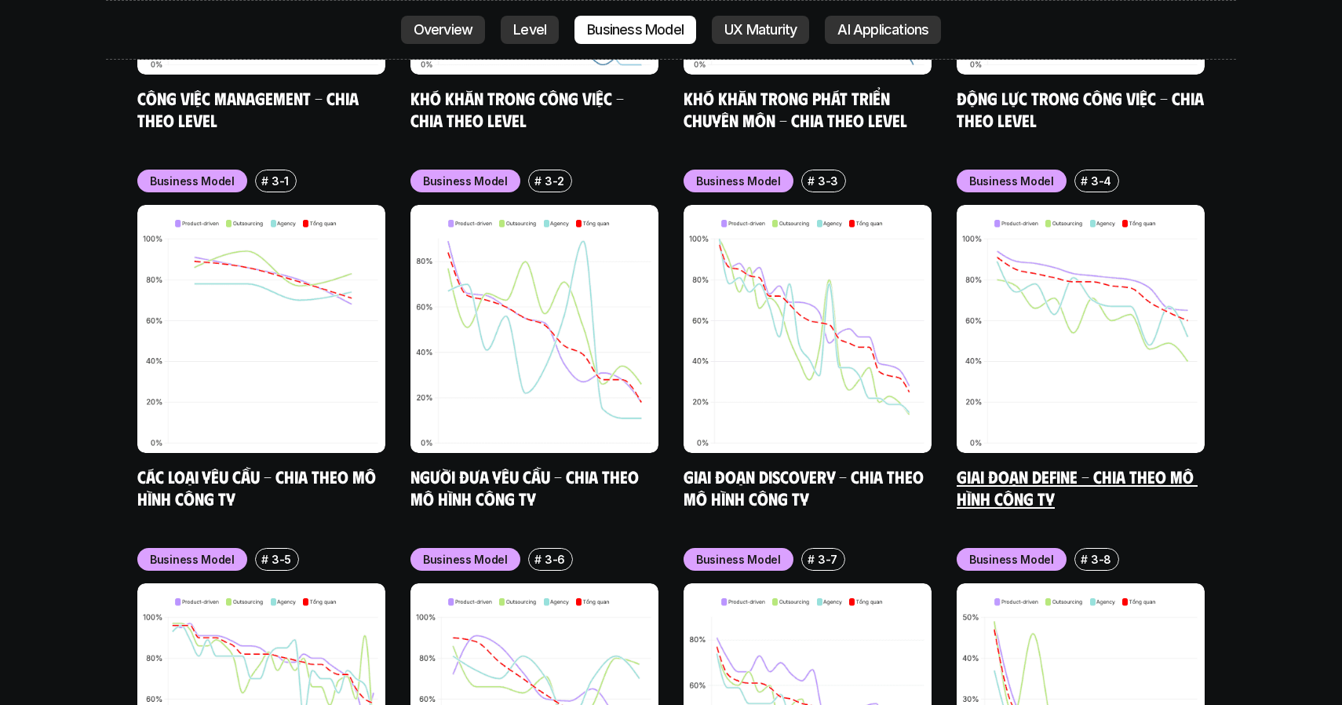
click at [1011, 341] on img at bounding box center [1081, 329] width 248 height 248
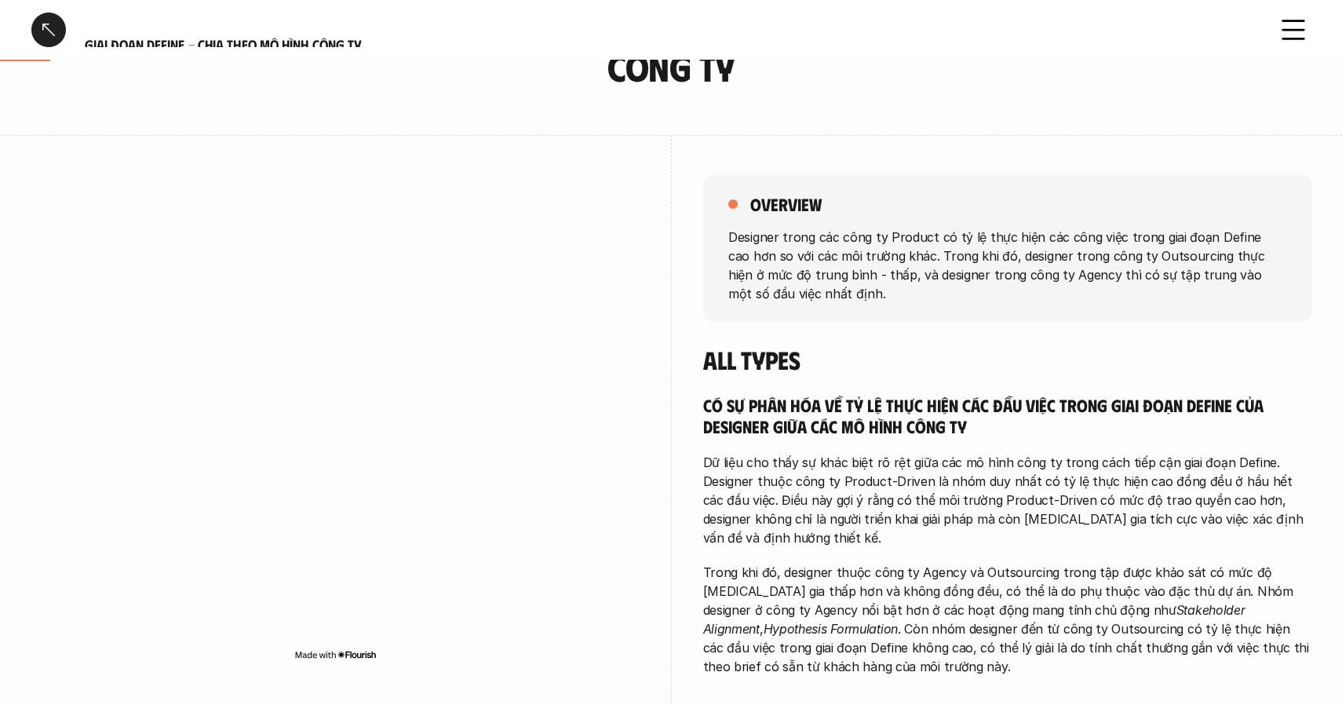
scroll to position [219, 0]
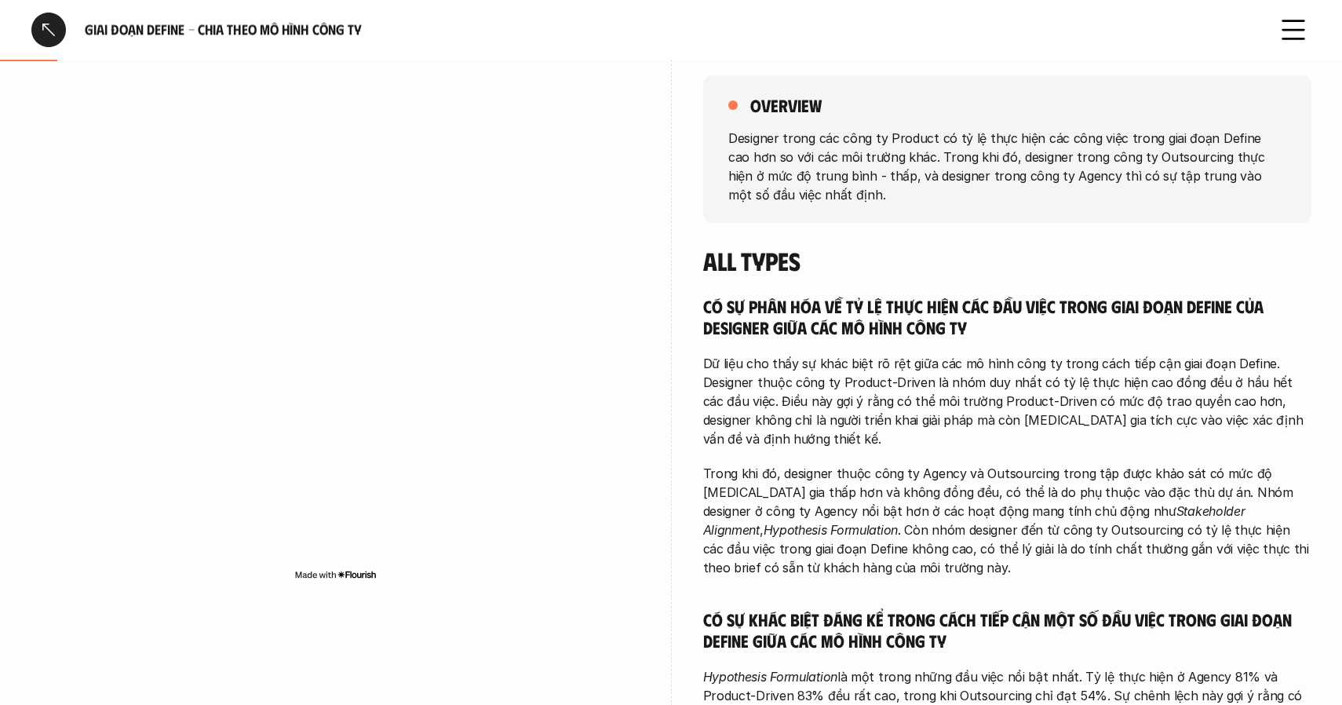
click at [518, 84] on div at bounding box center [335, 342] width 608 height 575
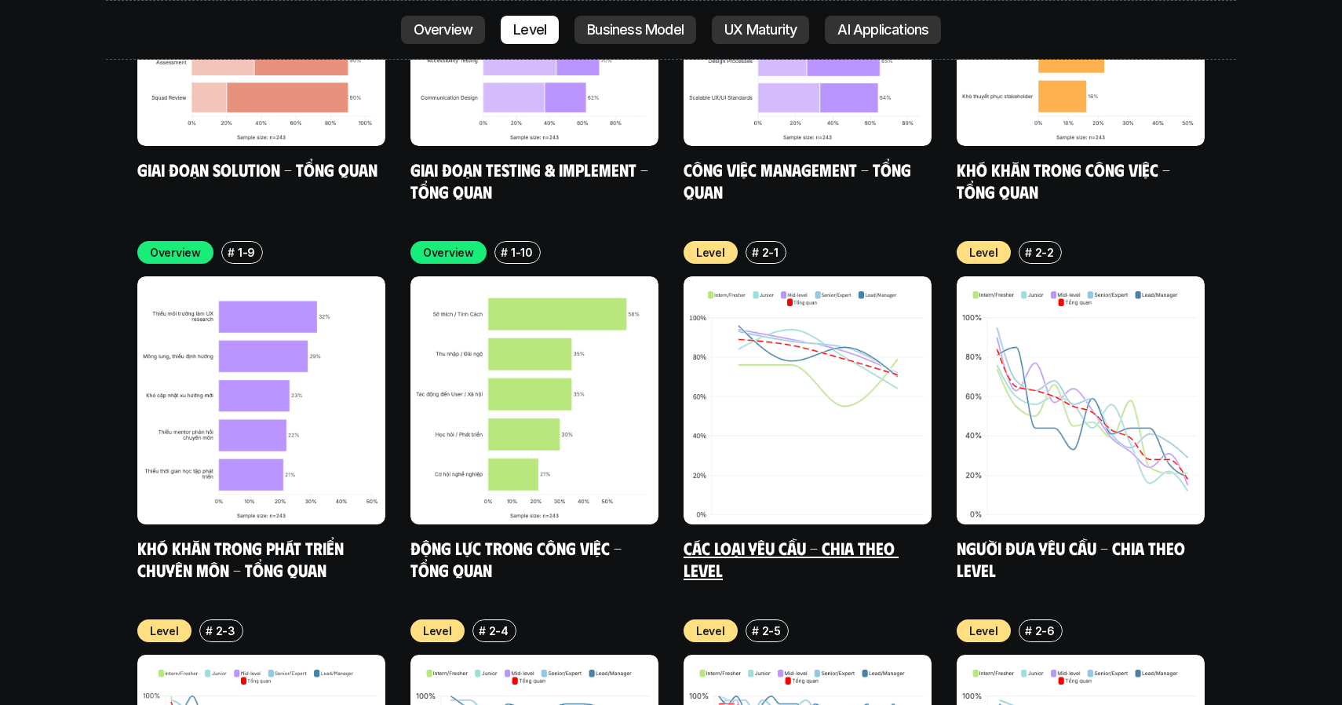
scroll to position [5261, 0]
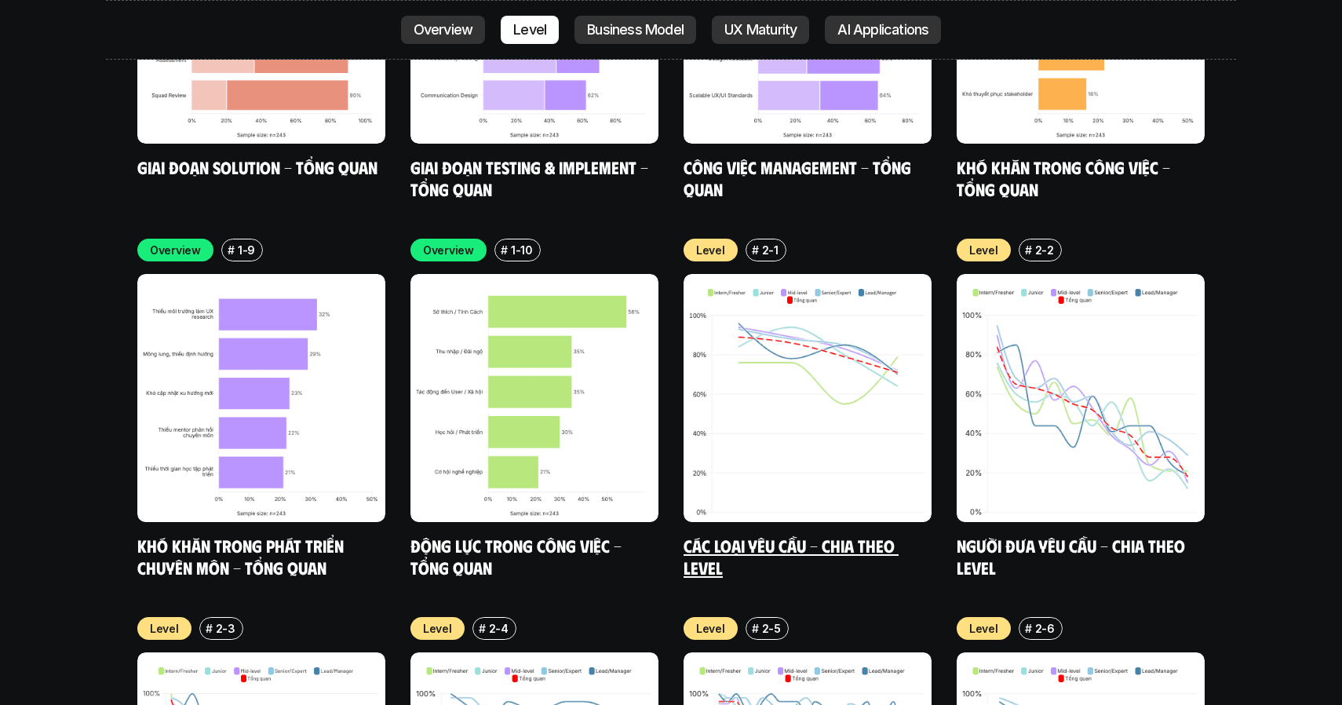
click at [818, 280] on img at bounding box center [808, 398] width 248 height 248
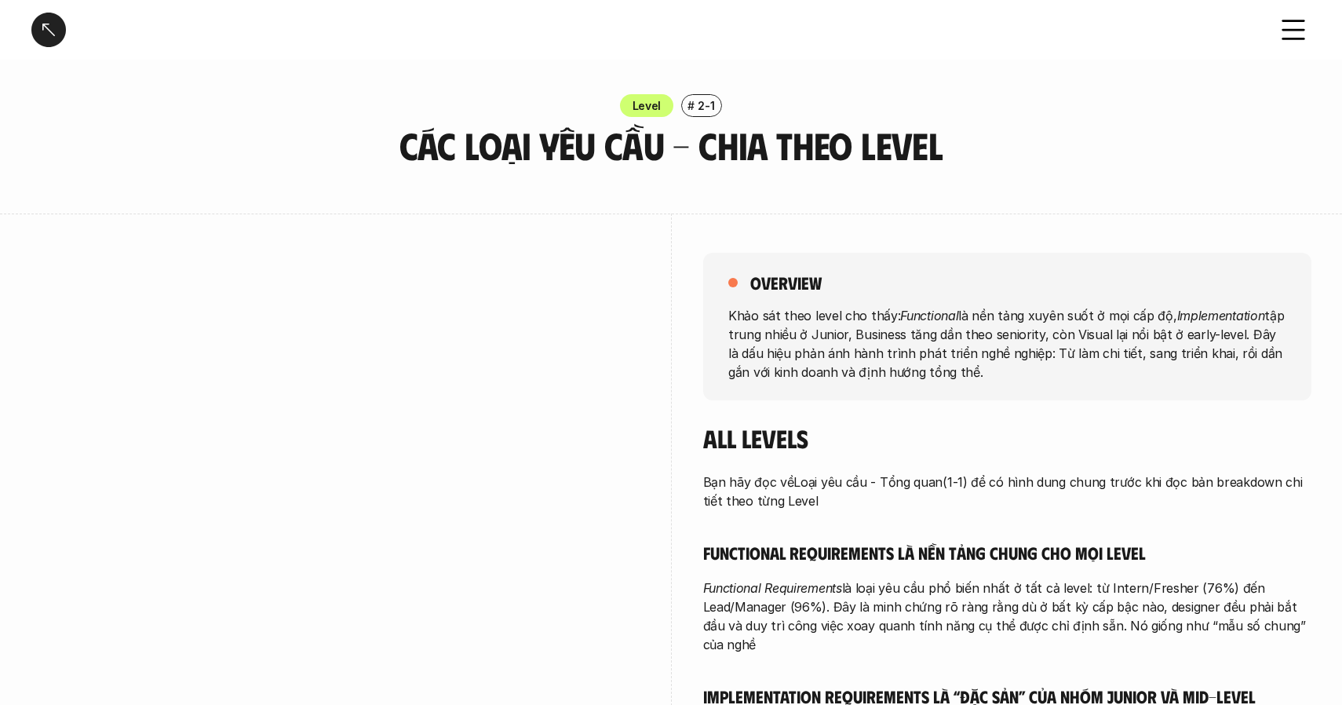
click at [1075, 332] on p "Khảo sát theo level cho thấy: Functional là nền tảng xuyên suốt ở mọi cấp độ, I…" at bounding box center [1007, 342] width 558 height 75
click at [1051, 331] on p "Khảo sát theo level cho thấy: Functional là nền tảng xuyên suốt ở mọi cấp độ, I…" at bounding box center [1007, 342] width 558 height 75
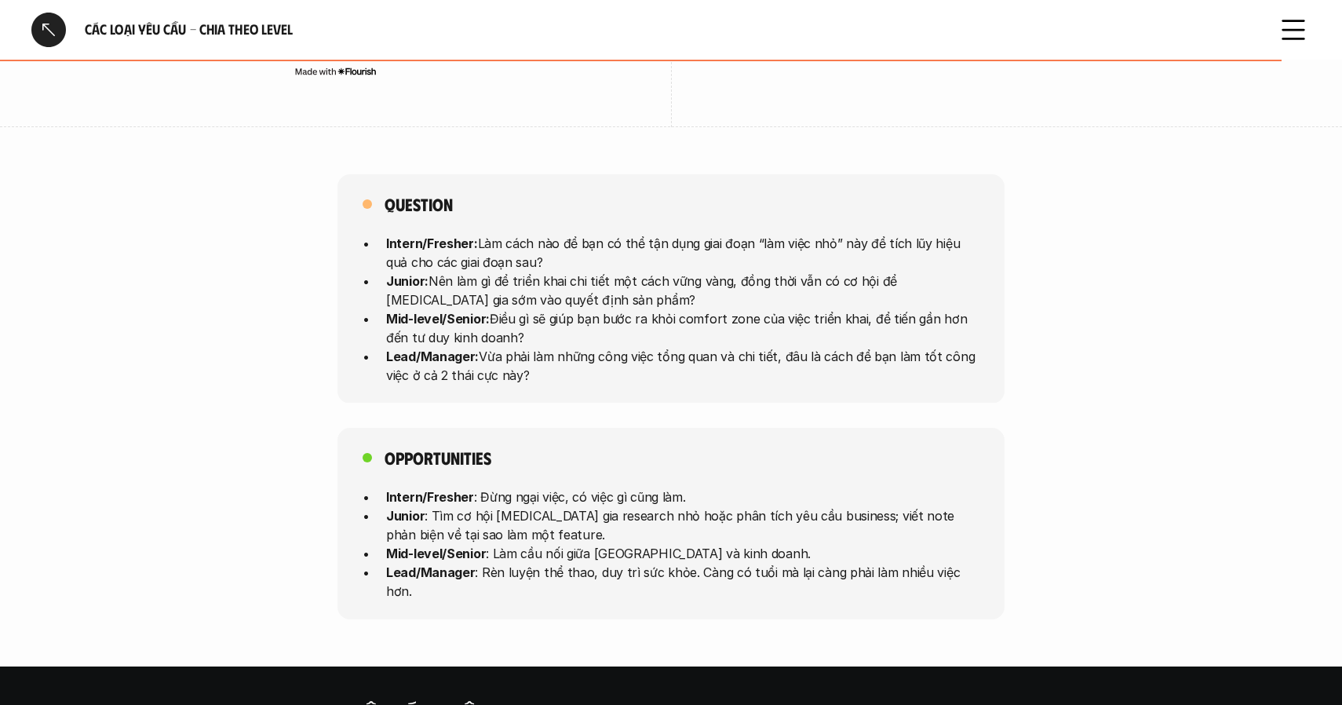
scroll to position [3898, 0]
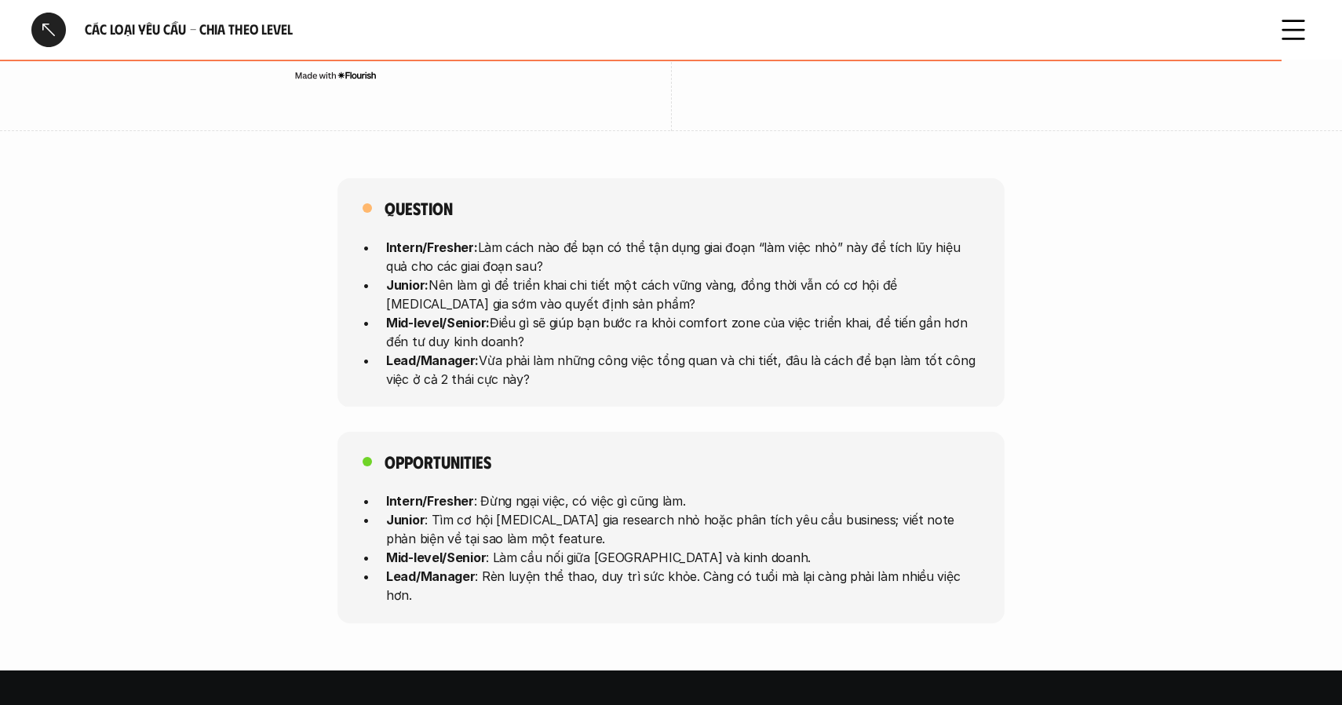
click at [478, 512] on p "Junior : Tìm cơ hội [MEDICAL_DATA] gia research nhỏ hoặc phân tích yêu cầu busi…" at bounding box center [682, 529] width 593 height 38
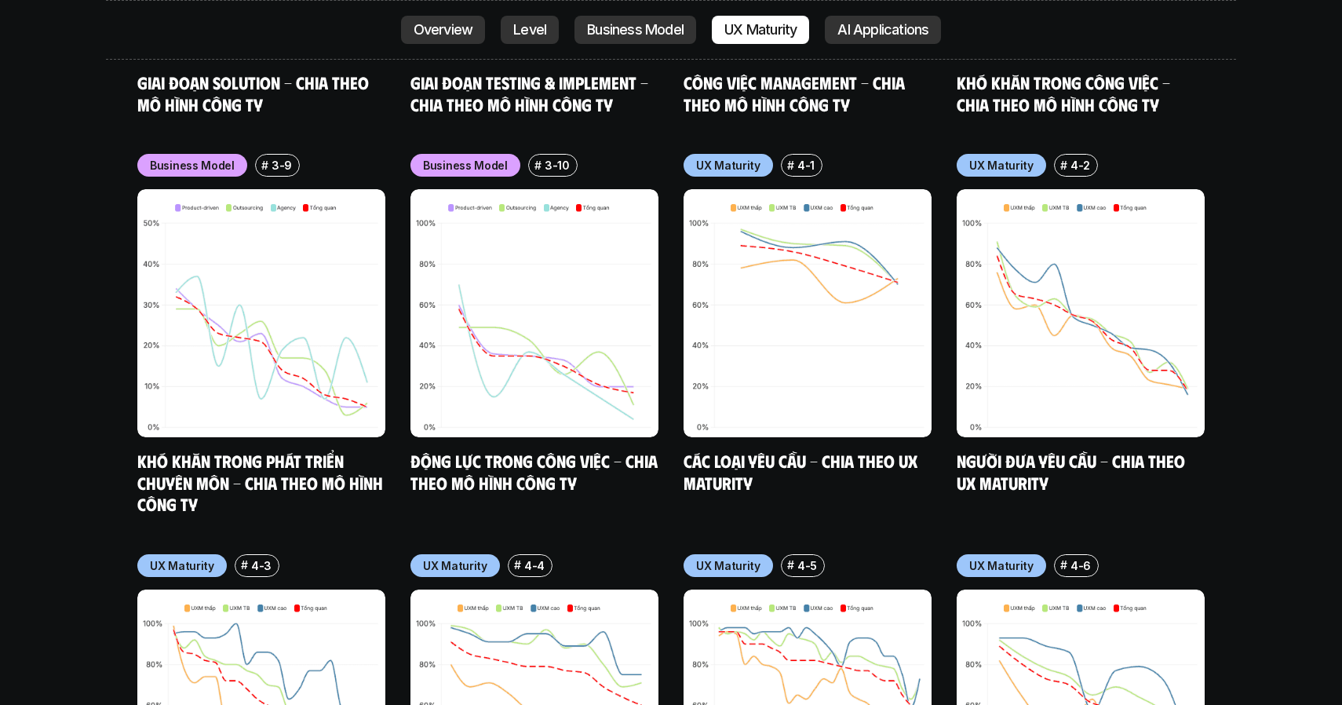
scroll to position [7238, 0]
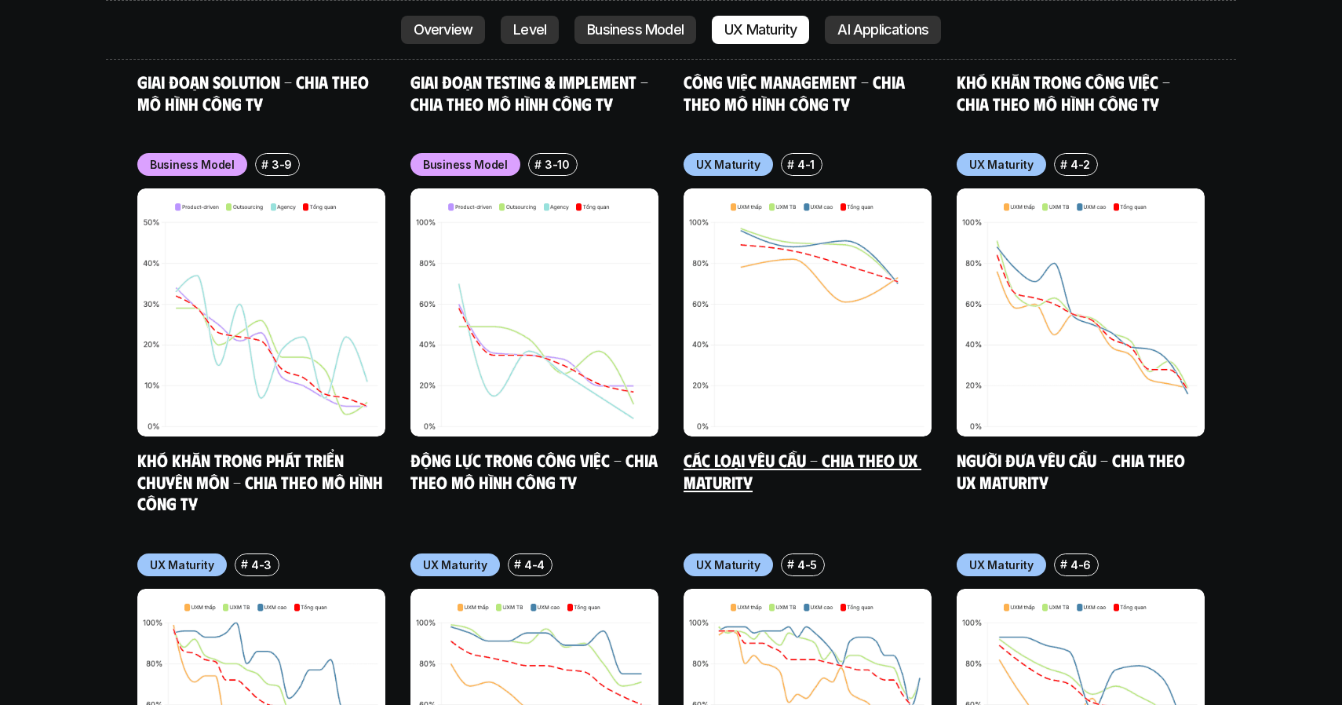
click at [761, 449] on h5 "Các loại yêu cầu - Chia theo UX Maturity" at bounding box center [808, 470] width 248 height 43
click at [752, 449] on link "Các loại yêu cầu - Chia theo UX Maturity" at bounding box center [803, 470] width 238 height 43
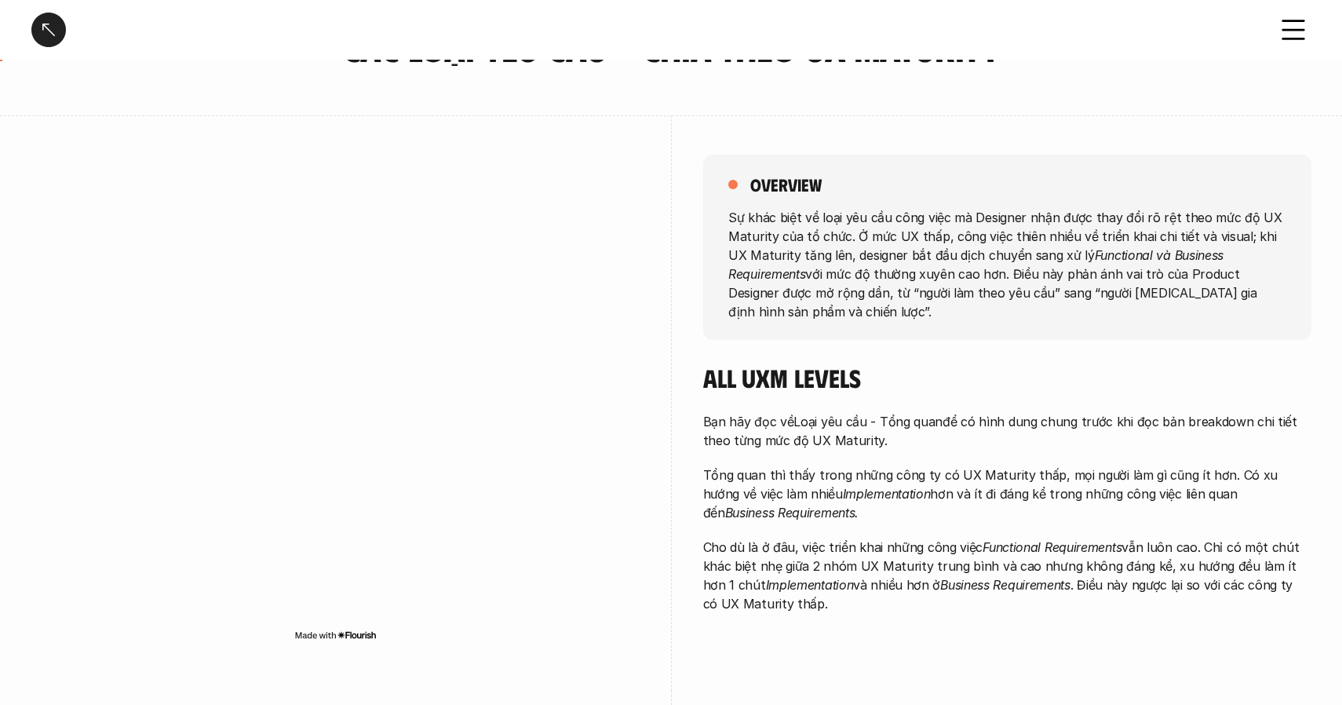
scroll to position [100, 0]
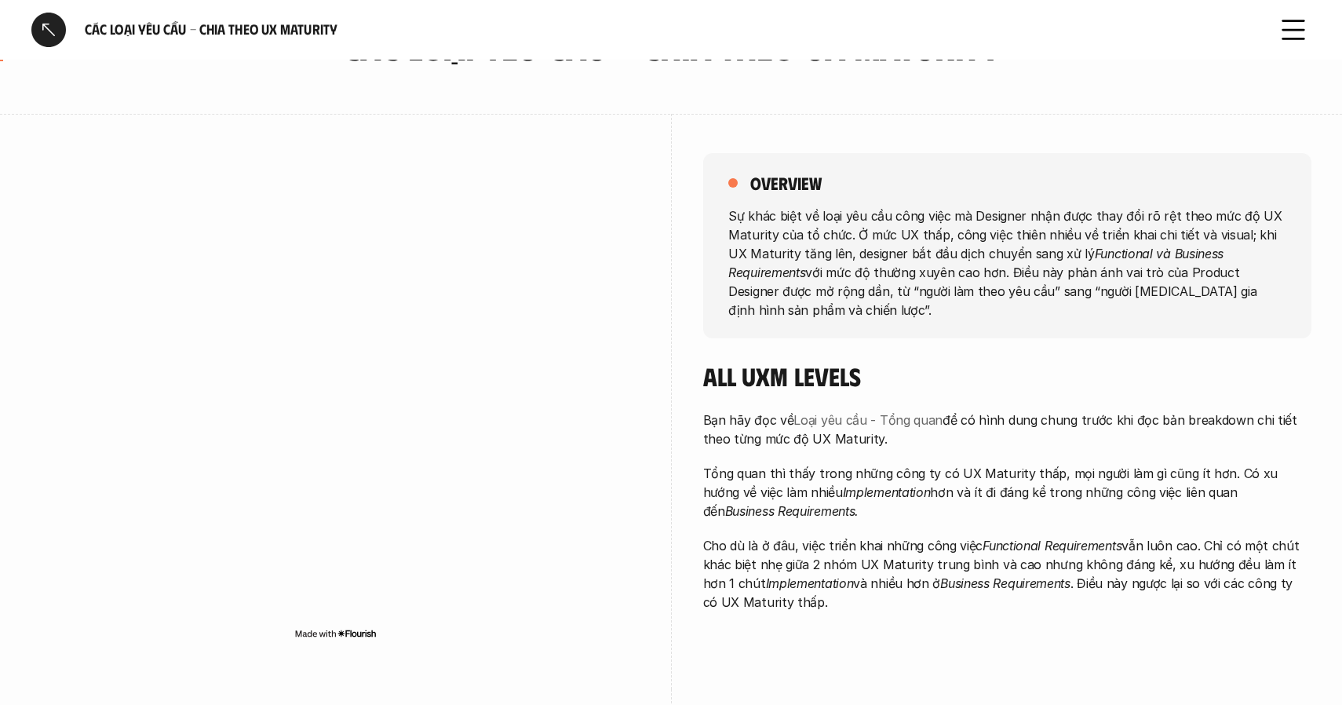
click at [826, 412] on link "Loại yêu cầu - Tổng quan" at bounding box center [868, 420] width 149 height 16
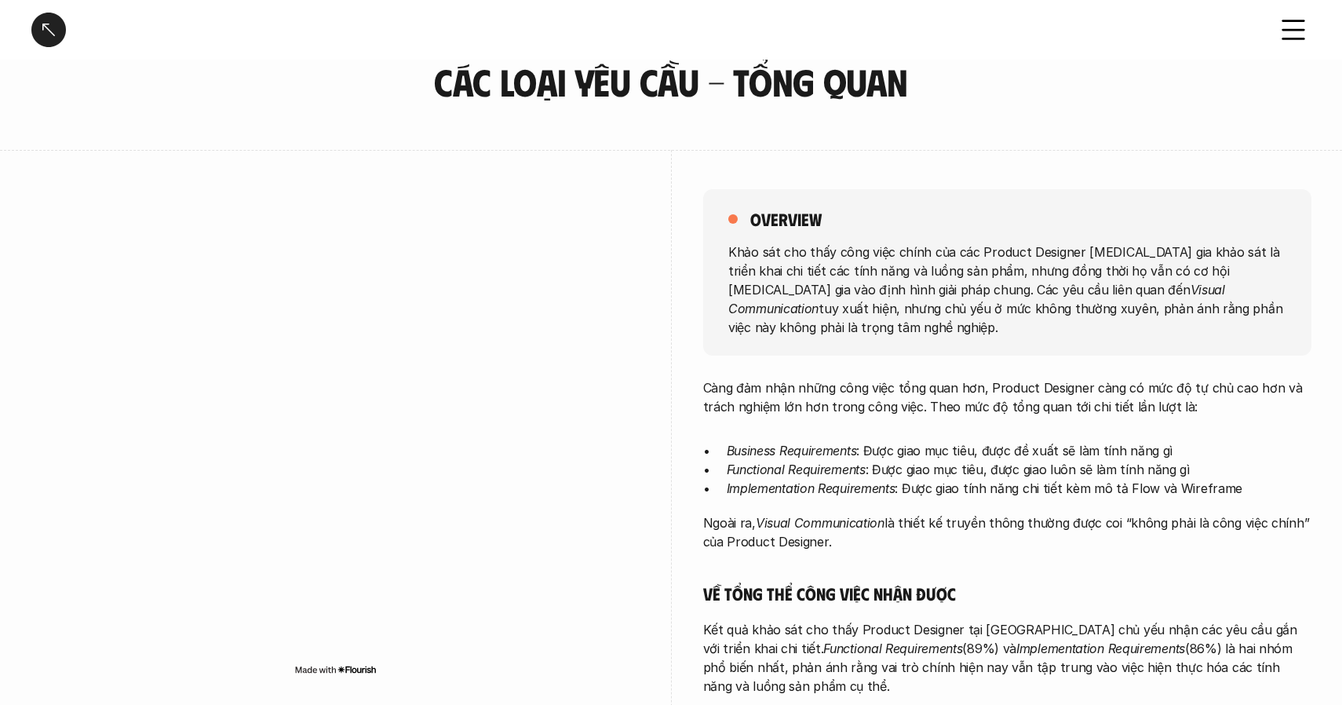
scroll to position [65, 0]
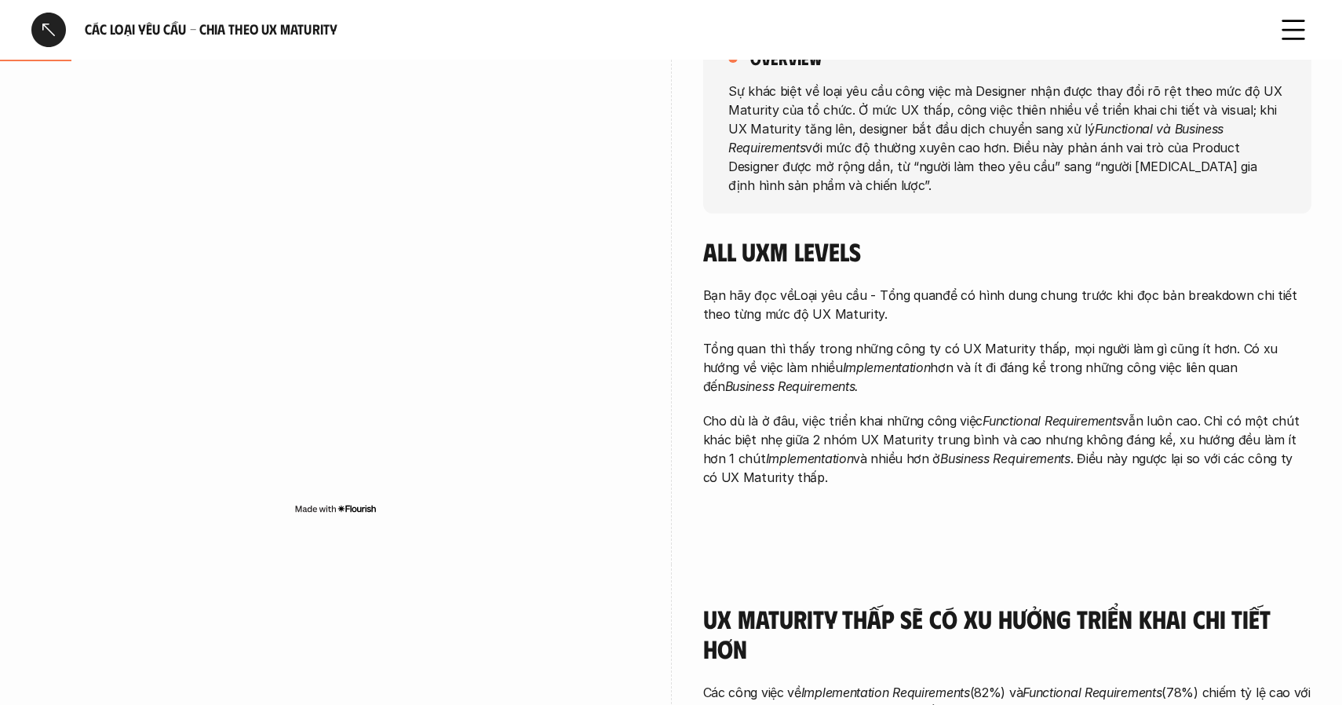
scroll to position [227, 0]
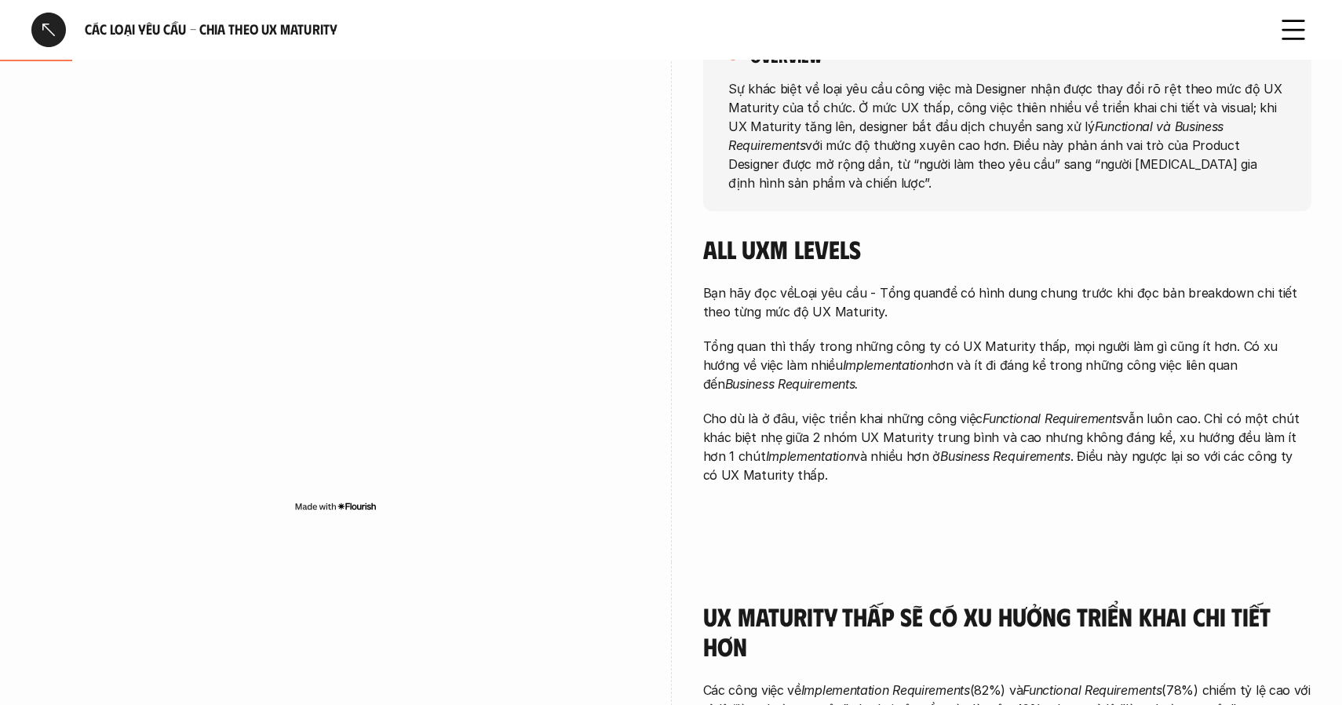
click at [872, 358] on p "Tổng quan thì thấy trong những công ty có UX Maturity thấp, mọi người làm gì cũ…" at bounding box center [1007, 365] width 608 height 57
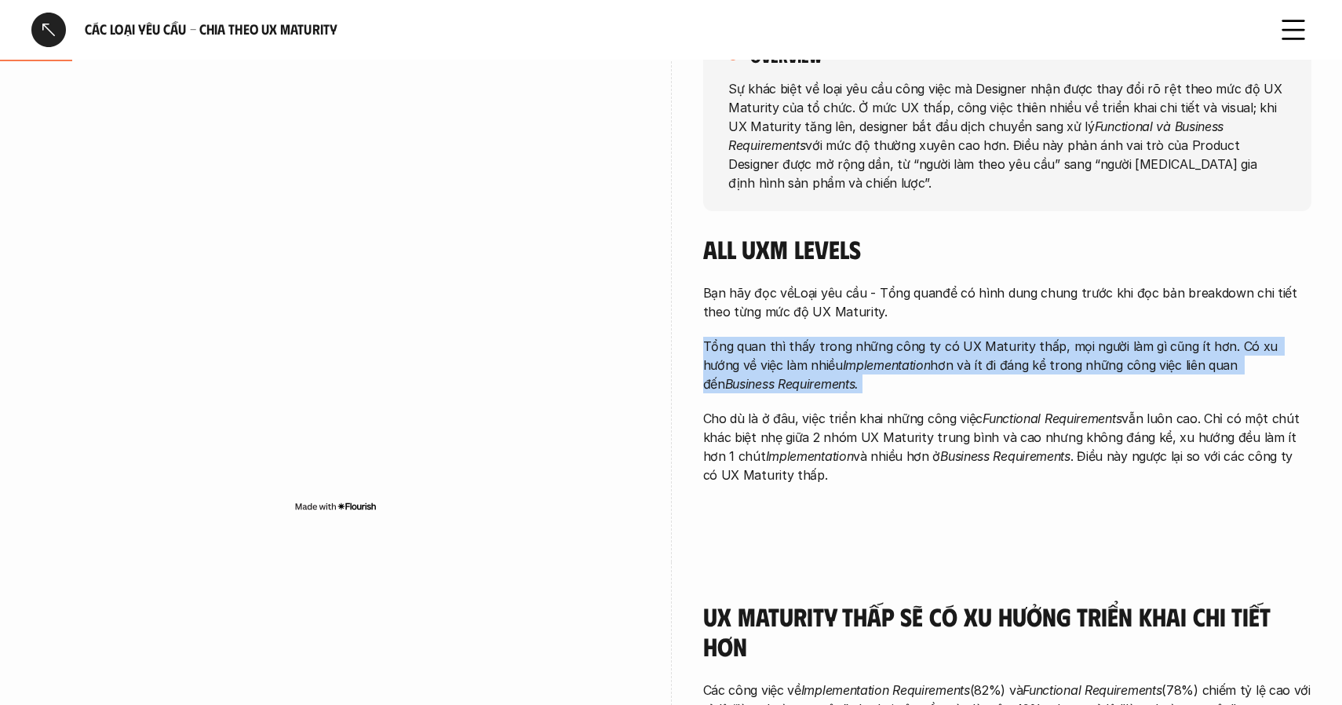
click at [867, 357] on em "Implementation" at bounding box center [887, 365] width 88 height 16
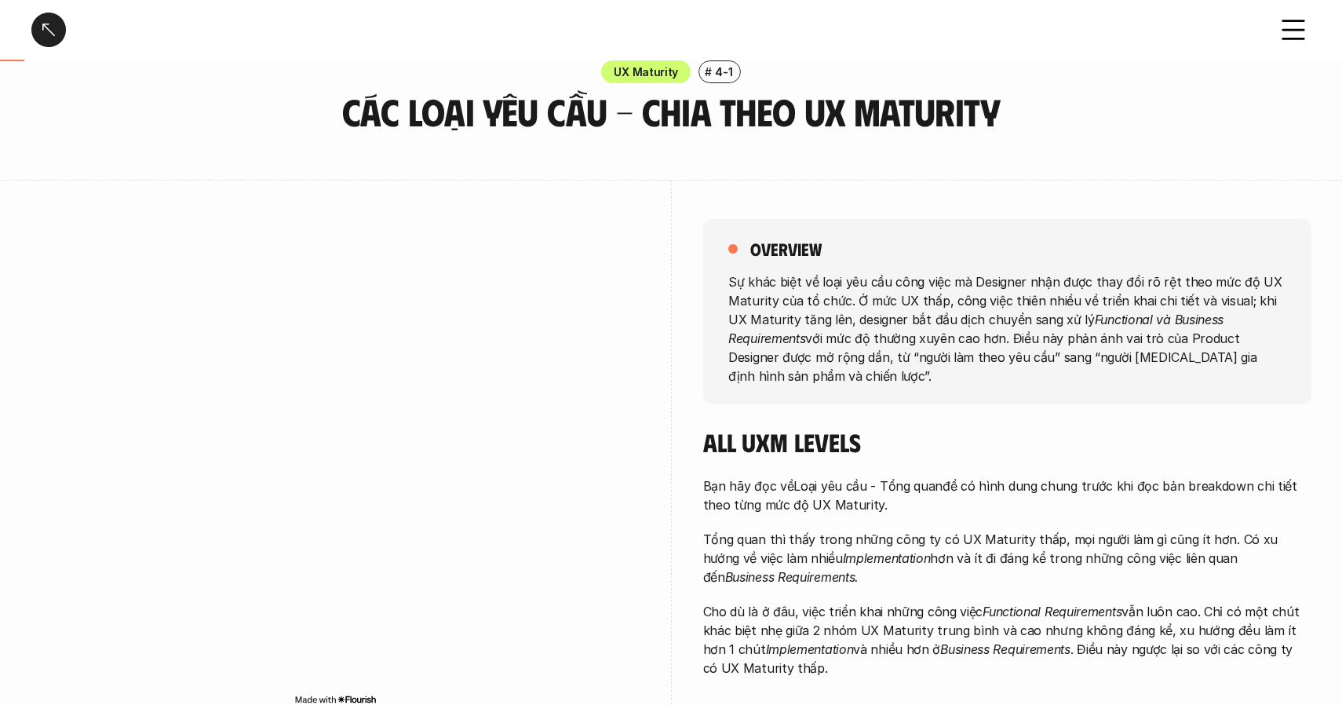
scroll to position [0, 0]
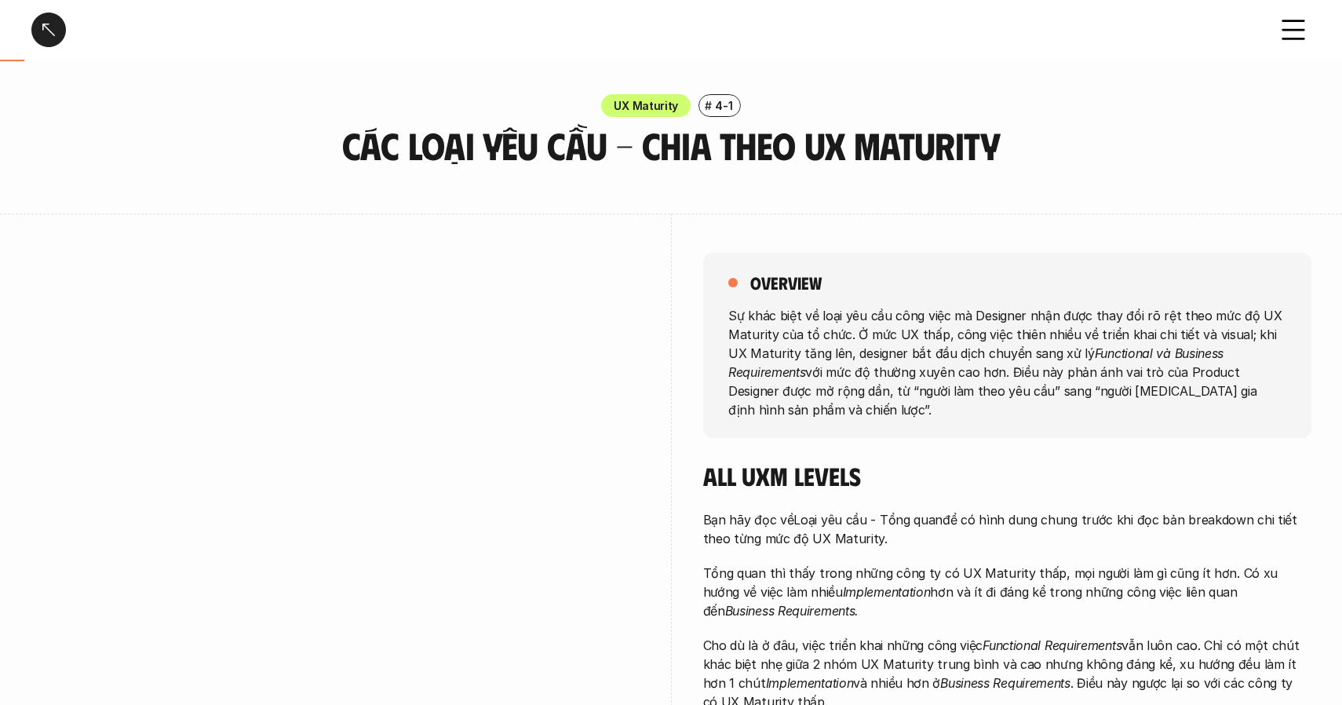
click at [927, 316] on p "Sự khác biệt về loại yêu cầu công việc mà Designer nhận được thay đổi rõ rệt th…" at bounding box center [1007, 361] width 558 height 113
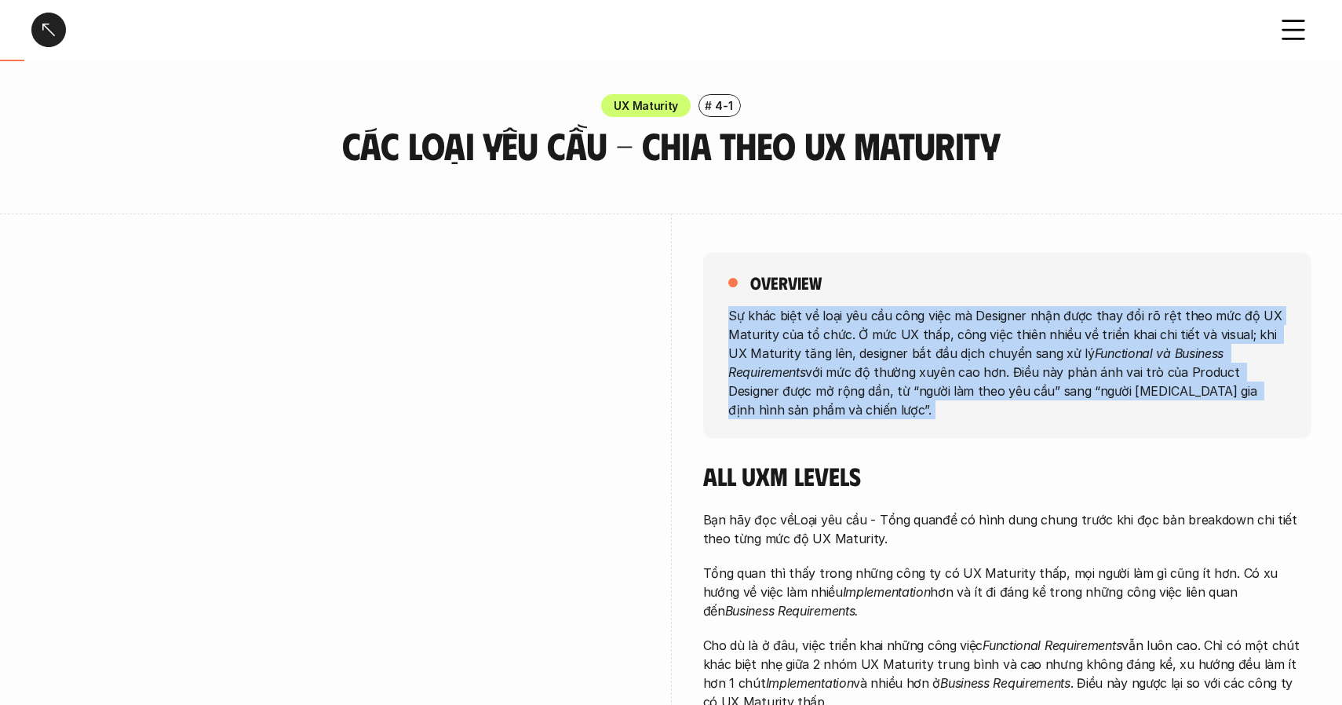
click at [918, 319] on p "Sự khác biệt về loại yêu cầu công việc mà Designer nhận được thay đổi rõ rệt th…" at bounding box center [1007, 361] width 558 height 113
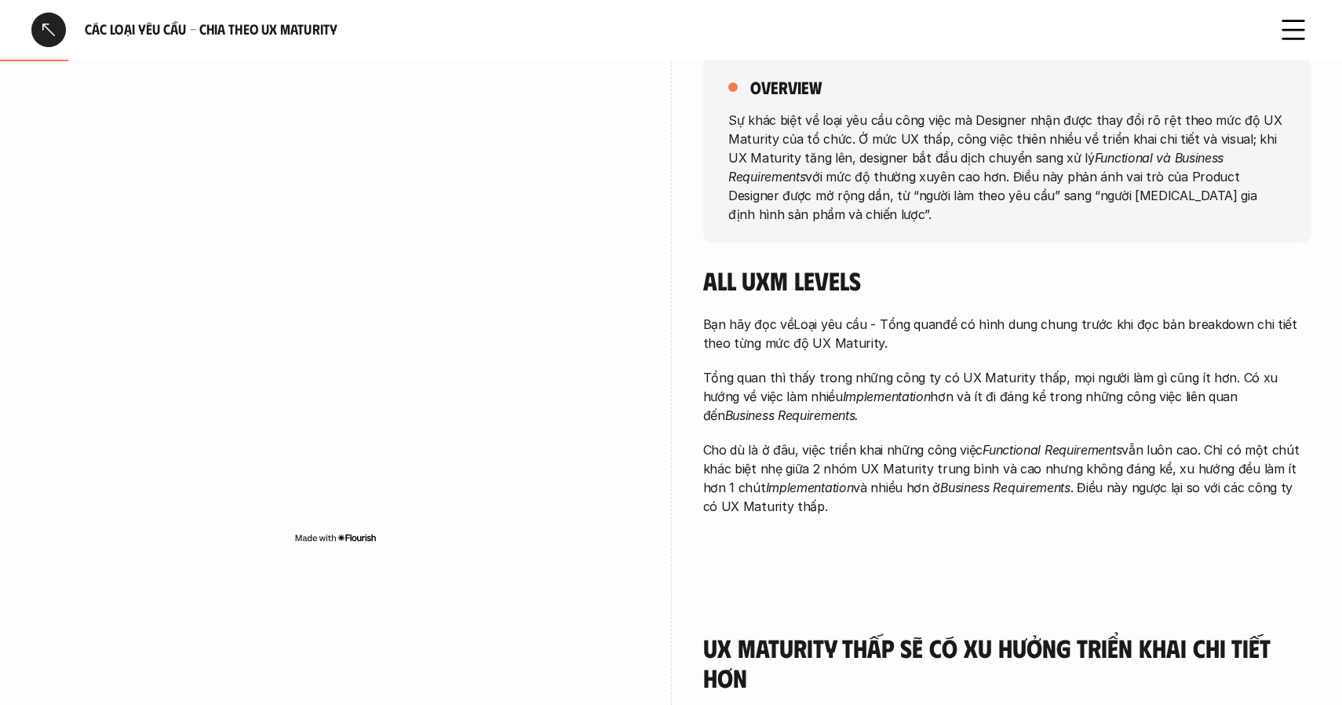
scroll to position [190, 0]
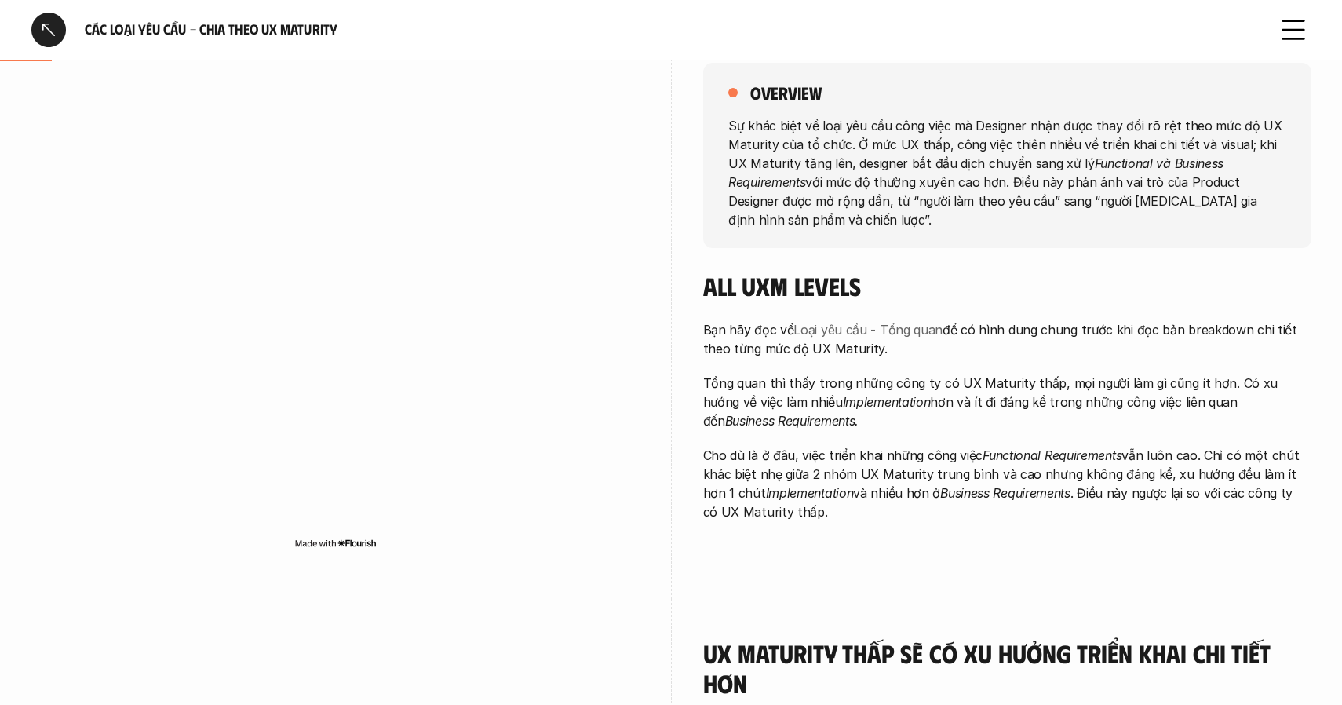
click at [832, 322] on link "Loại yêu cầu - Tổng quan" at bounding box center [868, 330] width 149 height 16
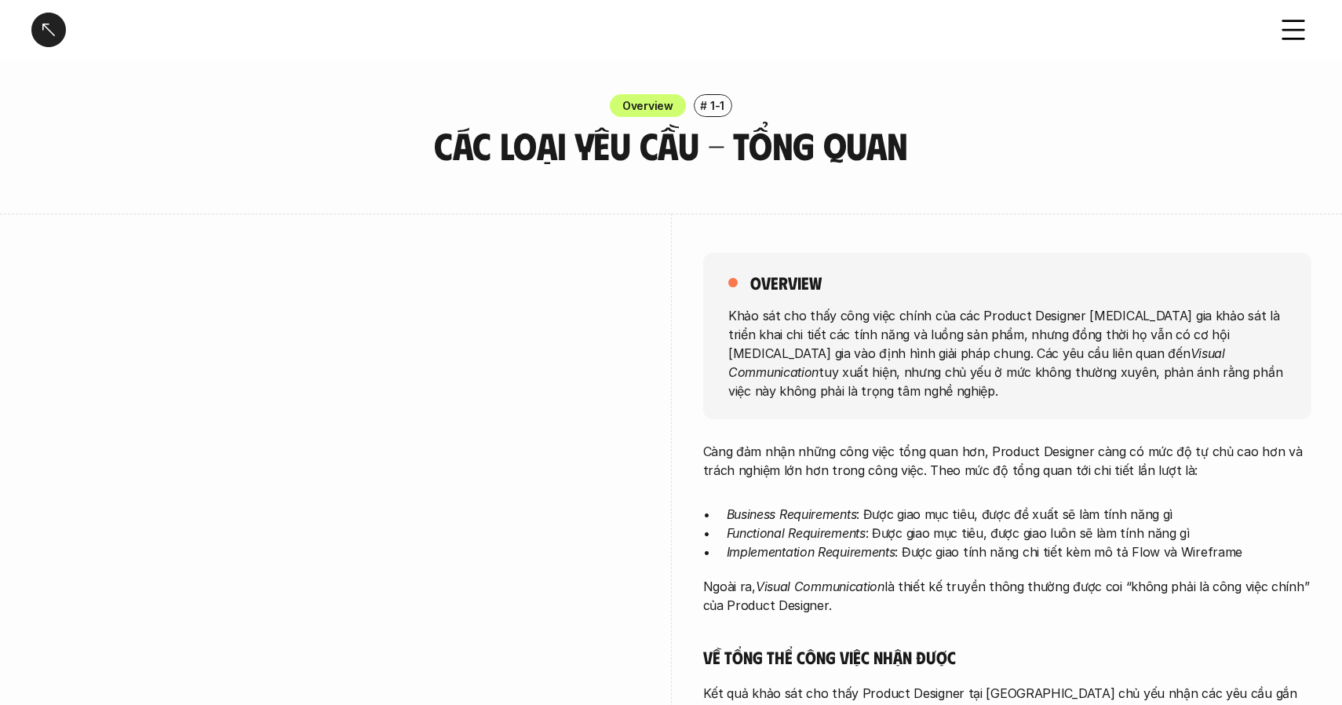
scroll to position [190, 0]
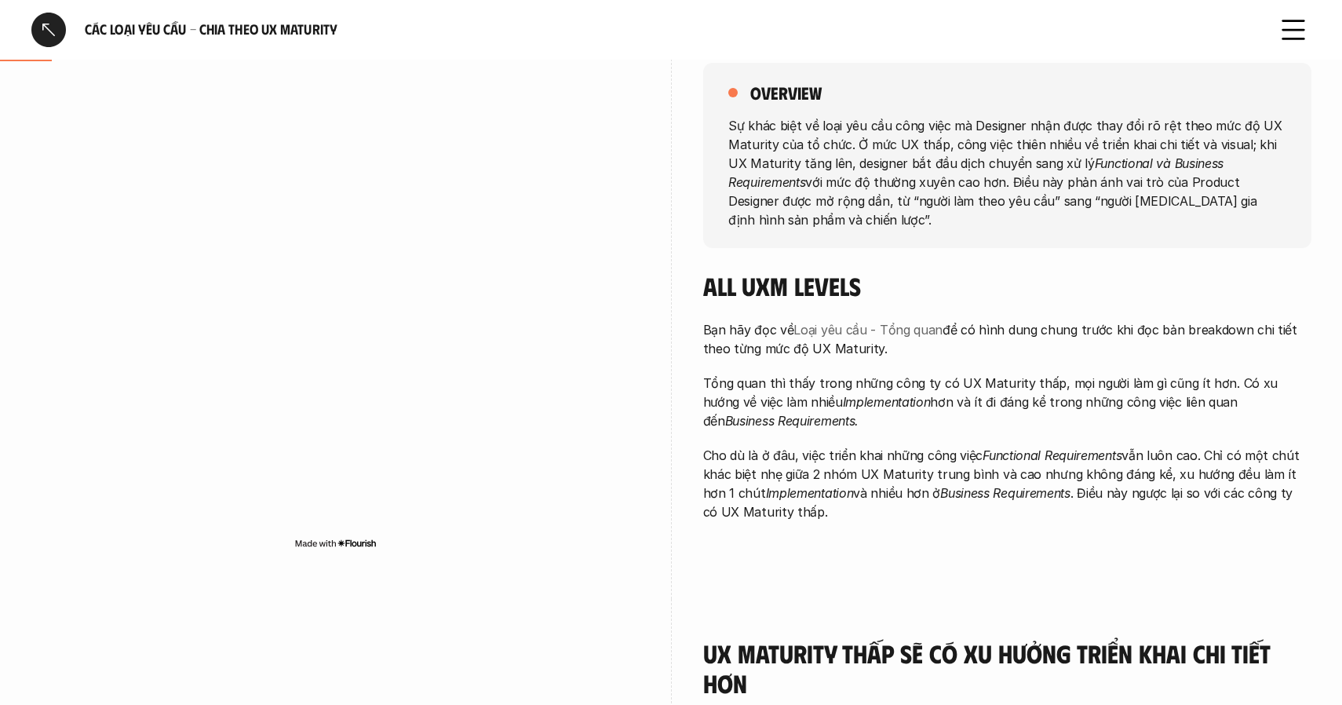
click at [849, 322] on link "Loại yêu cầu - Tổng quan" at bounding box center [868, 330] width 149 height 16
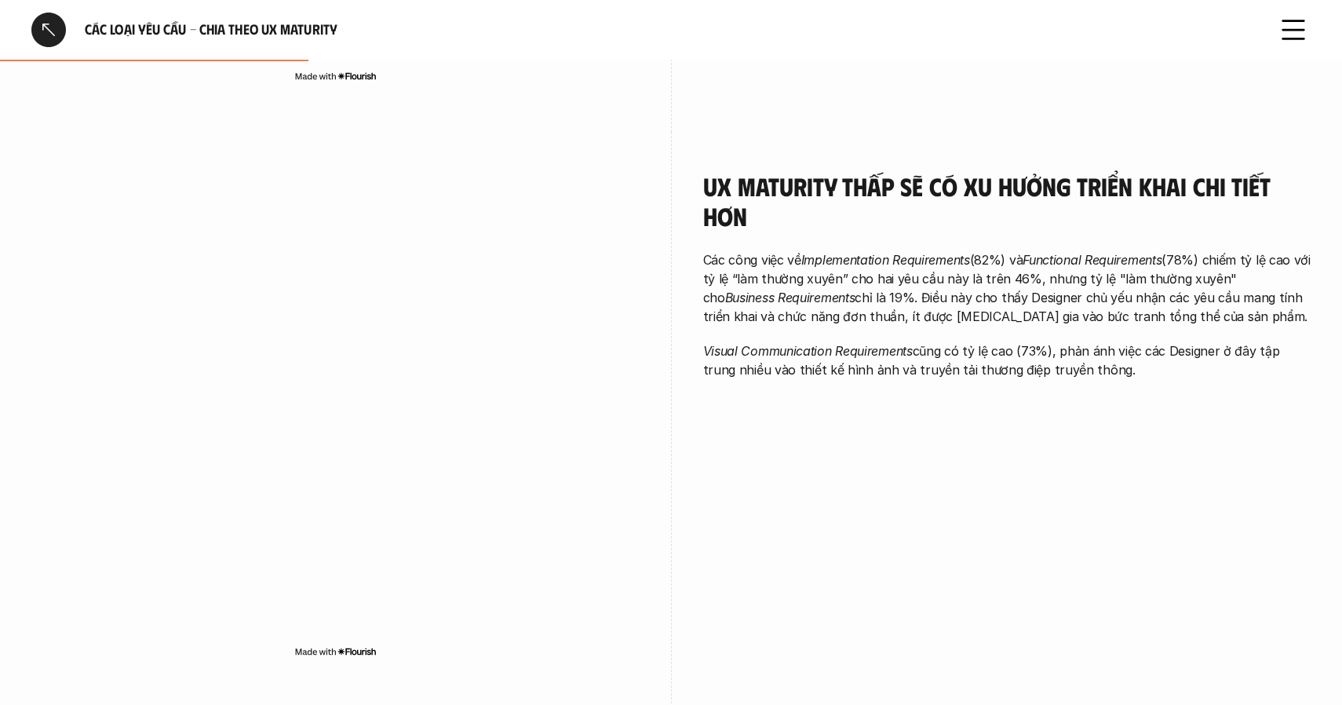
scroll to position [662, 0]
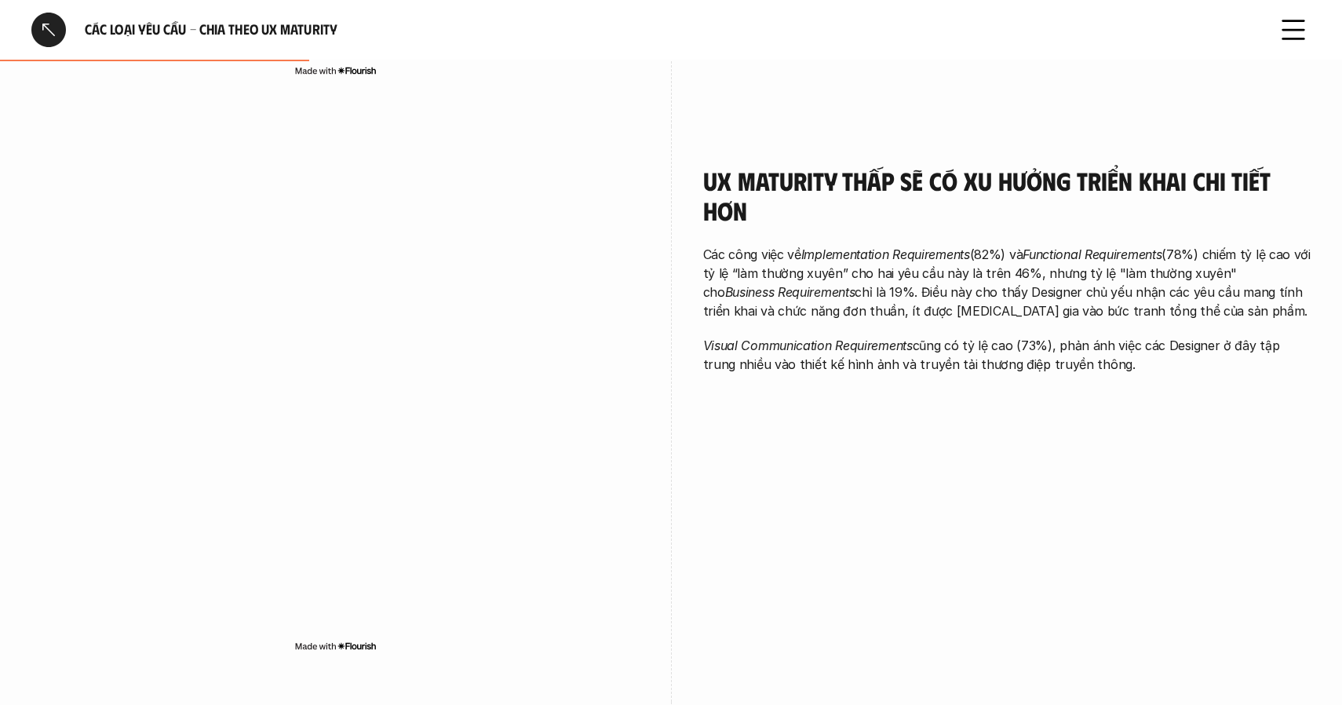
click at [872, 246] on em "Implementation Requirements" at bounding box center [885, 254] width 169 height 16
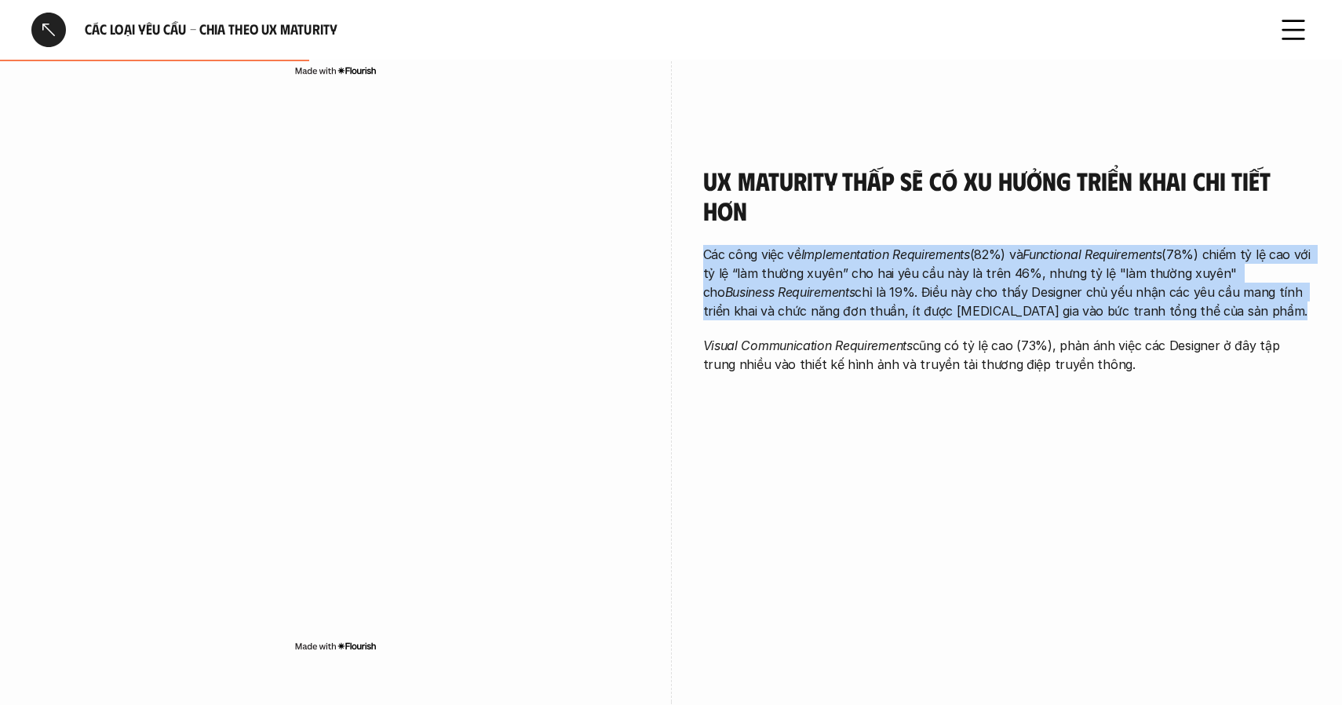
click at [872, 248] on em "Implementation Requirements" at bounding box center [885, 254] width 169 height 16
click at [870, 254] on em "Implementation Requirements" at bounding box center [885, 254] width 169 height 16
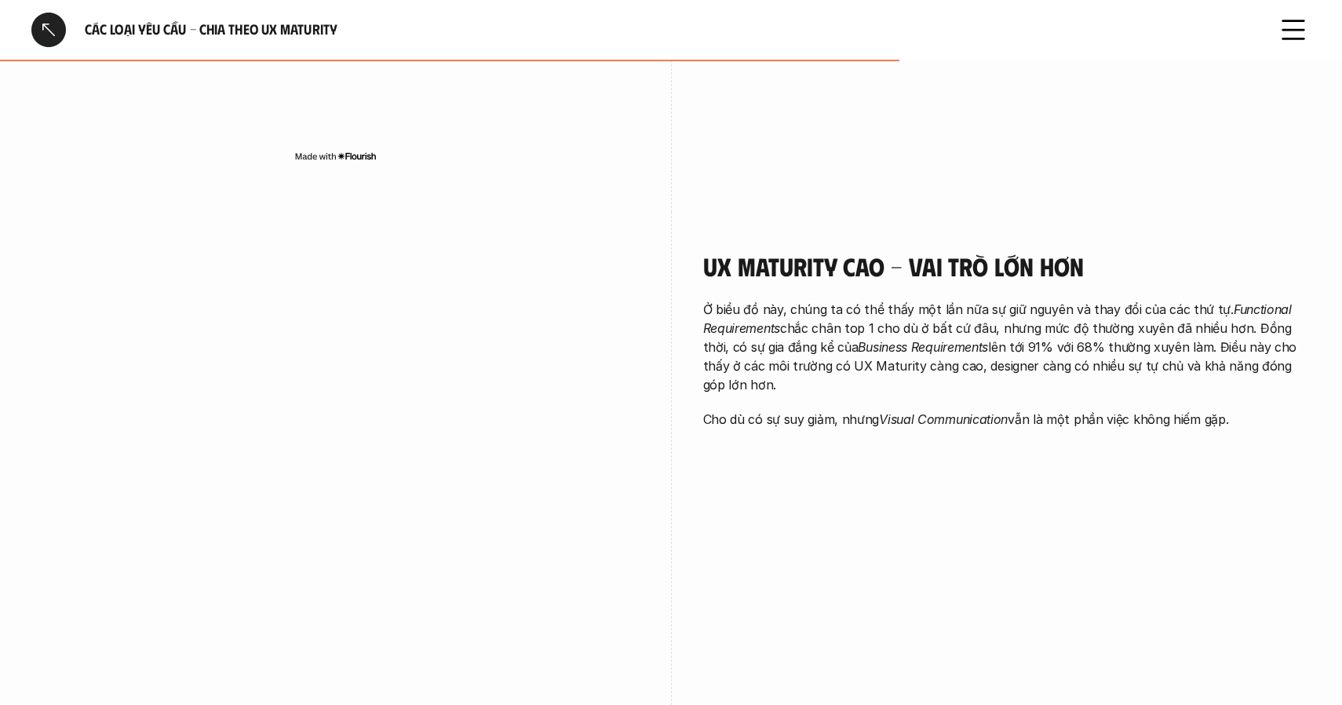
scroll to position [1870, 0]
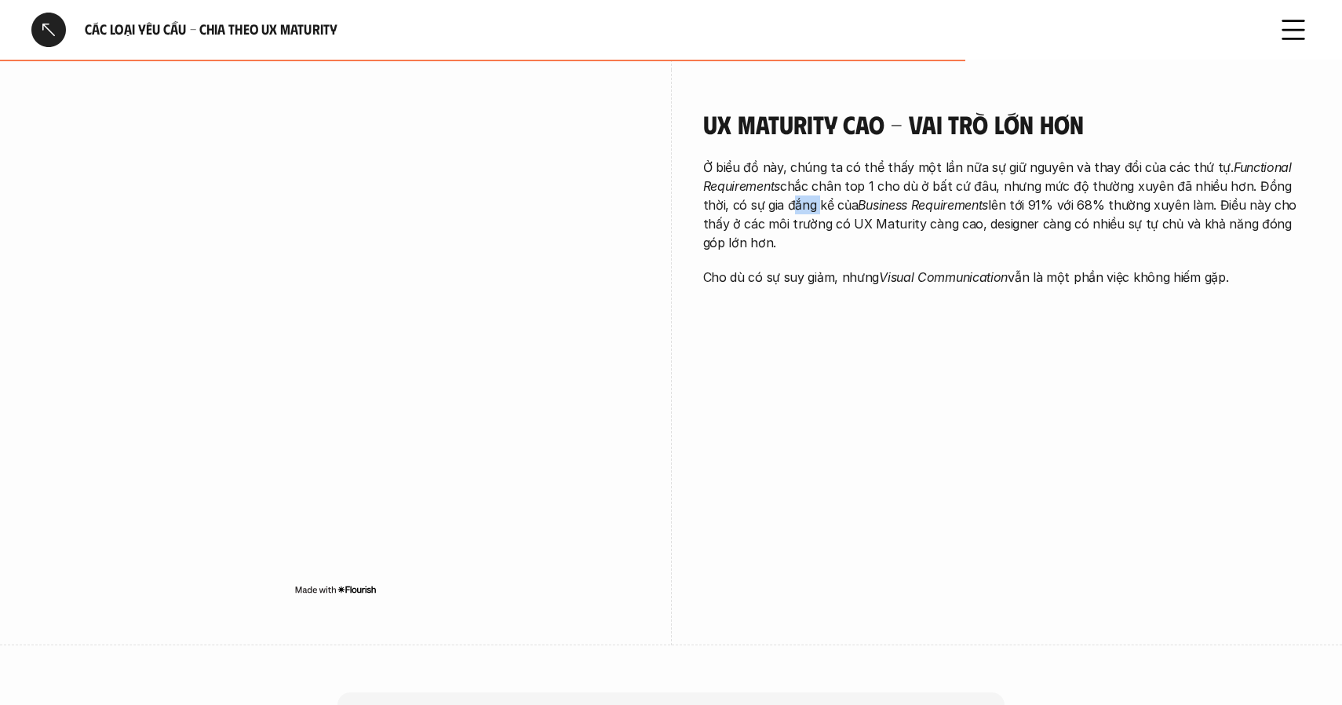
drag, startPoint x: 786, startPoint y: 204, endPoint x: 761, endPoint y: 204, distance: 25.1
click at [761, 204] on p "Ở biểu đồ này, chúng ta có thể thấy một lần nữa sự giữ nguyên và thay đổi của c…" at bounding box center [1007, 205] width 608 height 94
click at [842, 293] on div "UX Maturity cao - vai trò lớn hơn Ở biểu đồ này, chúng ta có thể thấy một lần n…" at bounding box center [1007, 202] width 608 height 264
click at [935, 333] on div "UX Maturity cao - vai trò lớn hơn Ở biểu đồ này, chúng ta có thể thấy một lần n…" at bounding box center [1007, 202] width 608 height 264
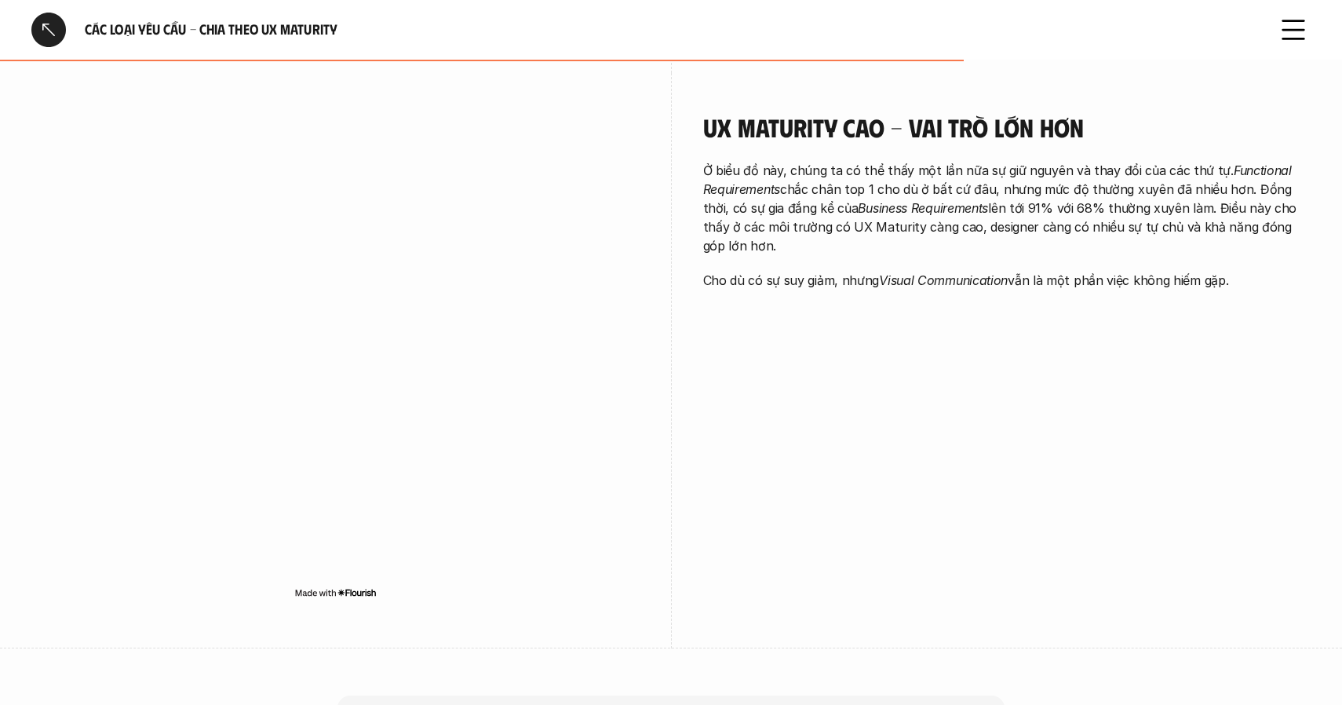
scroll to position [1867, 0]
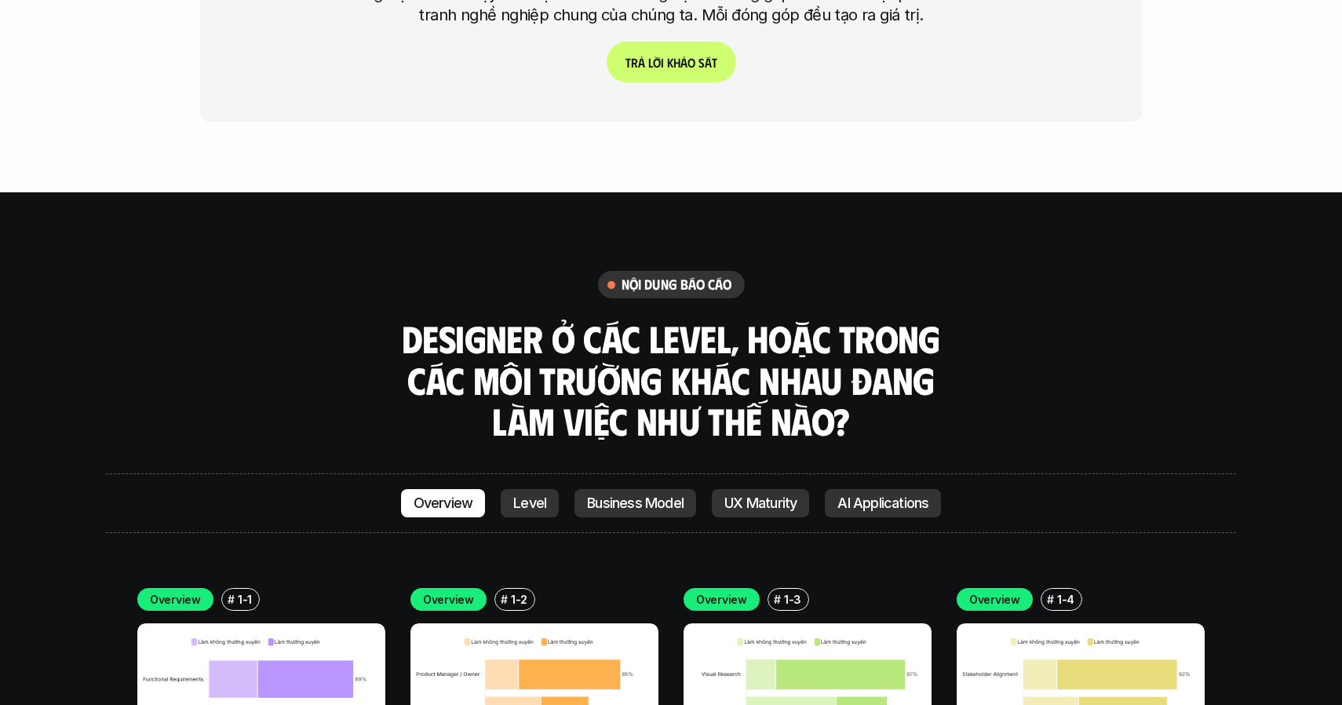
scroll to position [4161, 0]
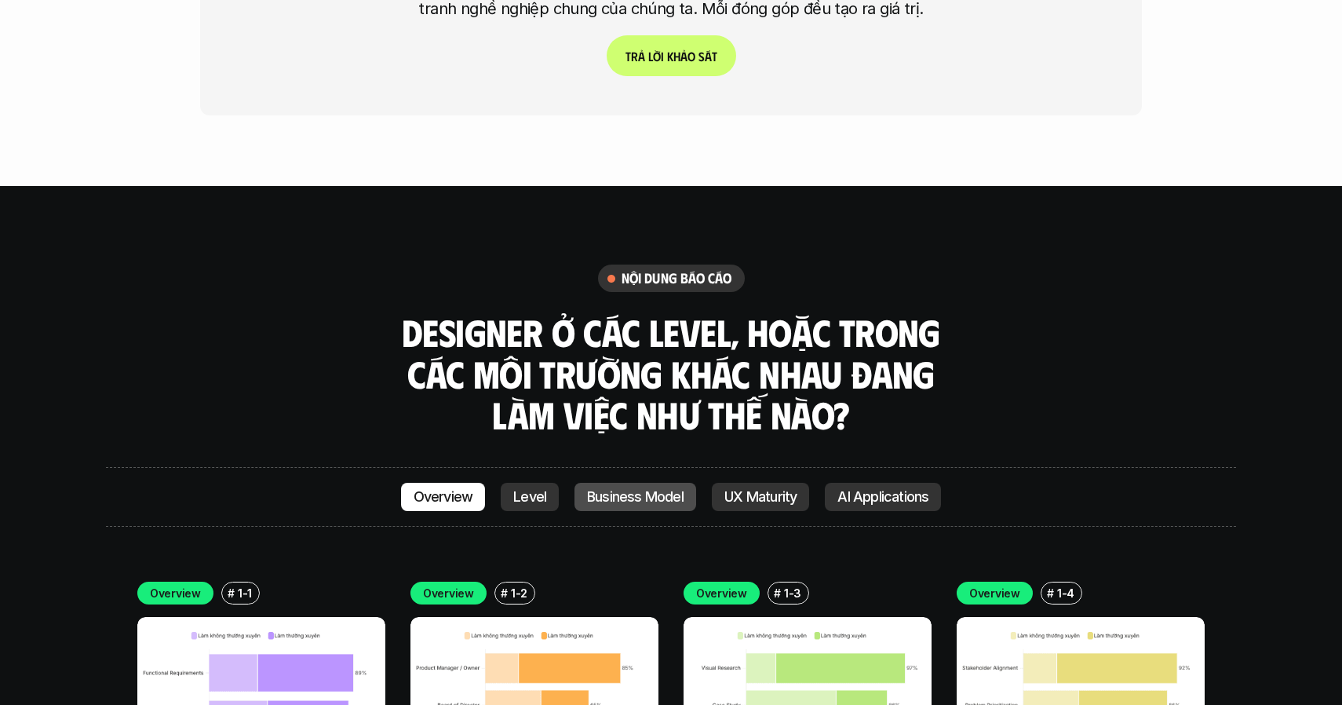
click at [636, 489] on p "Business Model" at bounding box center [635, 497] width 97 height 16
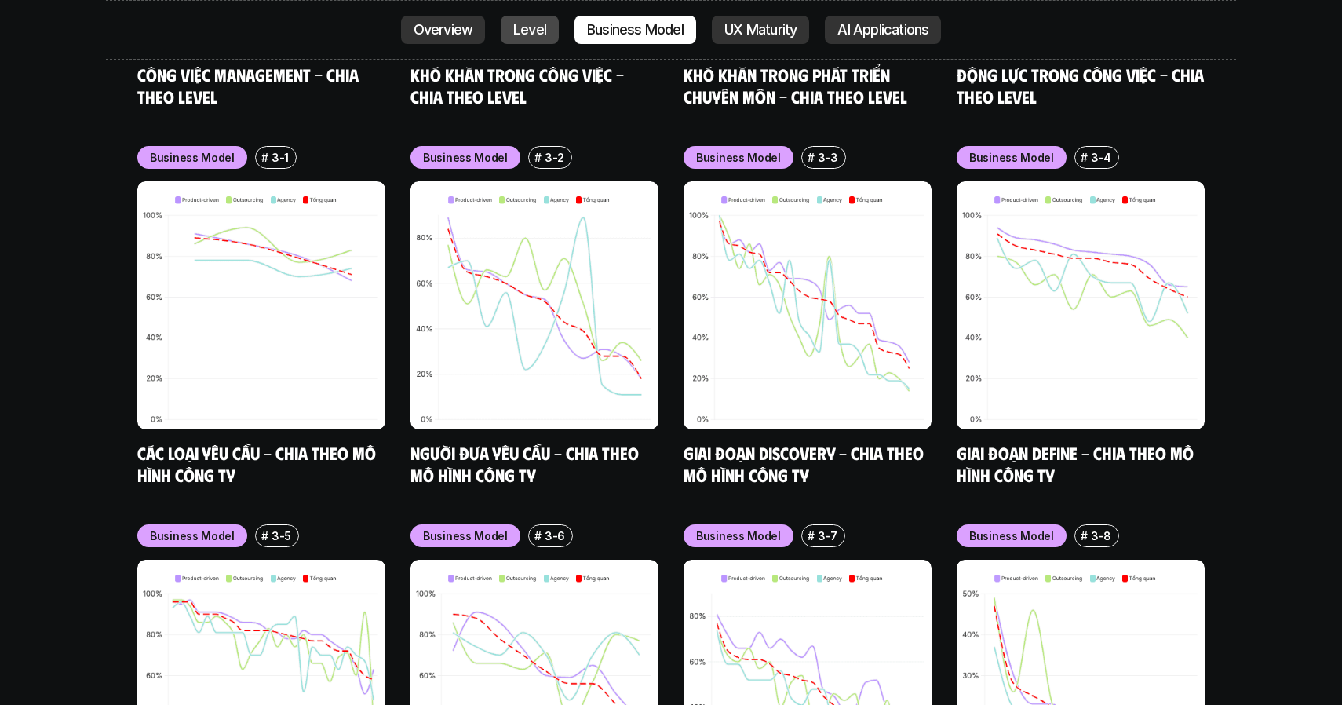
click at [545, 35] on link "Level" at bounding box center [530, 30] width 58 height 28
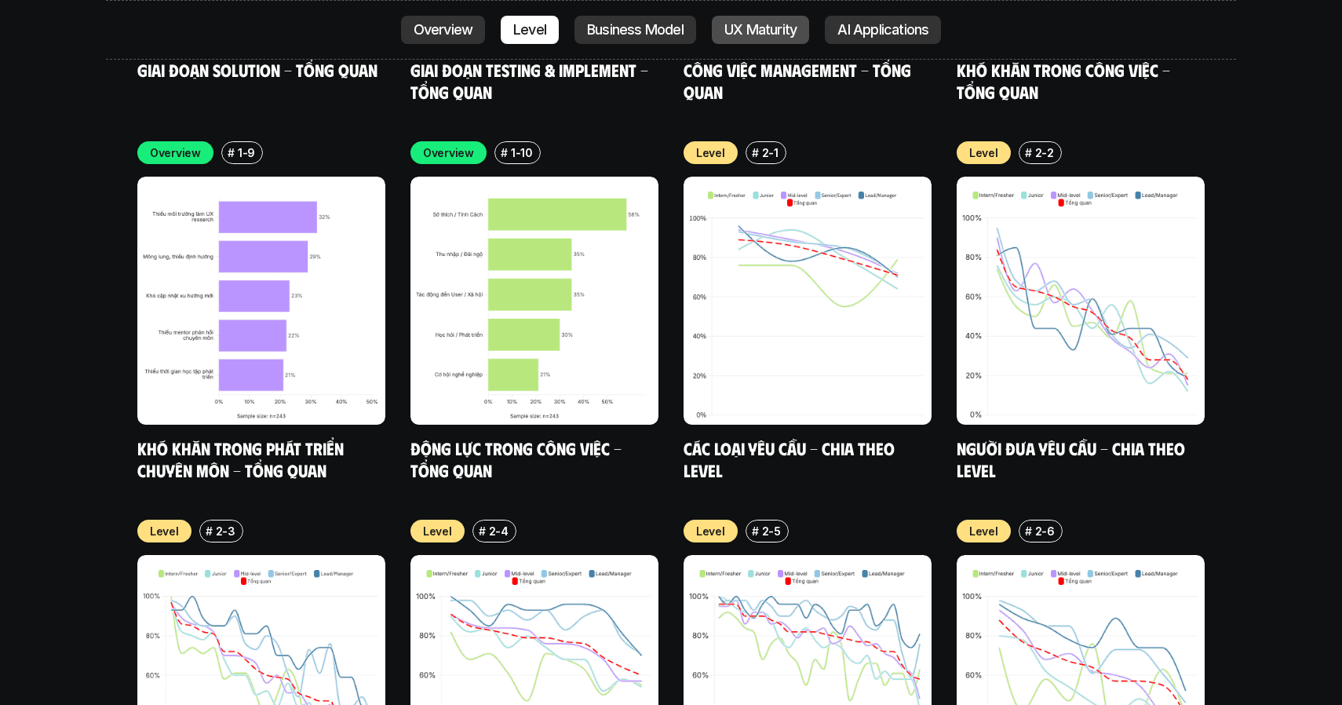
scroll to position [5354, 0]
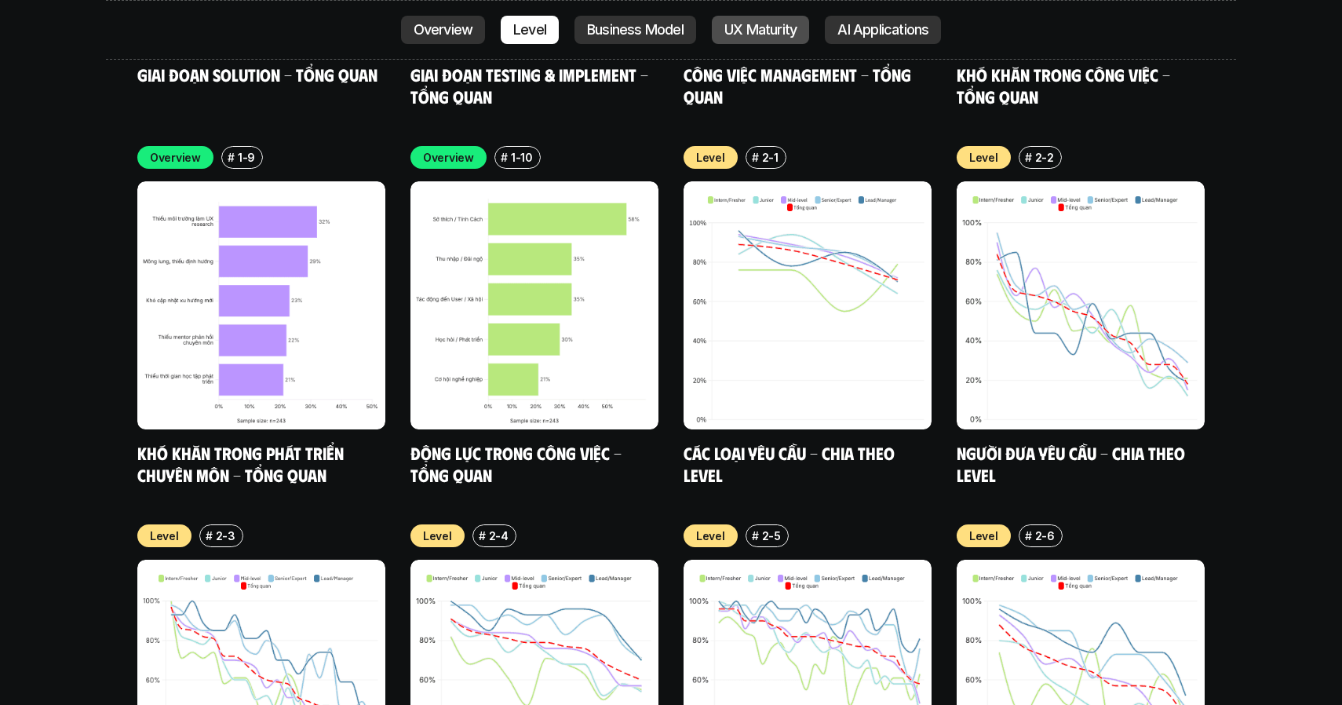
click at [744, 23] on p "UX Maturity" at bounding box center [760, 30] width 72 height 16
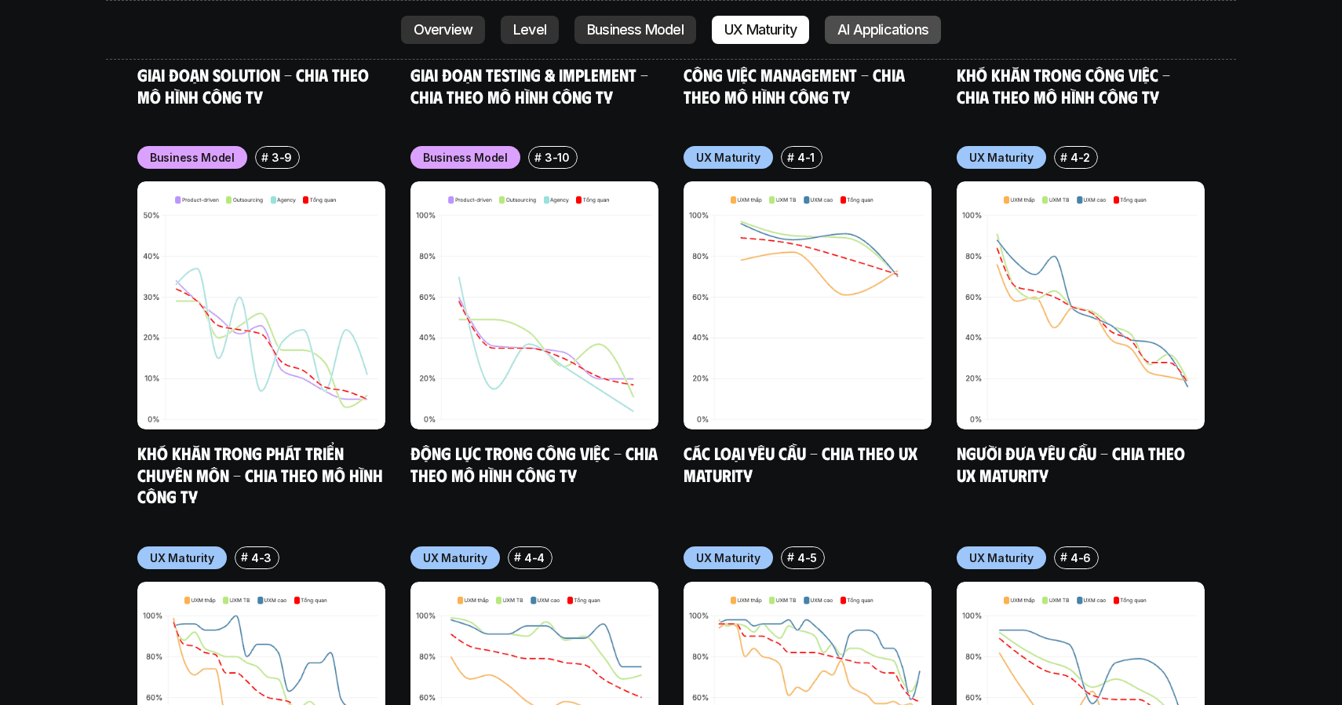
click at [868, 27] on p "AI Applications" at bounding box center [882, 30] width 91 height 16
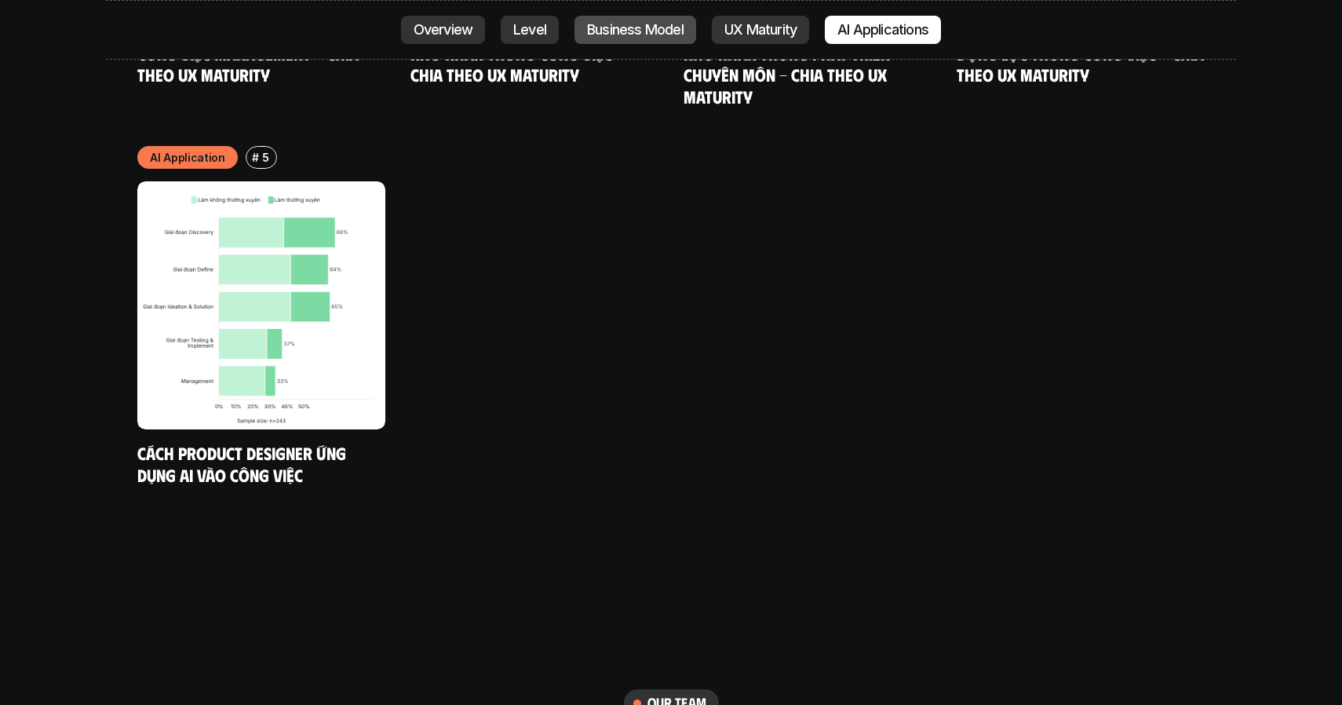
click at [647, 24] on p "Business Model" at bounding box center [635, 30] width 97 height 16
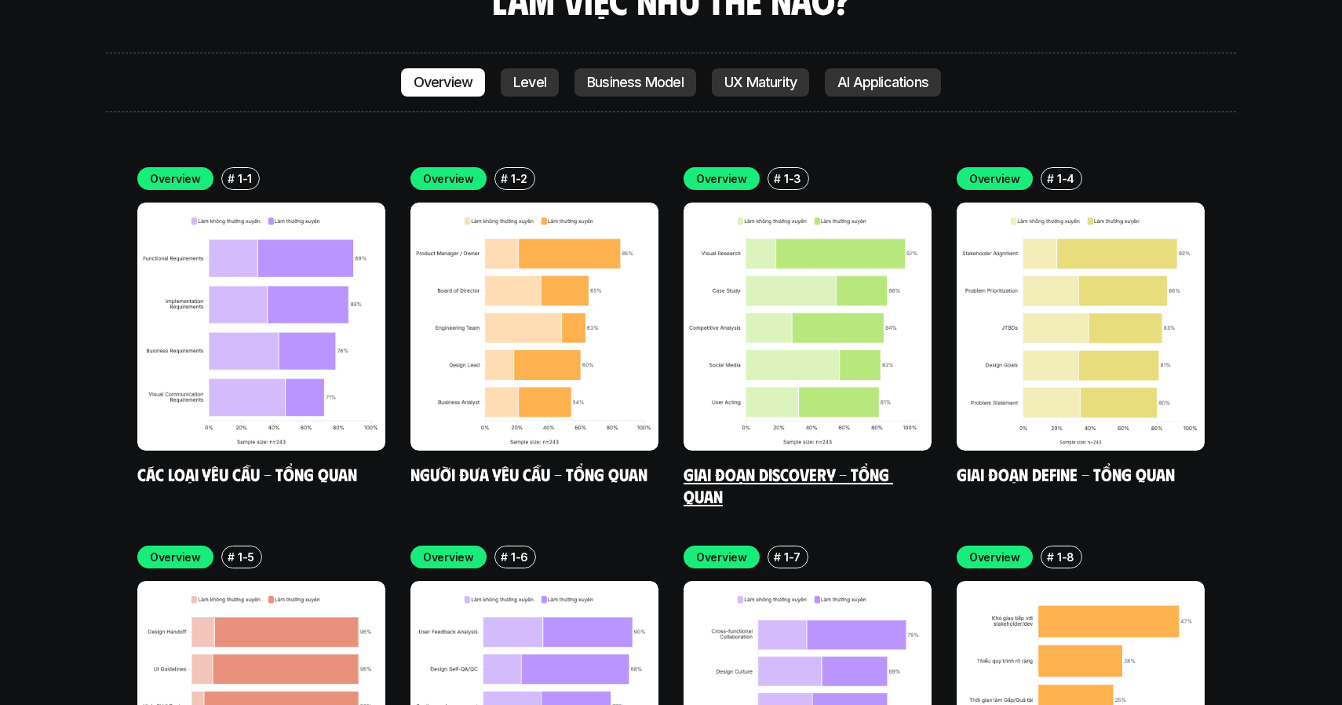
scroll to position [4548, 0]
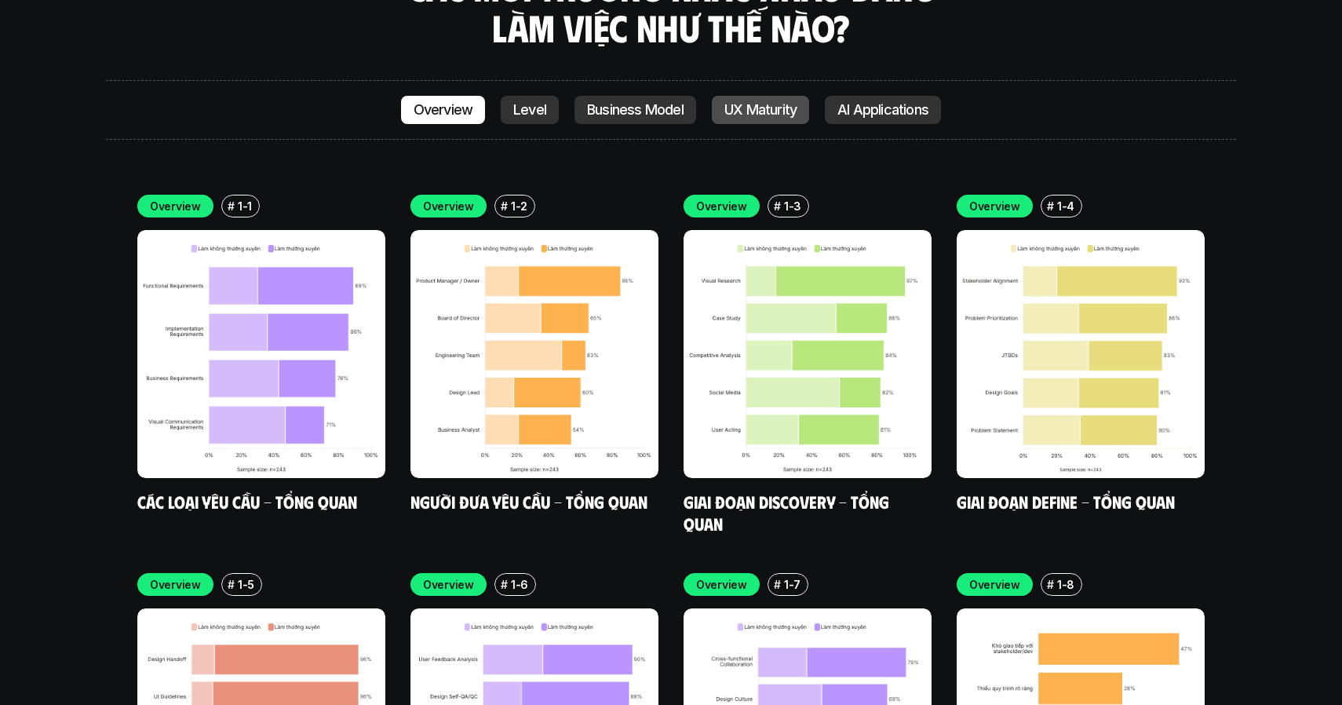
click at [760, 102] on p "UX Maturity" at bounding box center [760, 110] width 72 height 16
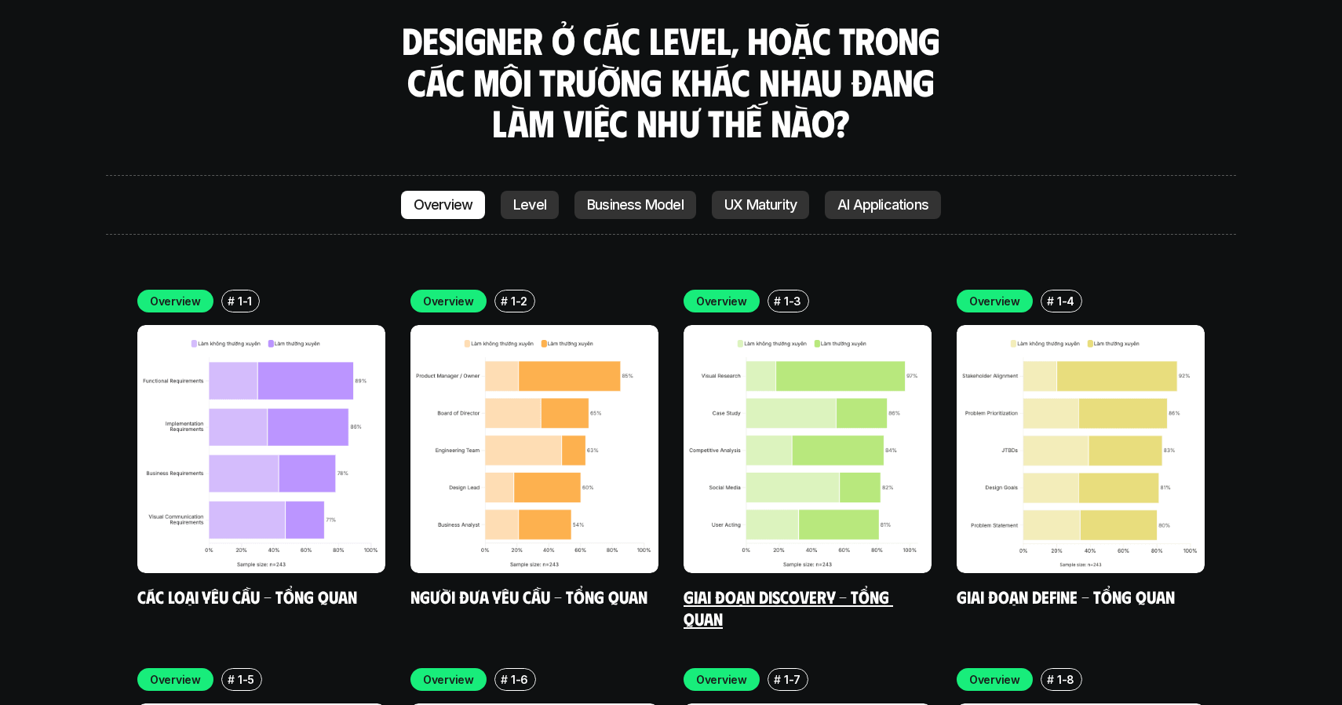
scroll to position [4449, 0]
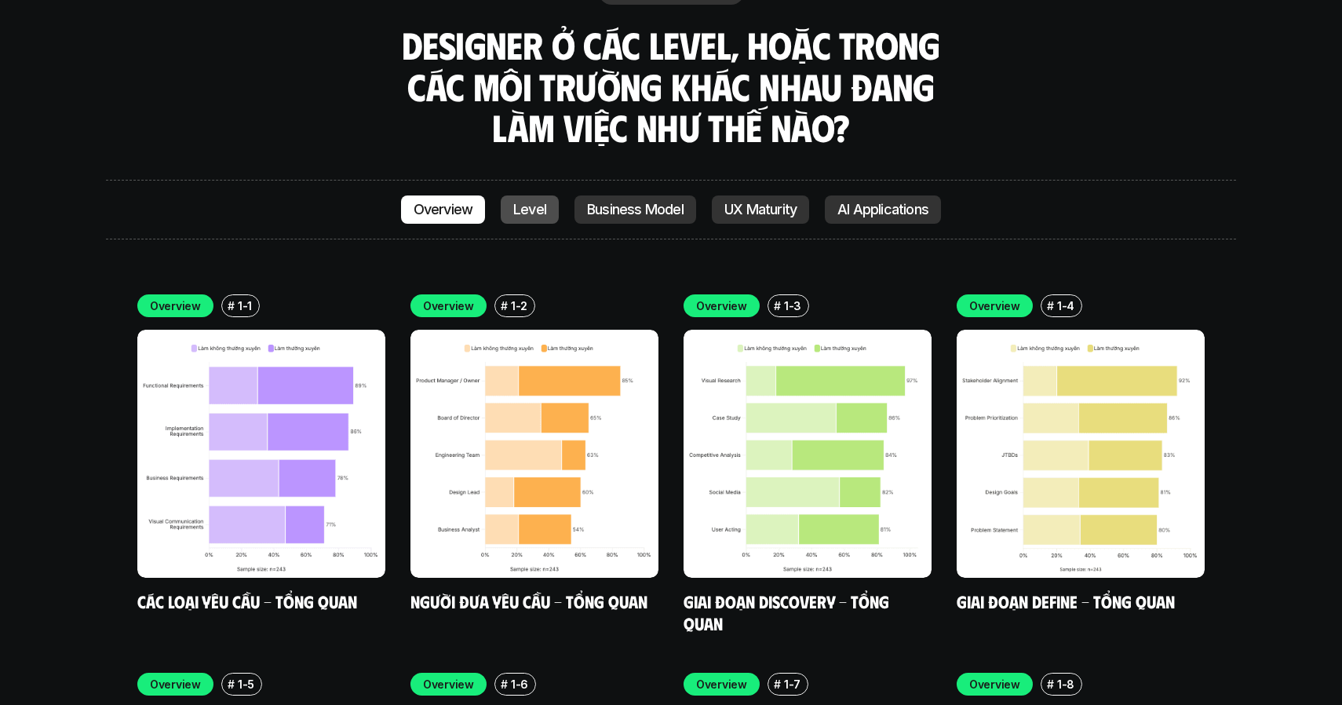
click at [540, 202] on p "Level" at bounding box center [529, 210] width 33 height 16
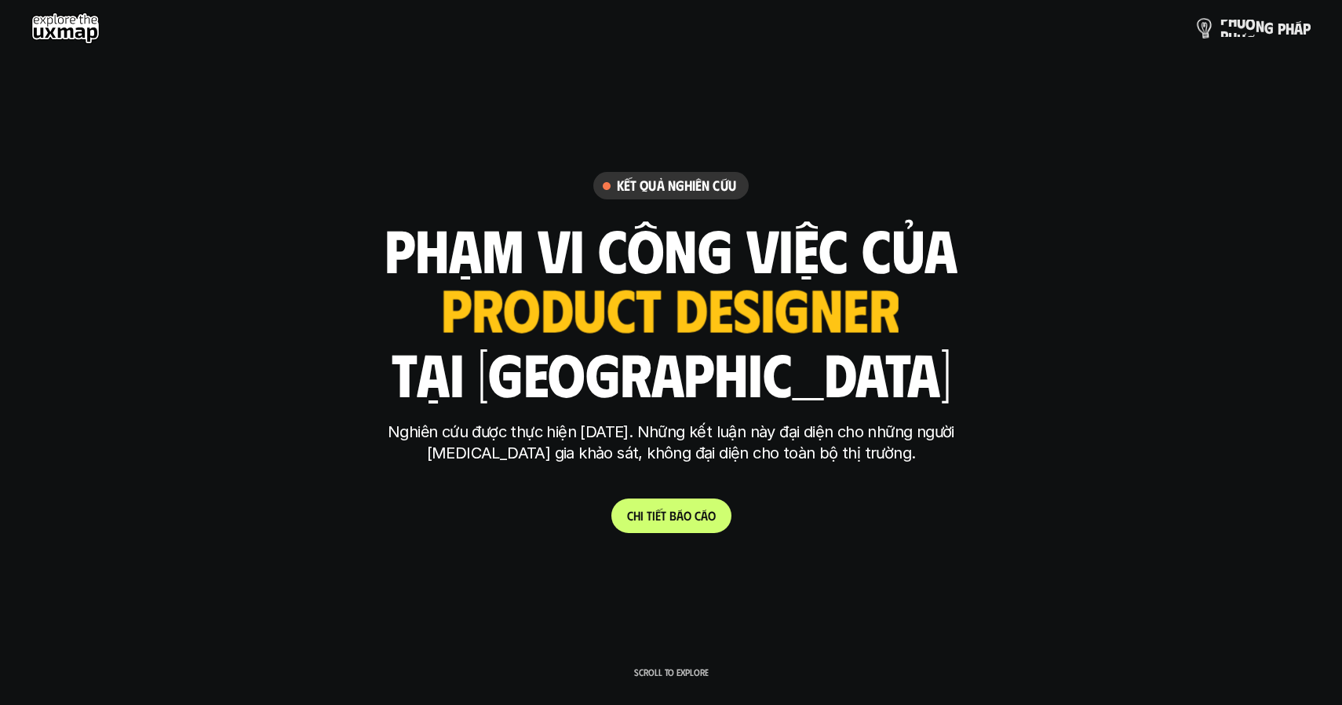
click at [1231, 26] on p "p h ư ơ n g p h á p" at bounding box center [1266, 28] width 90 height 17
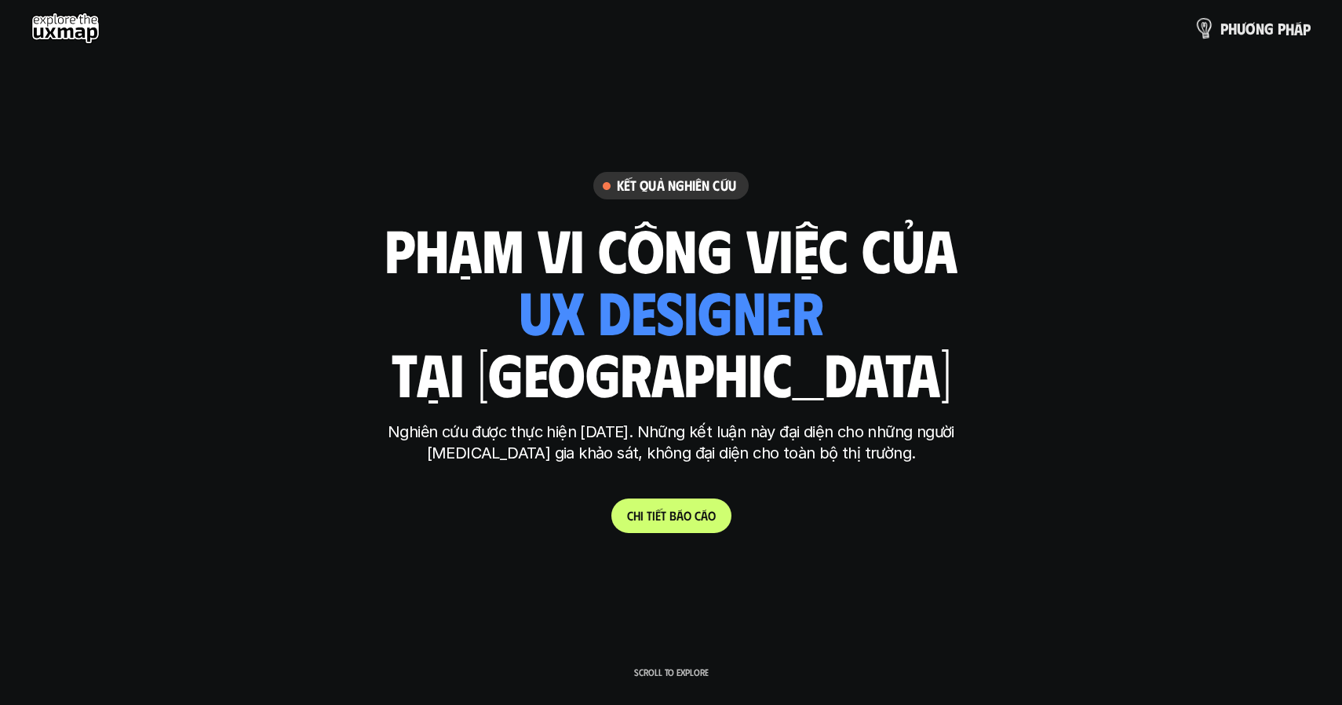
click at [1226, 33] on p "p h ư ơ n g p h á p" at bounding box center [1266, 28] width 90 height 17
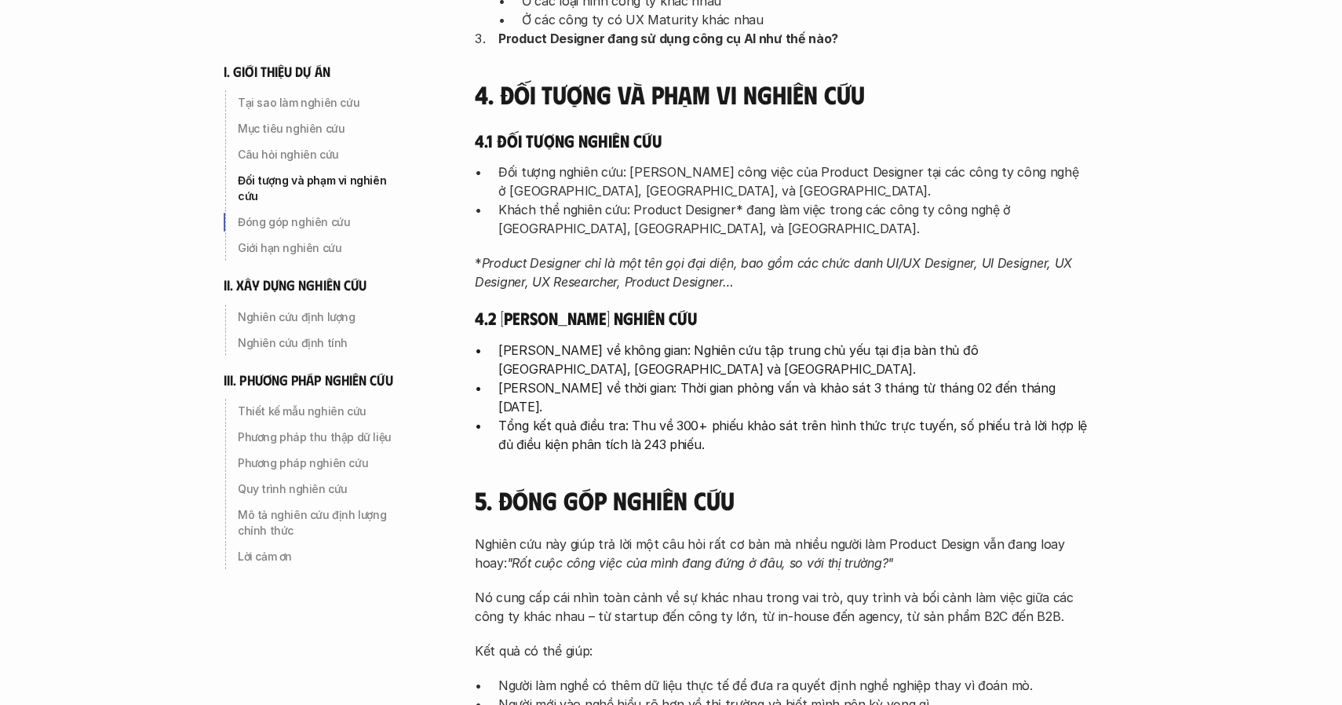
scroll to position [892, 0]
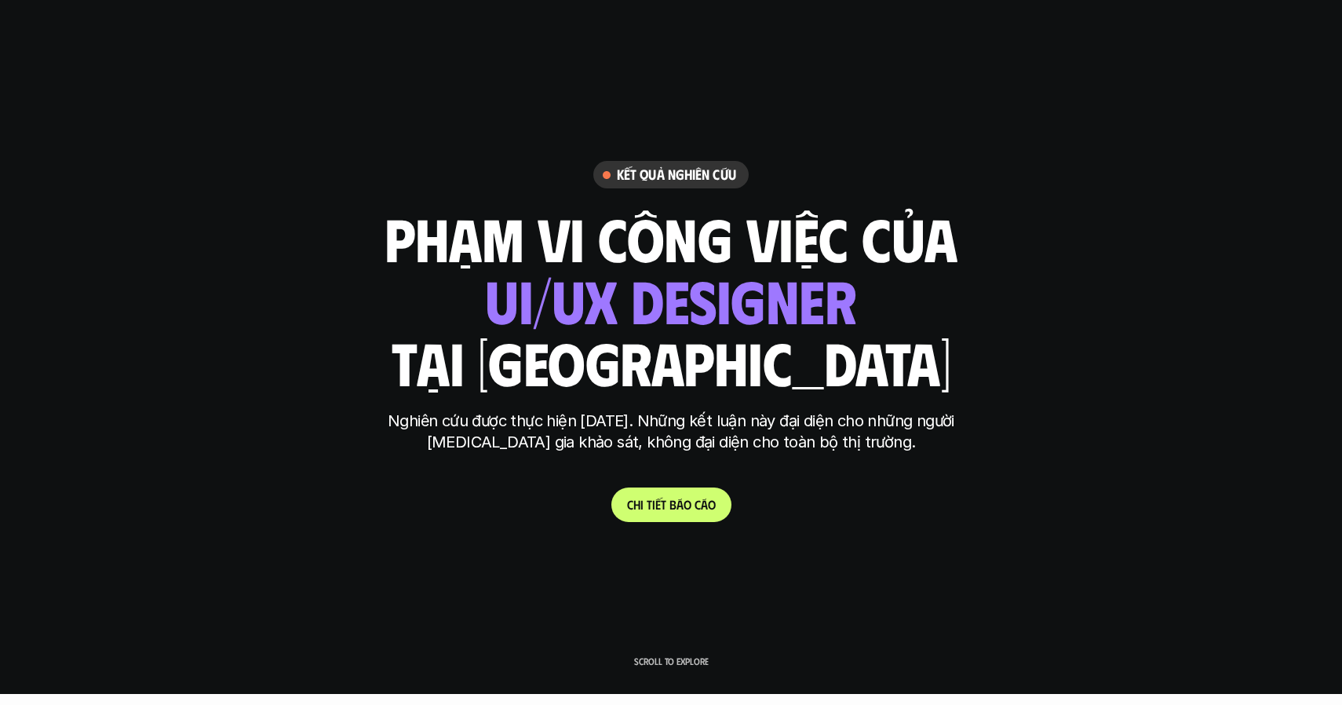
scroll to position [12, 0]
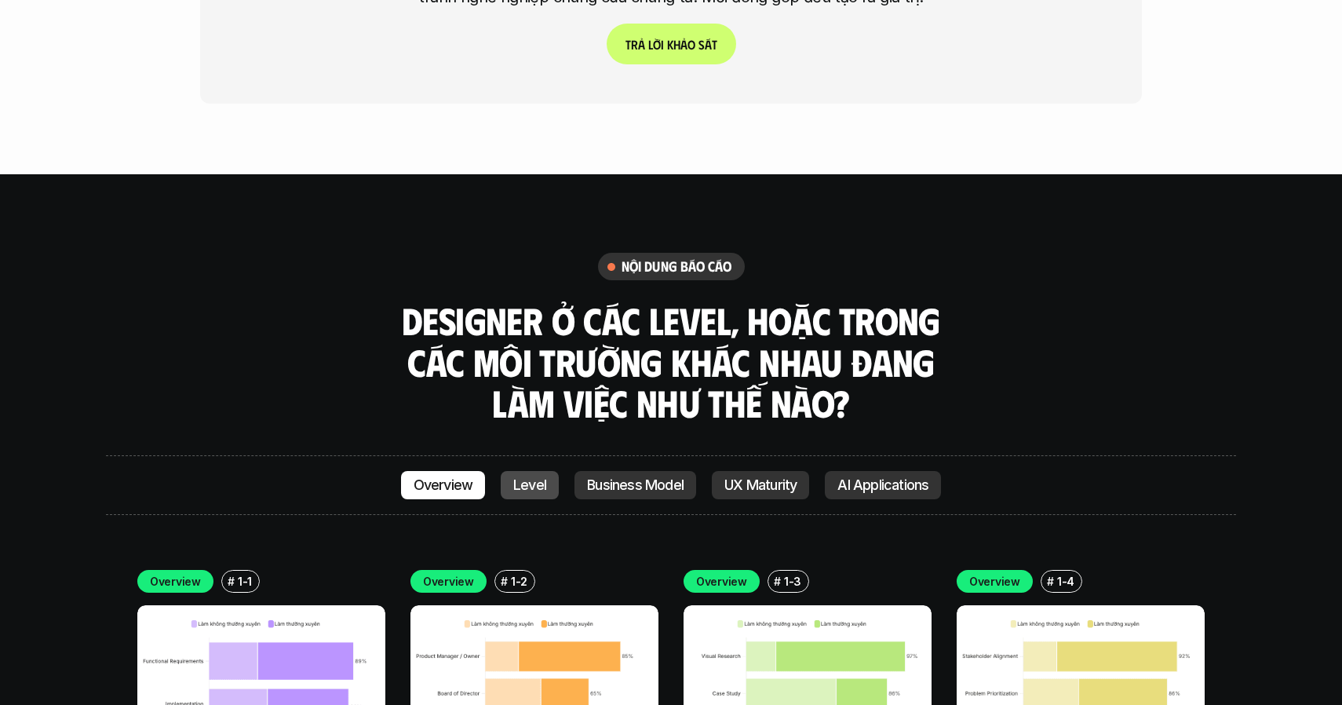
click at [527, 477] on p "Level" at bounding box center [529, 485] width 33 height 16
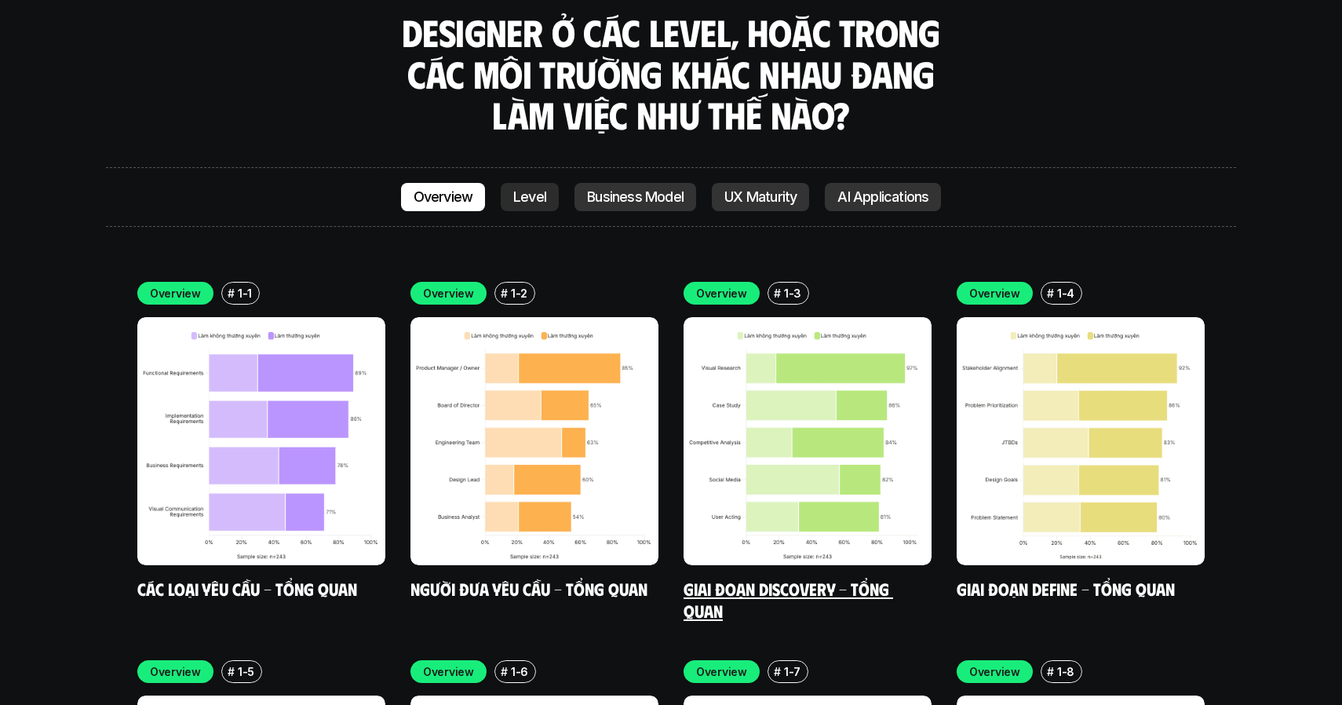
scroll to position [4461, 0]
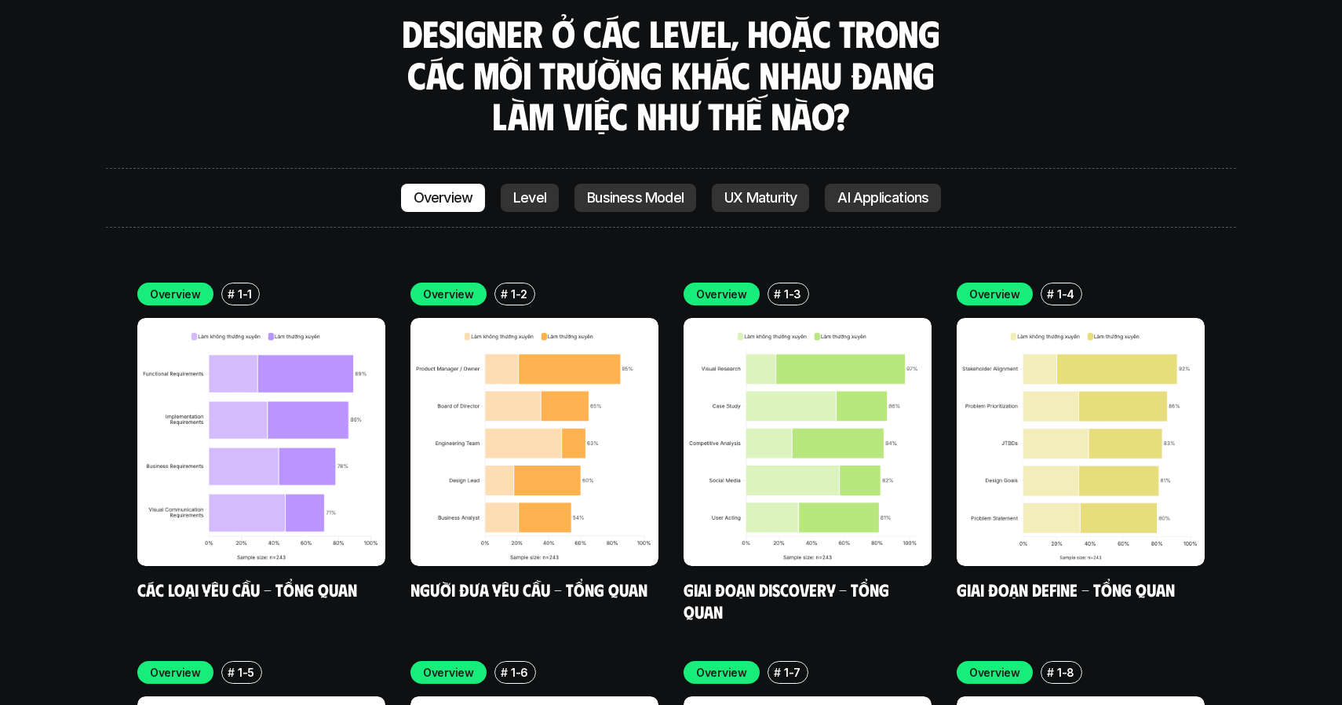
click at [675, 387] on div "Overview # 1-1 Các loại yêu cầu - Tổng quan Overview # 1-2 Người đưa yêu cầu - …" at bounding box center [670, 641] width 1067 height 717
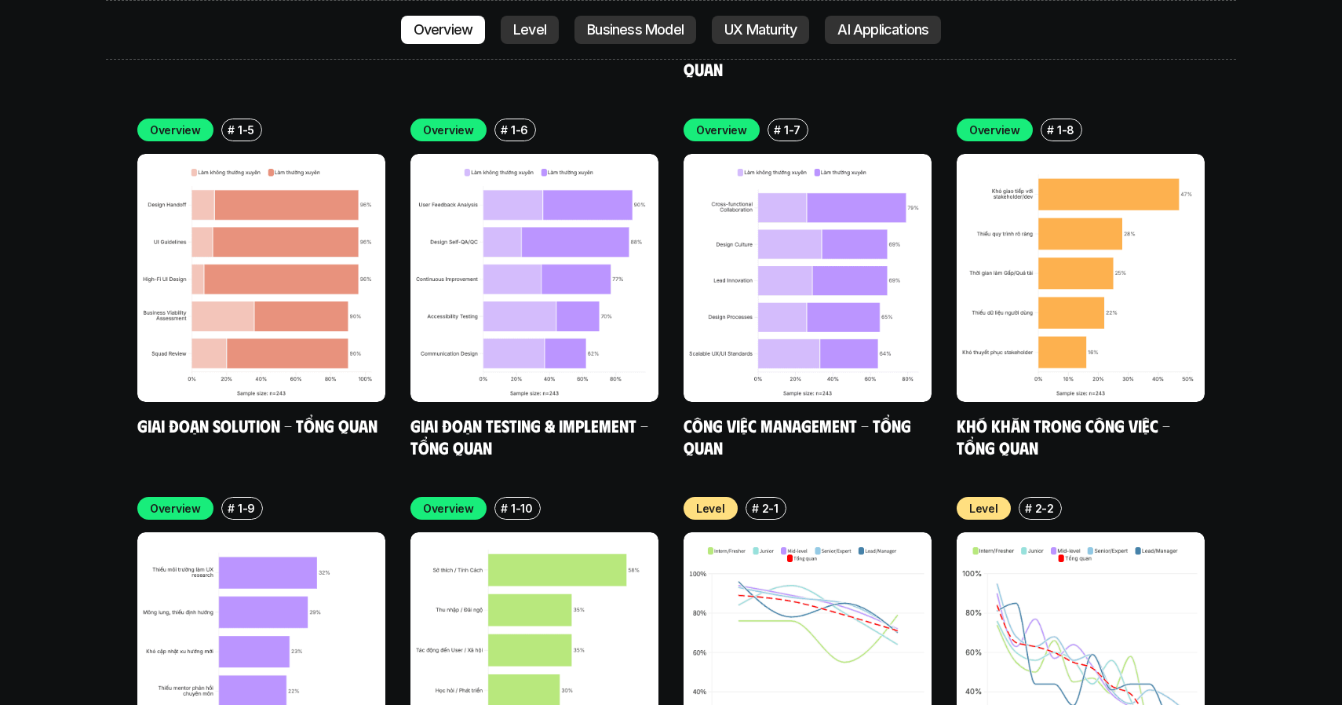
scroll to position [5014, 0]
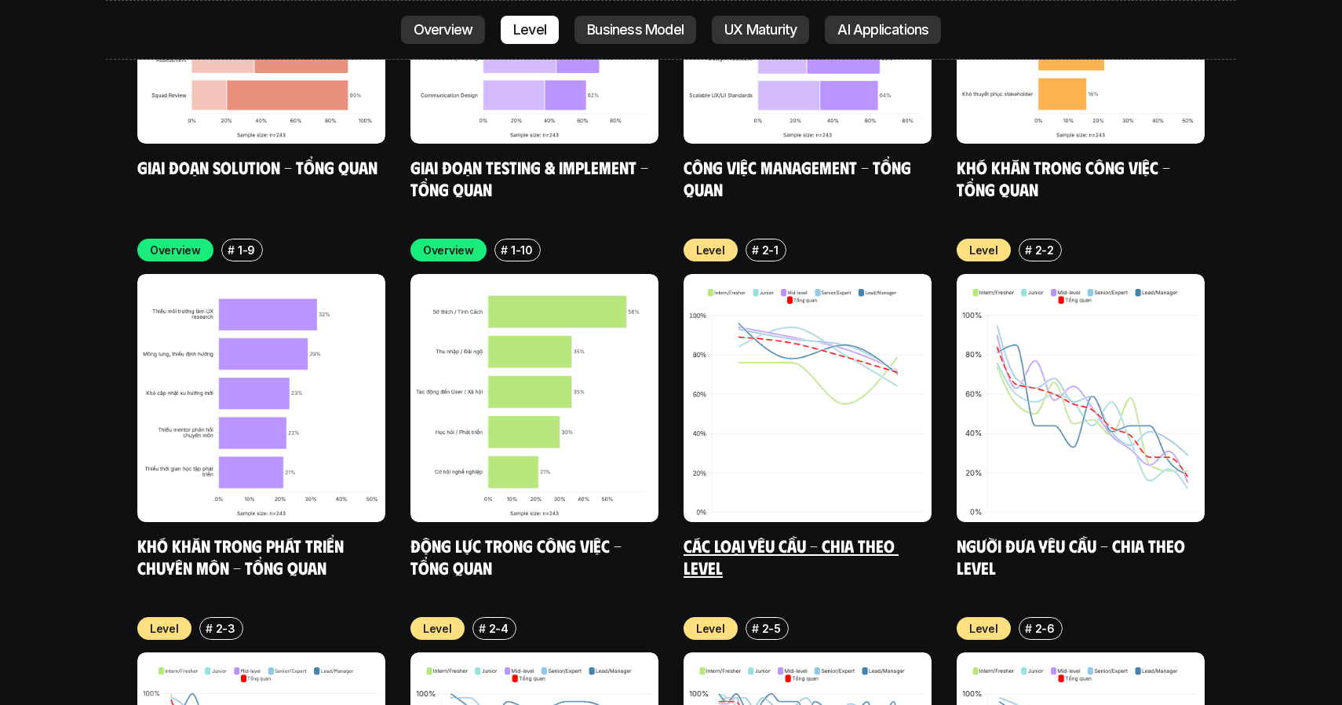
scroll to position [5260, 0]
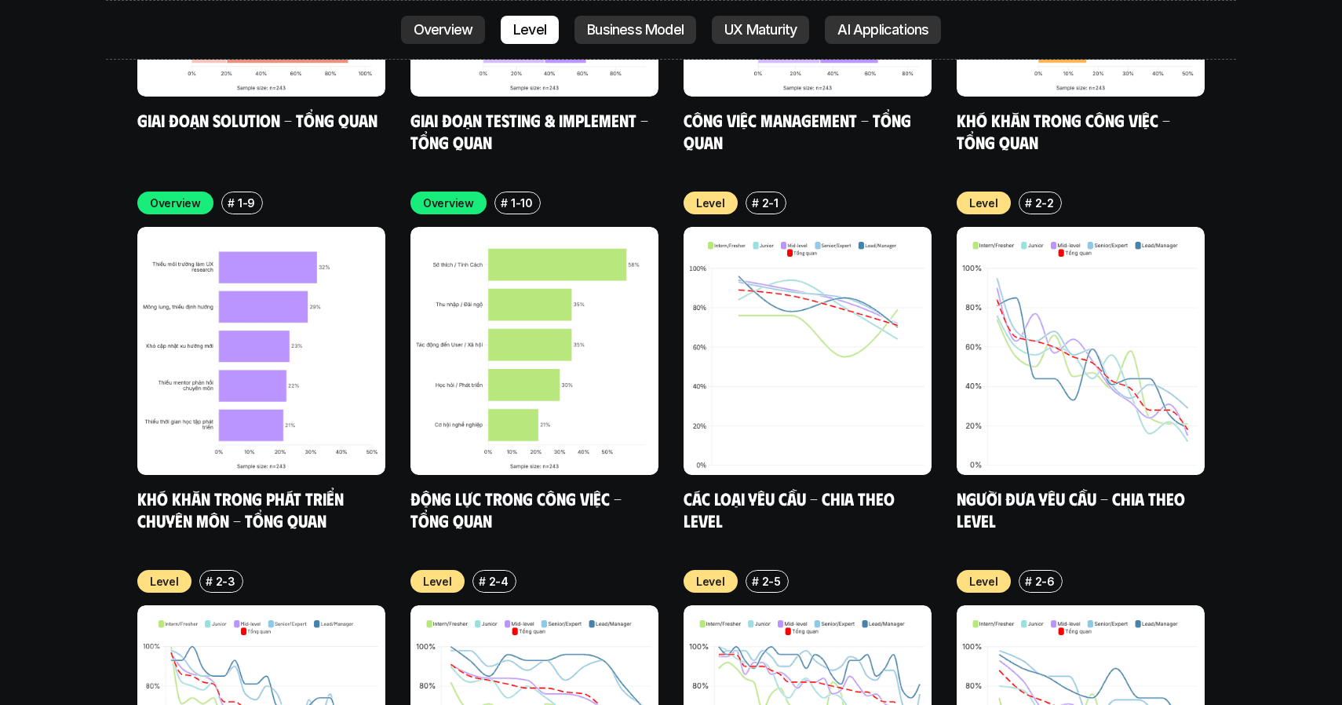
scroll to position [5309, 0]
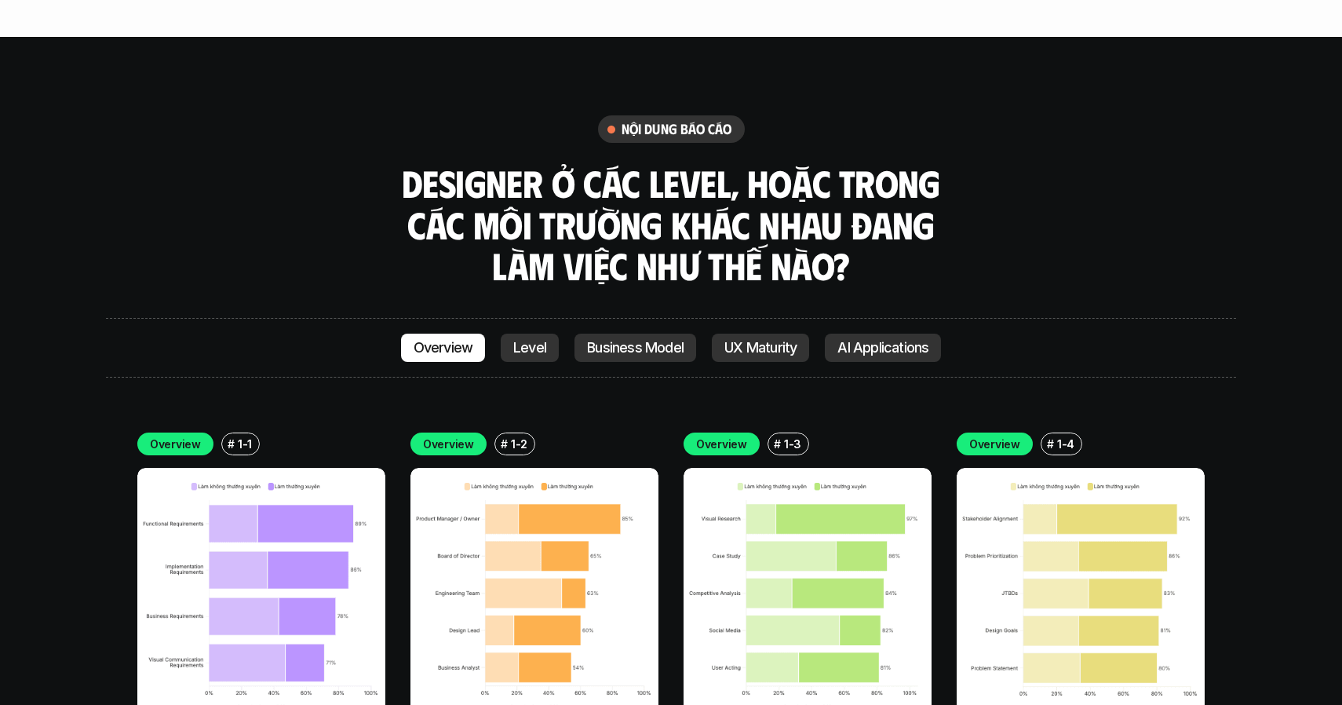
scroll to position [4312, 0]
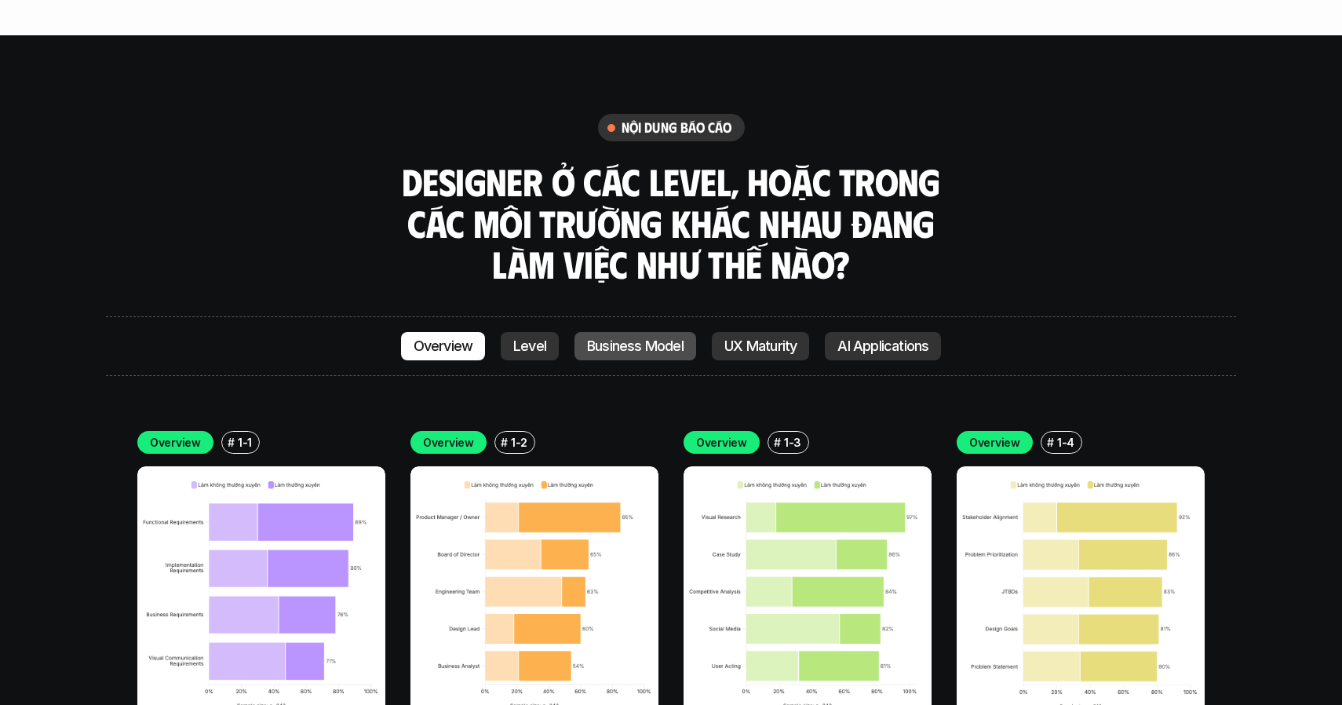
click at [617, 338] on p "Business Model" at bounding box center [635, 346] width 97 height 16
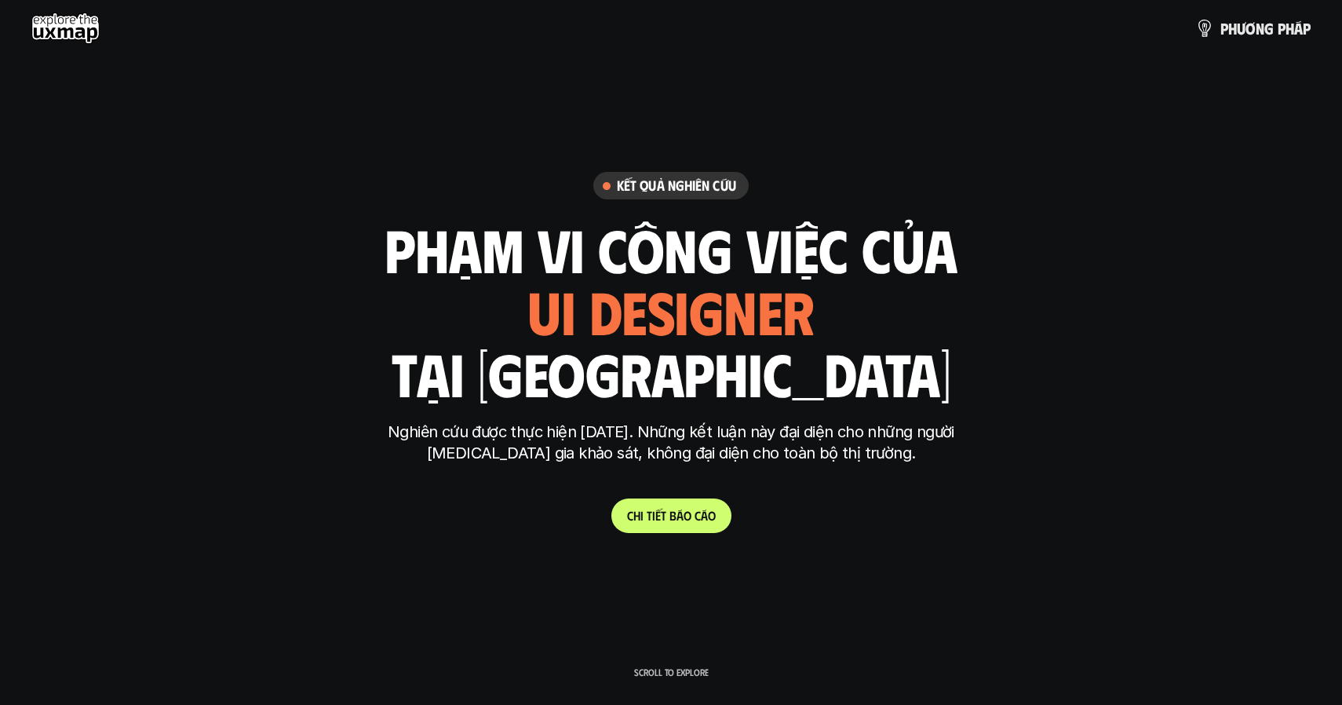
click at [604, 316] on div "ui designer ui/ux designer product designer UX designer ui designer" at bounding box center [670, 311] width 287 height 64
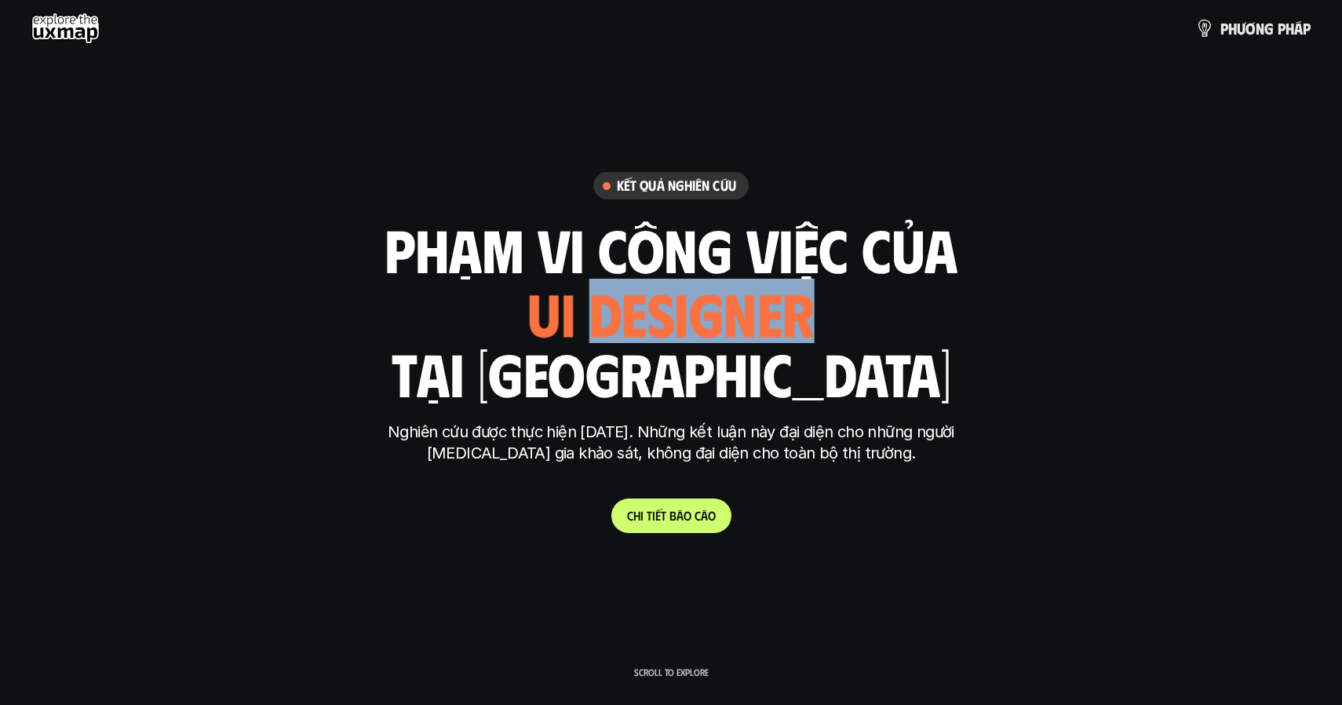
click at [604, 316] on div "ui designer ui/ux designer product designer UX designer ui designer" at bounding box center [671, 311] width 289 height 64
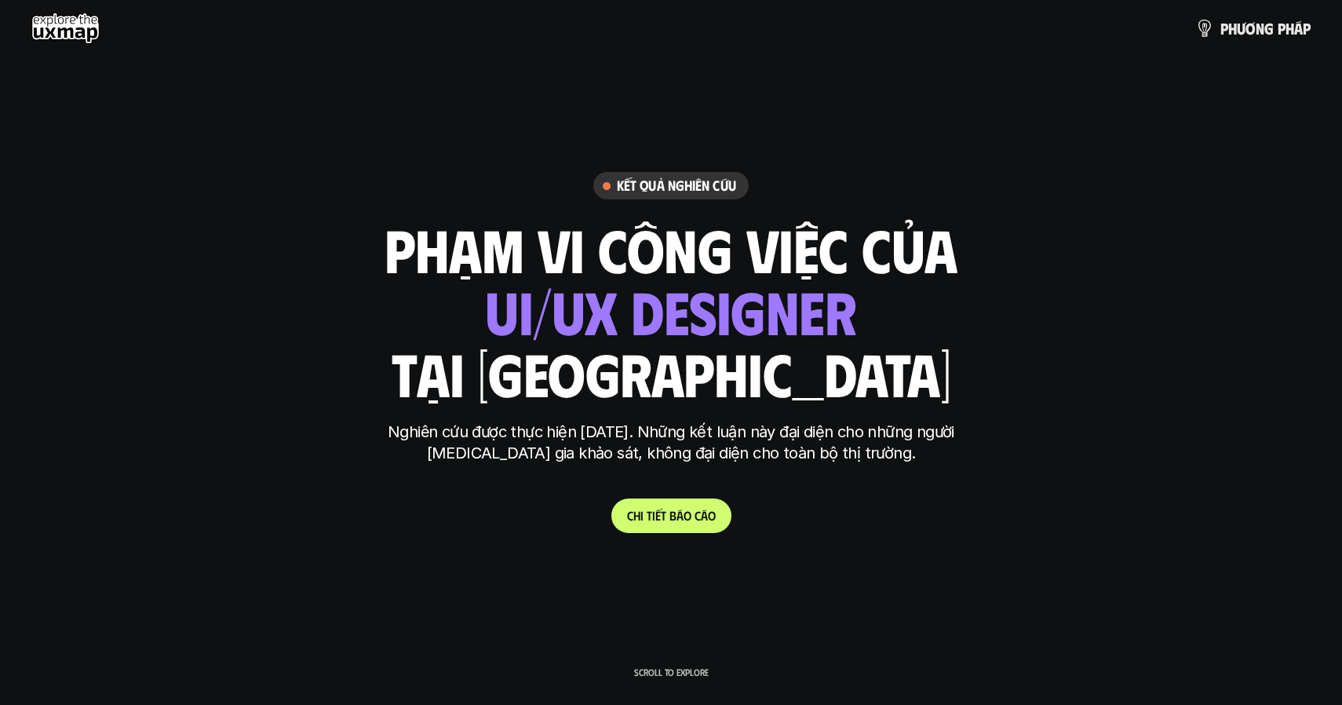
click at [591, 415] on div "Kết quả nghiên cứu phạm vi công việc của ui designer ui/ux designer product des…" at bounding box center [671, 352] width 589 height 360
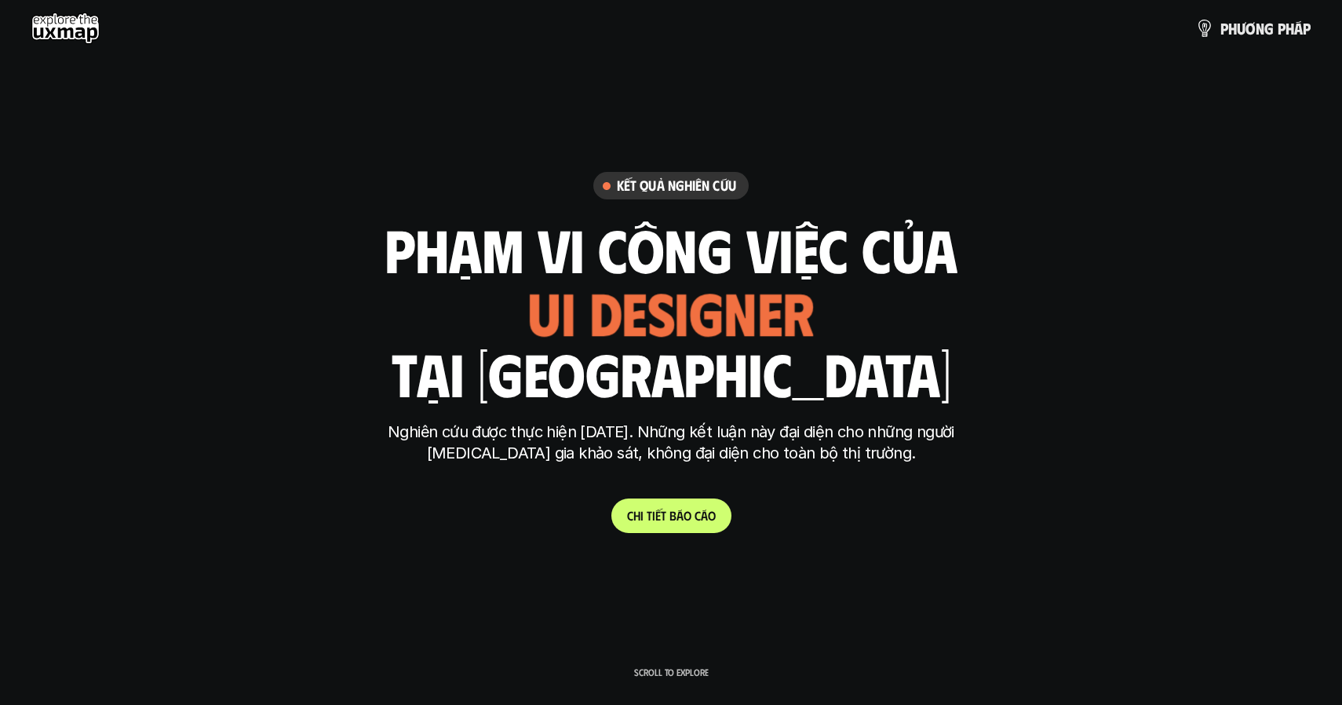
click at [642, 386] on h1 "tại [GEOGRAPHIC_DATA]" at bounding box center [672, 373] width 560 height 66
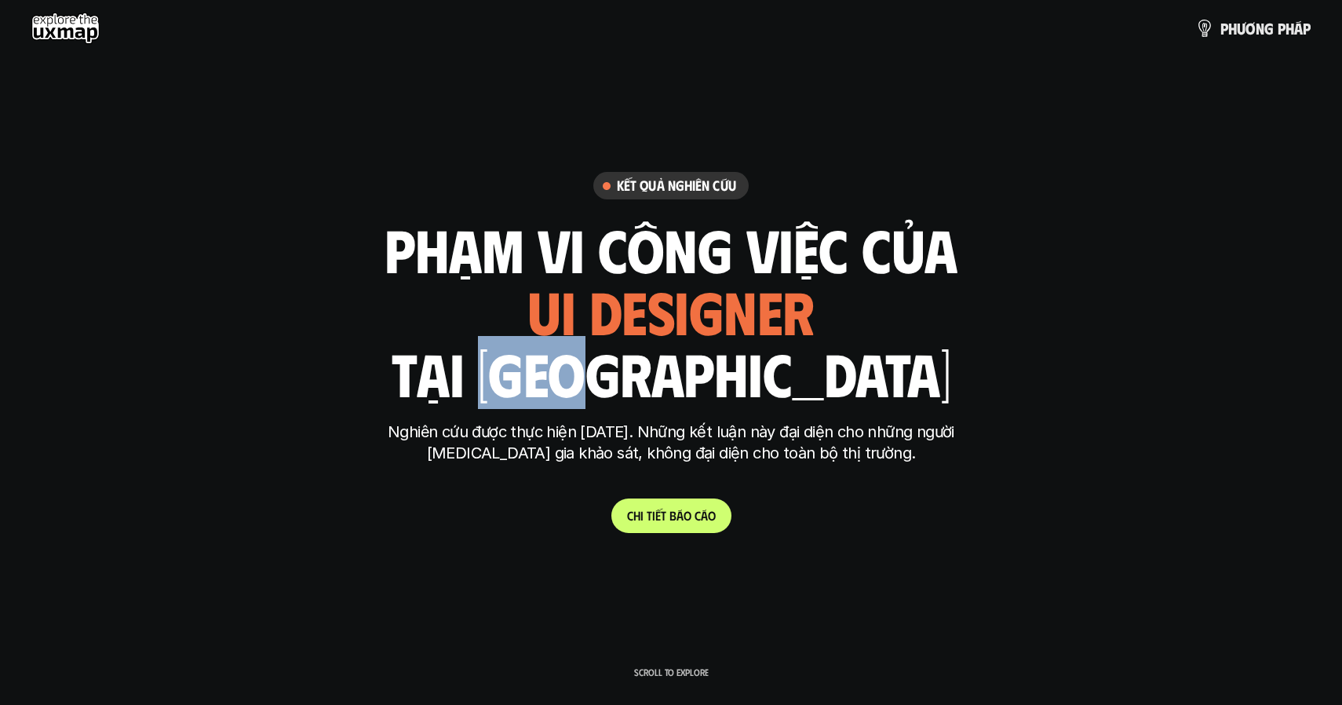
click at [642, 386] on h1 "tại [GEOGRAPHIC_DATA]" at bounding box center [672, 373] width 560 height 66
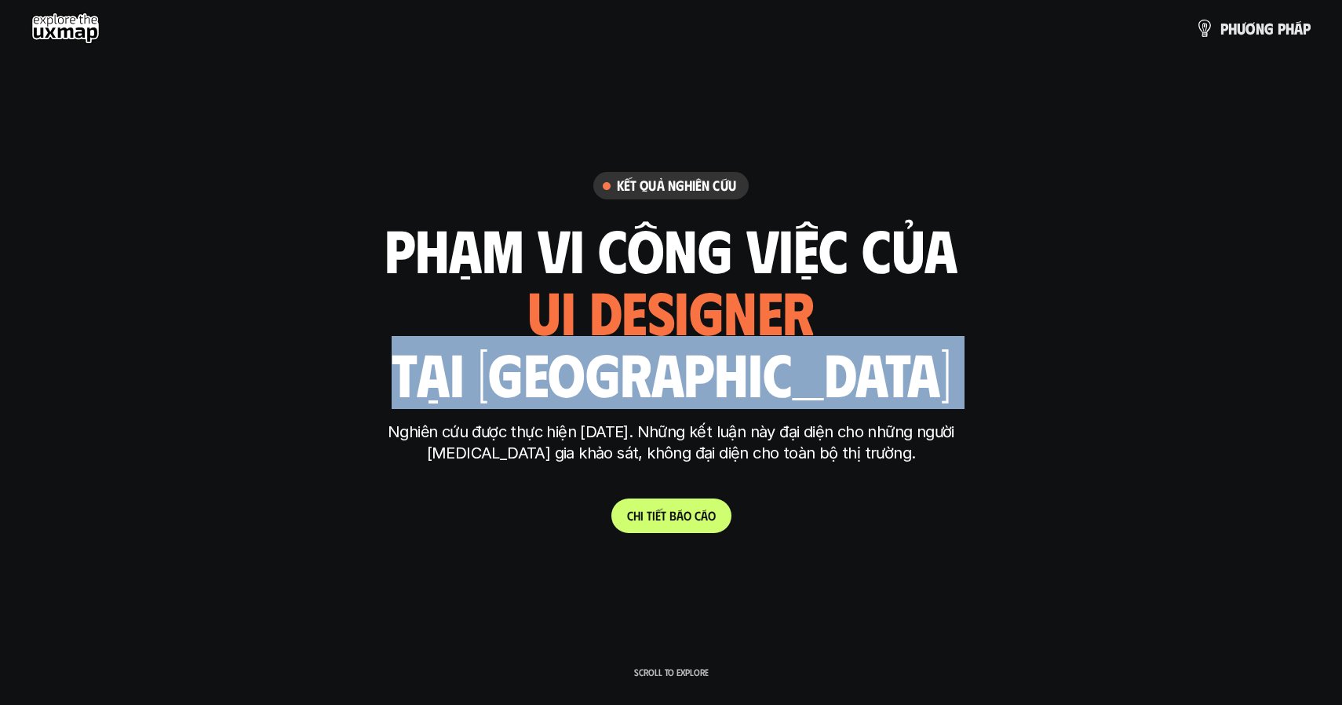
click at [615, 381] on h1 "tại [GEOGRAPHIC_DATA]" at bounding box center [672, 373] width 560 height 66
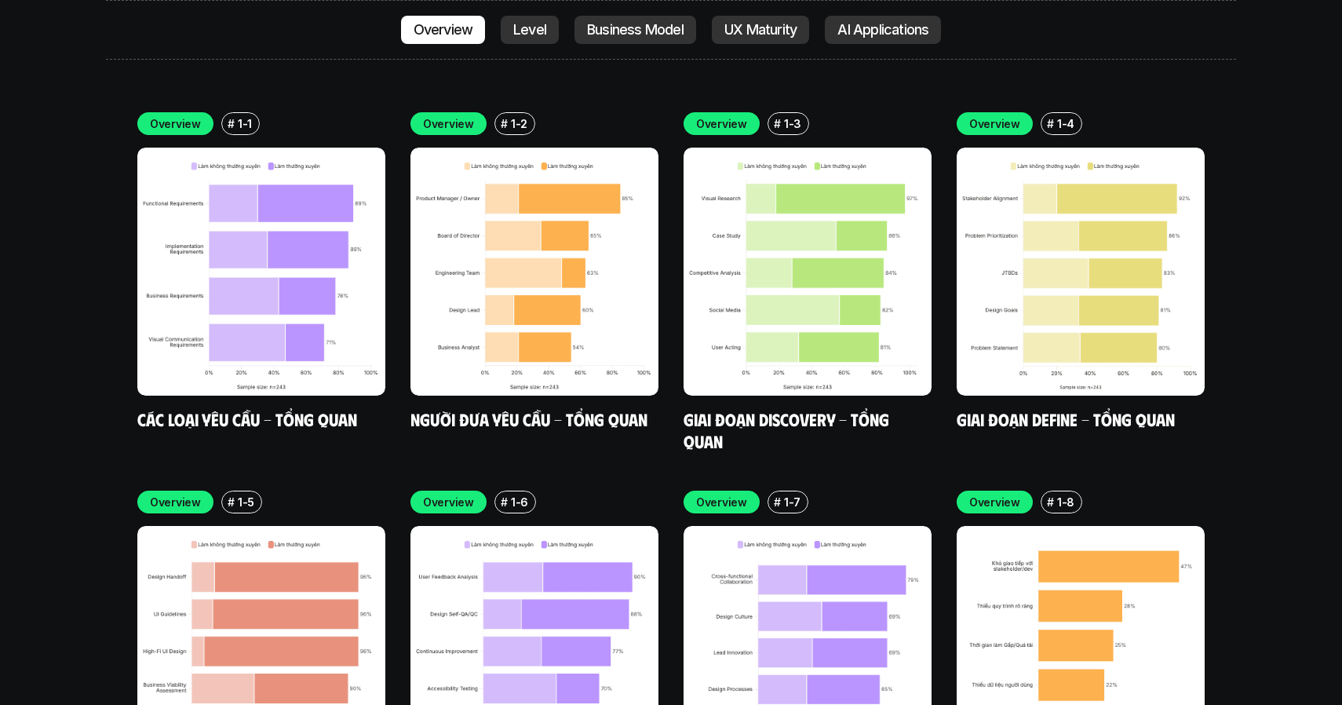
scroll to position [4629, 0]
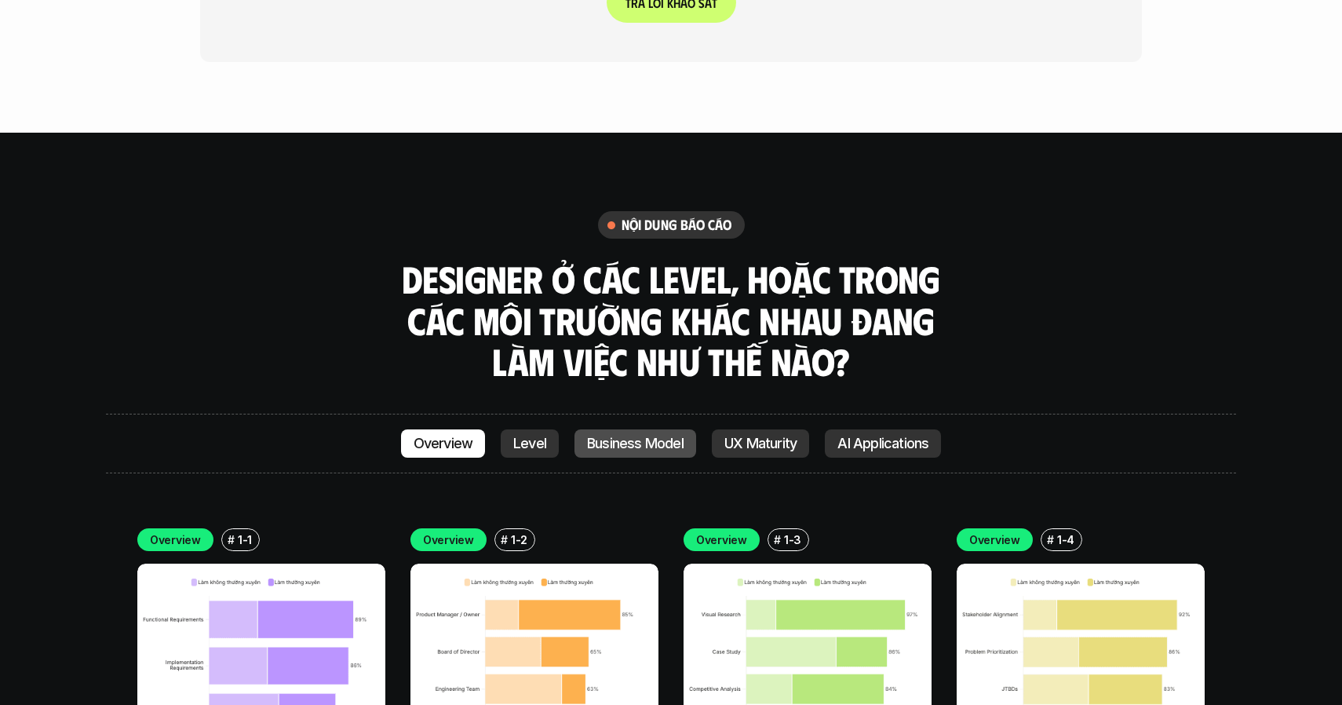
click at [654, 436] on p "Business Model" at bounding box center [635, 444] width 97 height 16
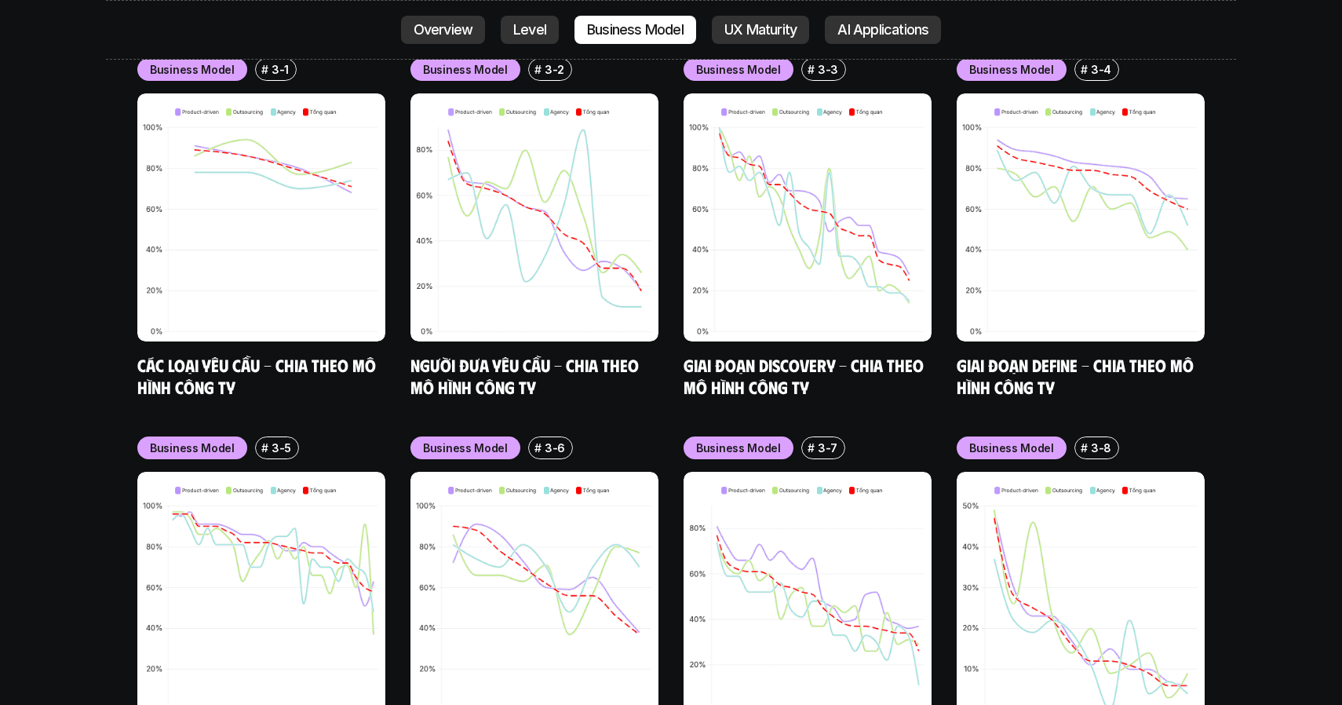
scroll to position [6579, 0]
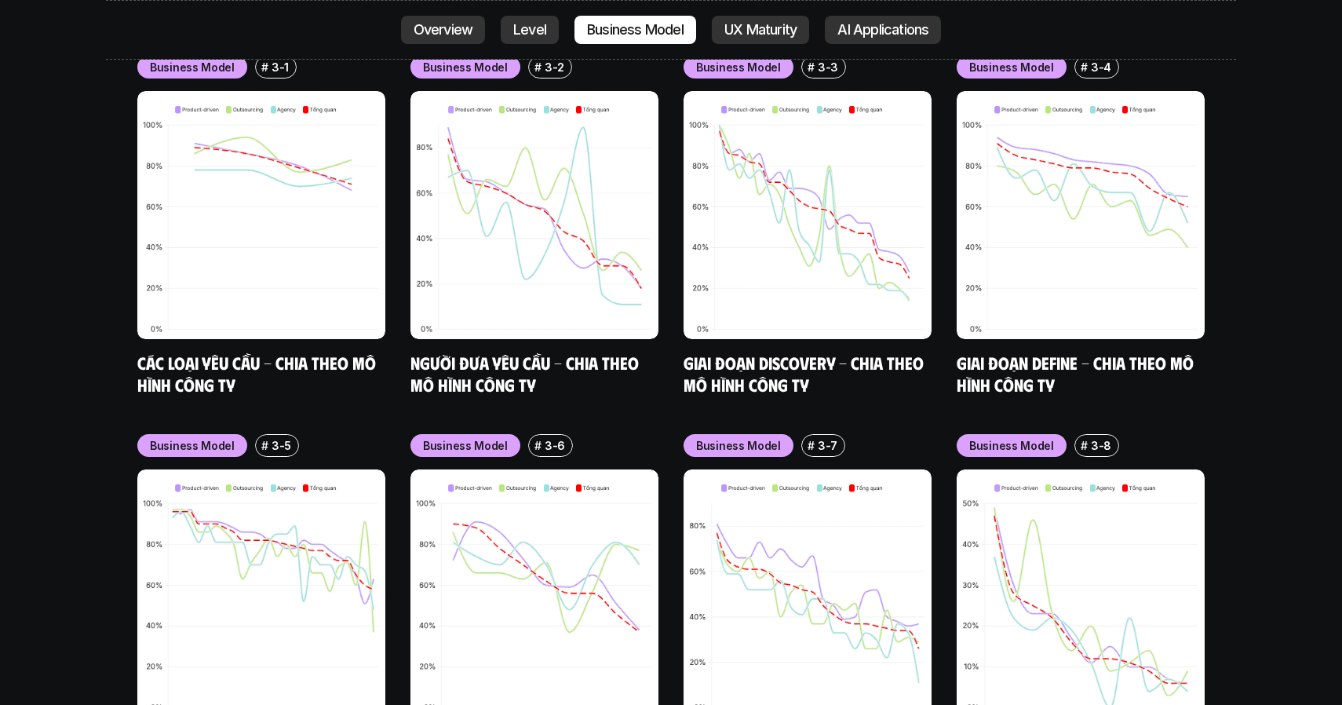
click at [625, 325] on div "Business Model # 3-1 Các loại yêu cầu - Chia theo mô hình công ty Business Mode…" at bounding box center [670, 414] width 1067 height 717
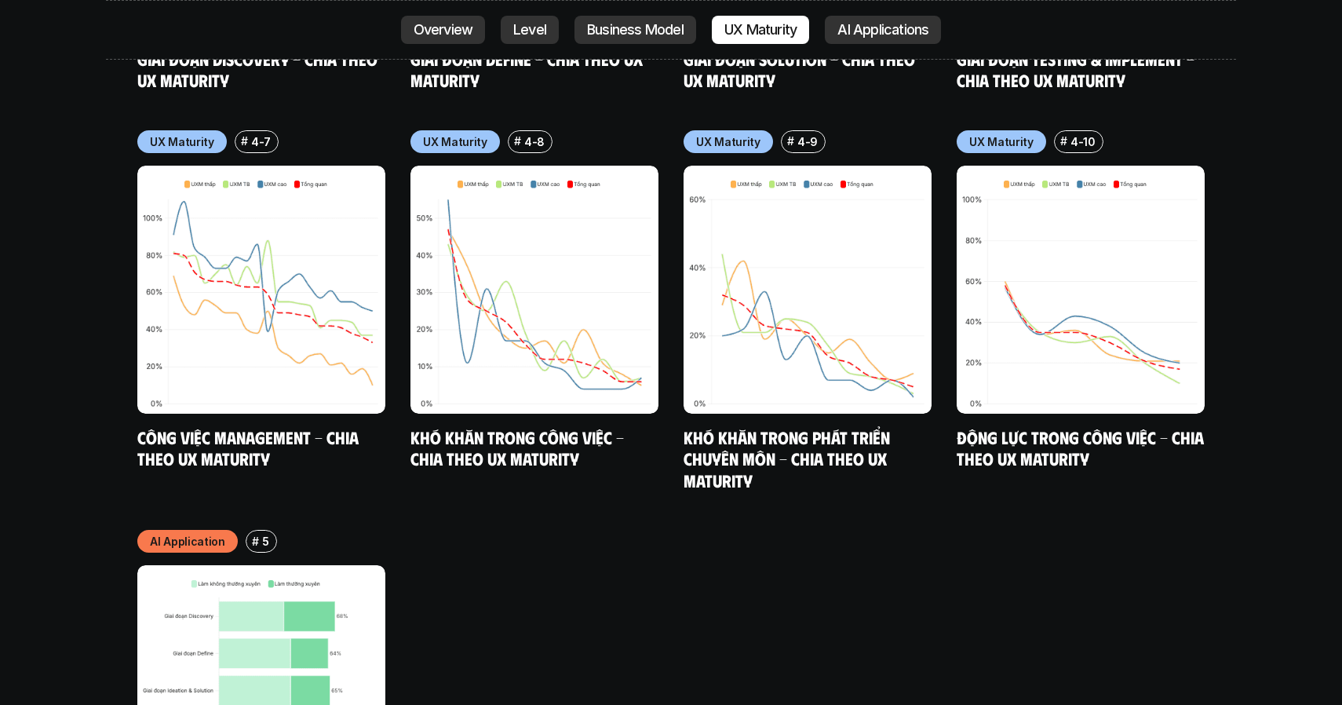
scroll to position [8047, 0]
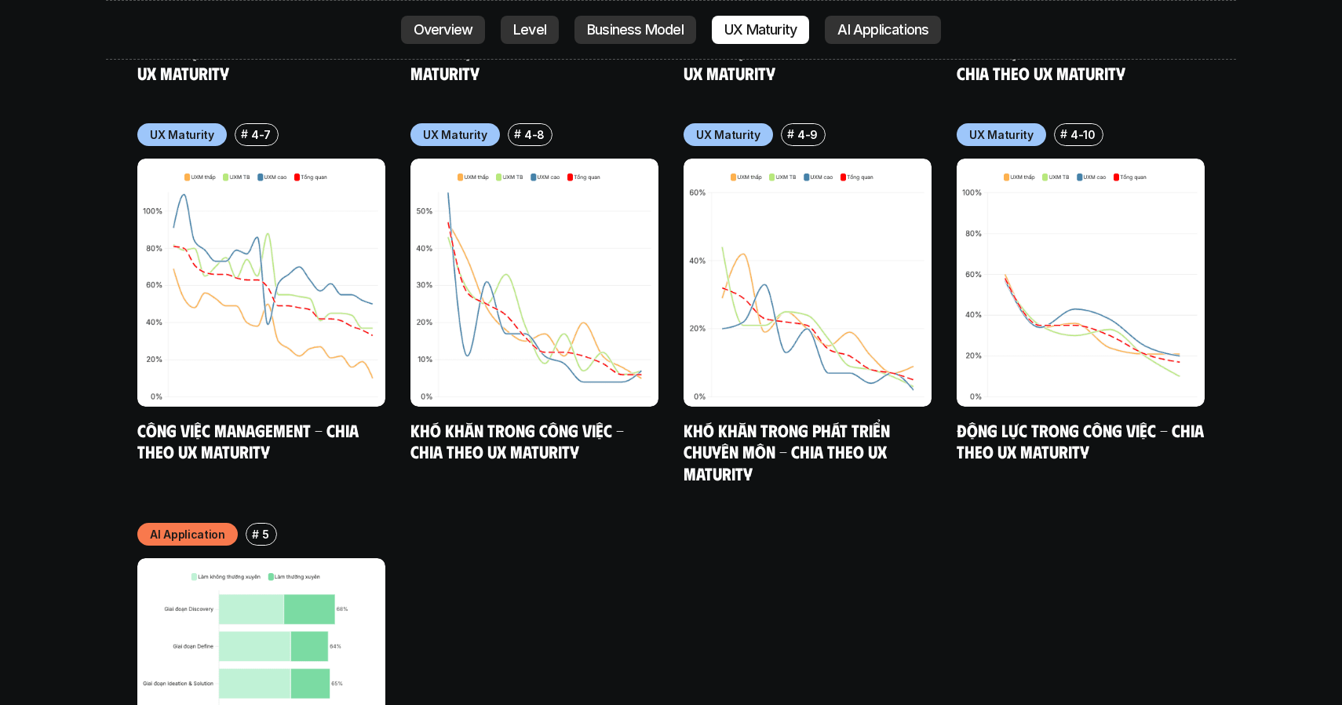
click at [262, 526] on p "5" at bounding box center [265, 534] width 7 height 16
click at [200, 526] on p "AI Application" at bounding box center [187, 534] width 75 height 16
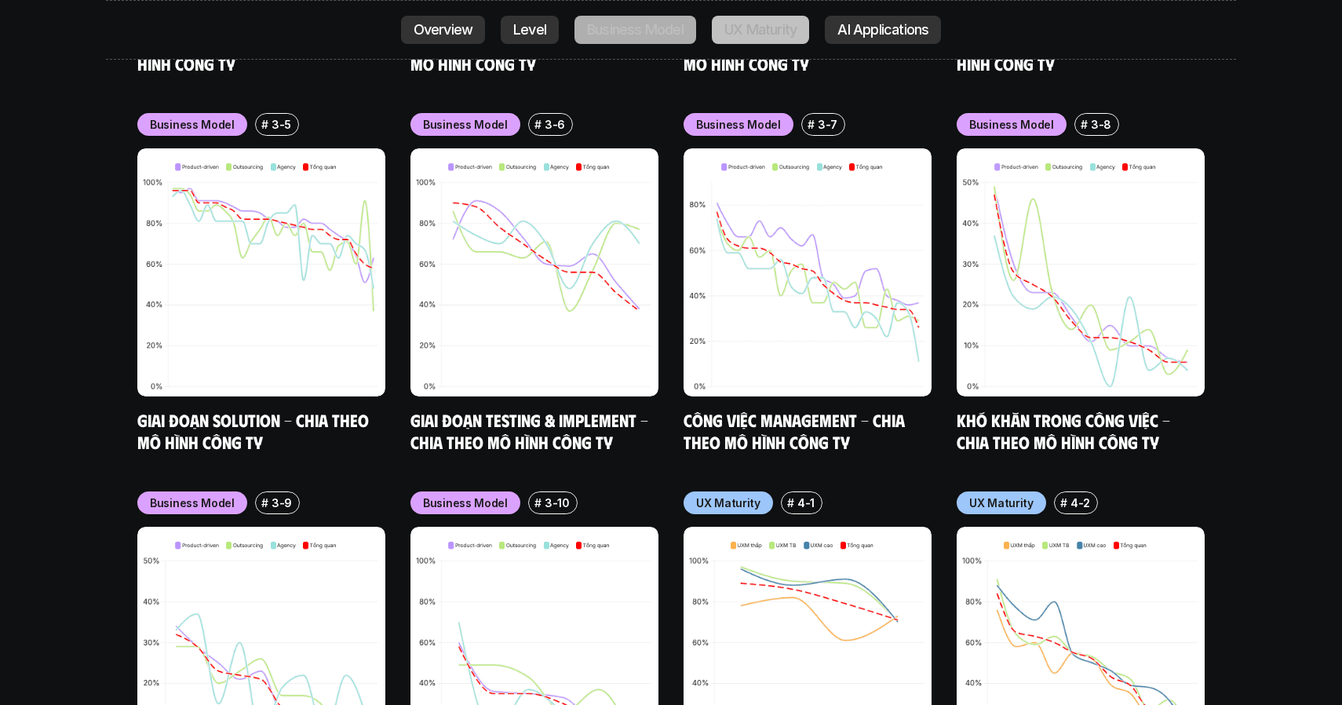
scroll to position [6886, 0]
